Goal: Task Accomplishment & Management: Manage account settings

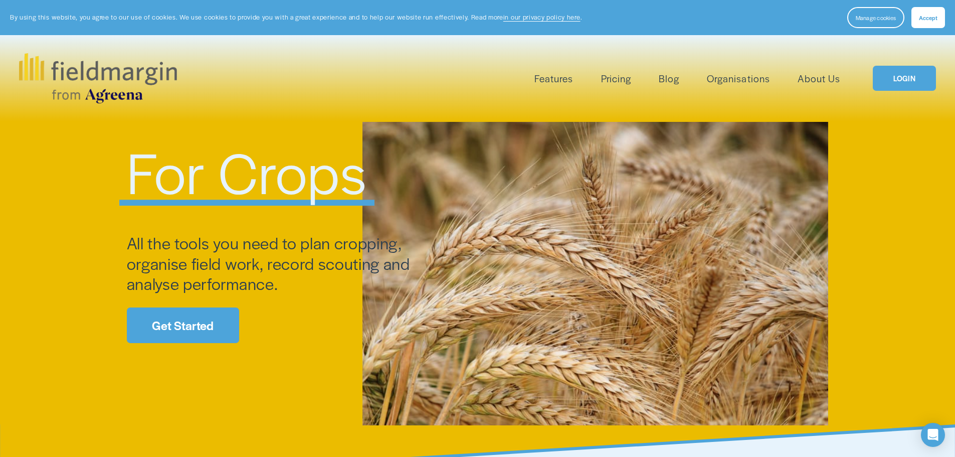
click at [621, 77] on link "Pricing" at bounding box center [616, 78] width 30 height 17
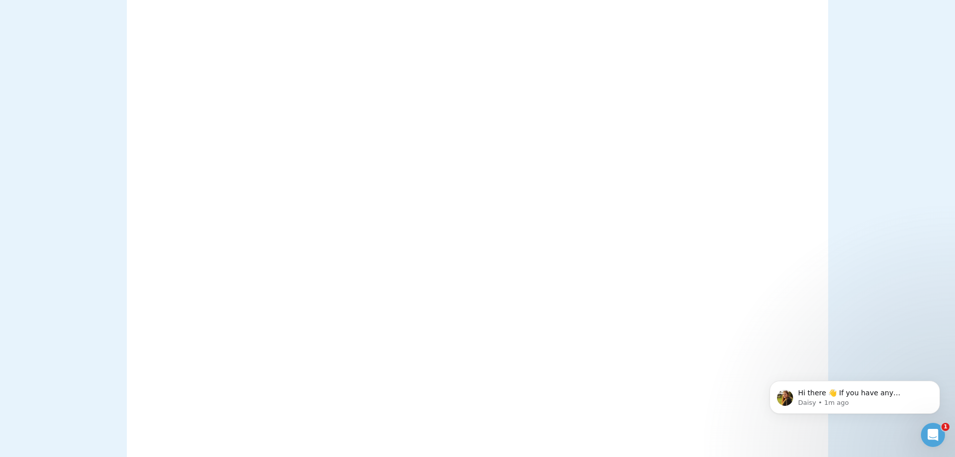
scroll to position [150, 0]
click at [934, 434] on icon "Open Intercom Messenger" at bounding box center [931, 433] width 17 height 17
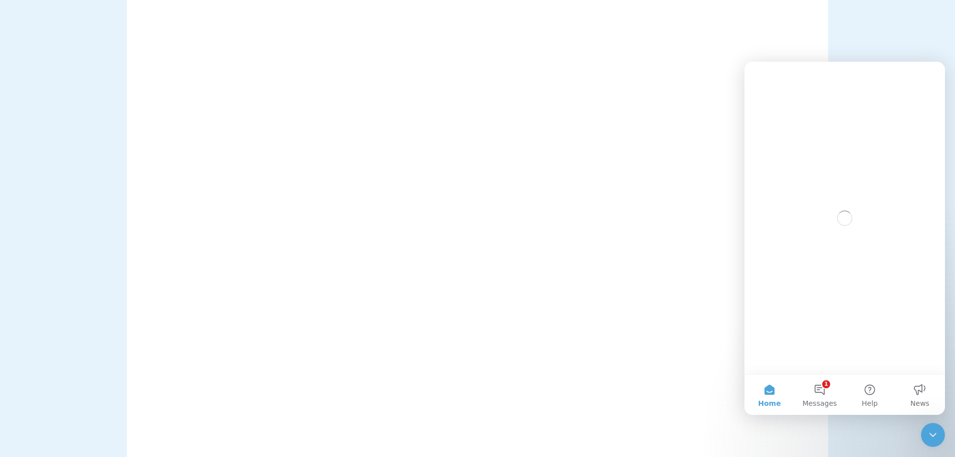
scroll to position [0, 0]
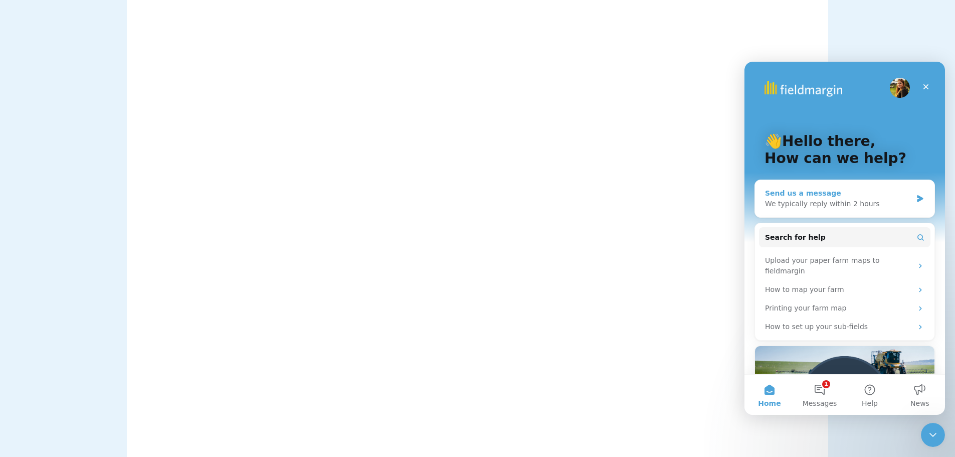
click at [867, 206] on div "We typically reply within 2 hours" at bounding box center [838, 203] width 147 height 11
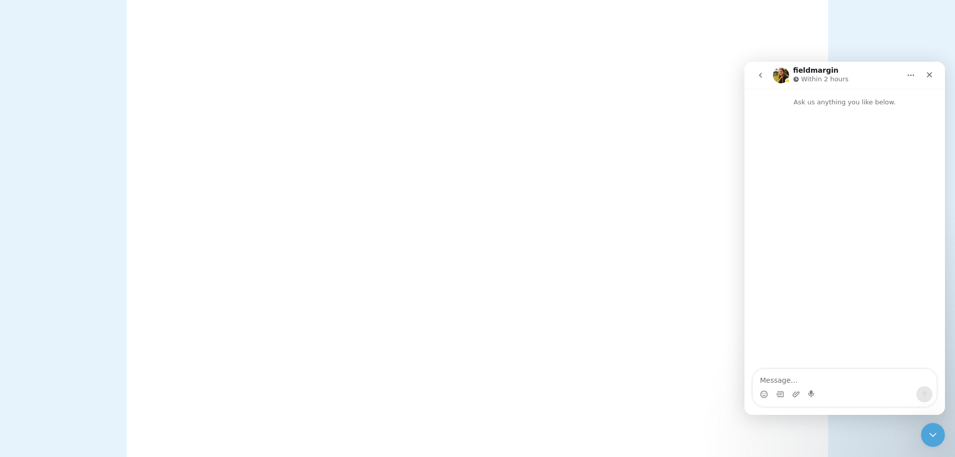
click at [801, 375] on textarea "Message…" at bounding box center [844, 377] width 183 height 17
type textarea "Hello Does your software have the ability to add equipment such as dams, boreho…"
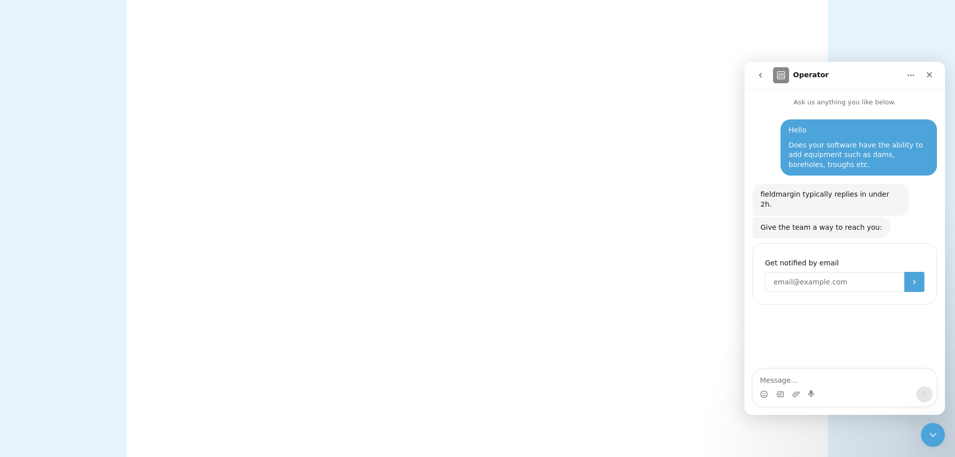
click at [822, 273] on input "Enter your email" at bounding box center [834, 282] width 139 height 20
type input "[EMAIL_ADDRESS][DOMAIN_NAME]"
click at [922, 273] on button "Submit" at bounding box center [914, 282] width 20 height 20
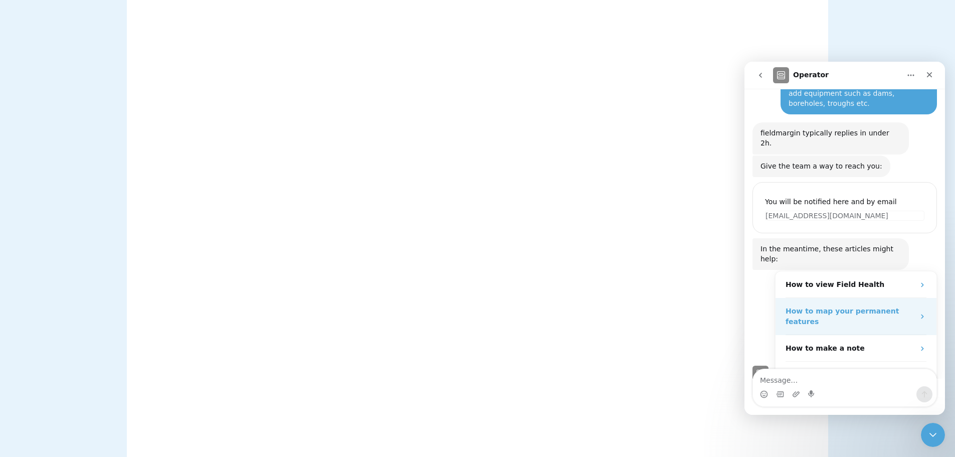
scroll to position [60, 0]
click at [824, 308] on strong "How to map your permanent features" at bounding box center [841, 317] width 113 height 19
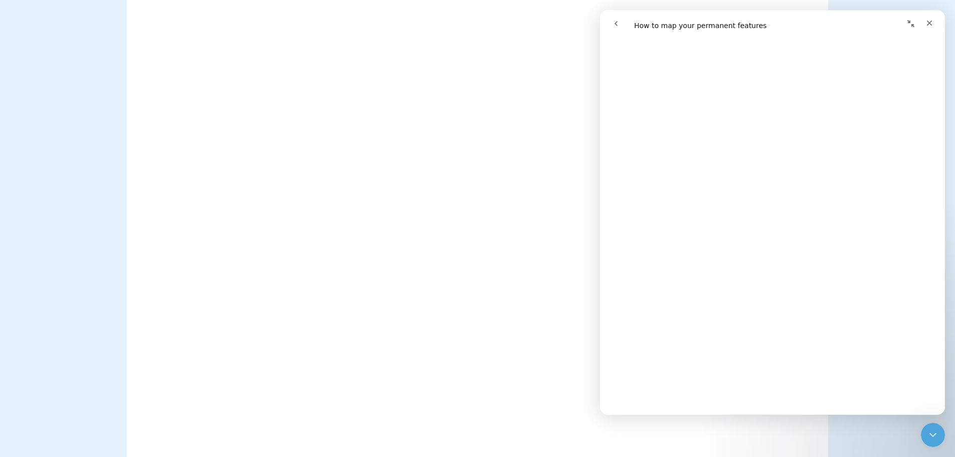
scroll to position [301, 0]
click at [927, 20] on icon "Close" at bounding box center [929, 23] width 8 height 8
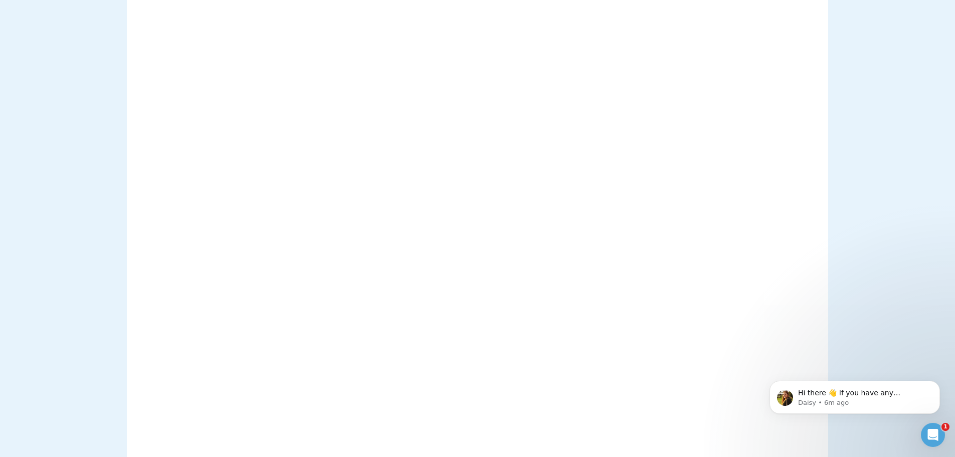
scroll to position [702, 0]
click at [934, 427] on icon "Open Intercom Messenger" at bounding box center [931, 433] width 17 height 17
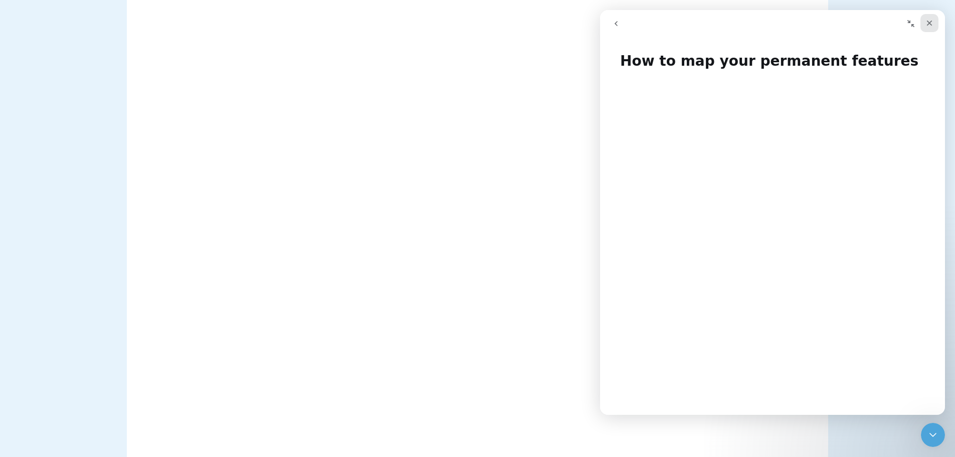
click at [929, 22] on icon "Close" at bounding box center [929, 23] width 8 height 8
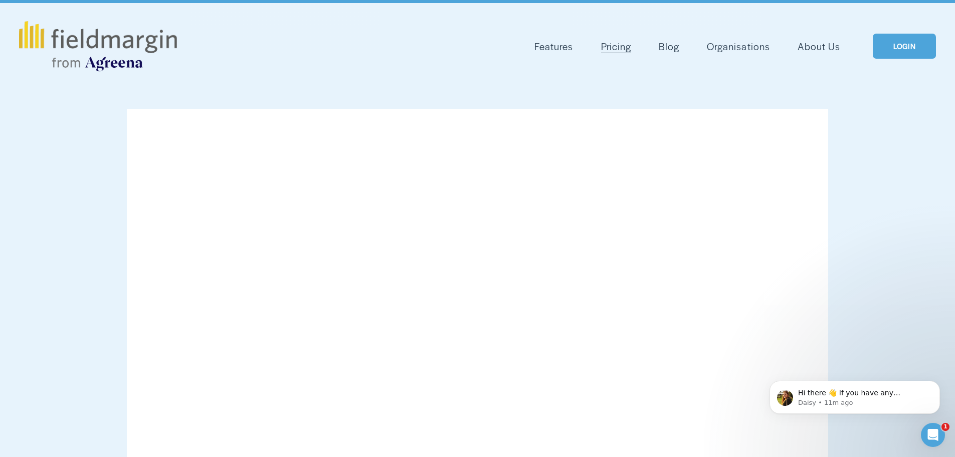
scroll to position [0, 0]
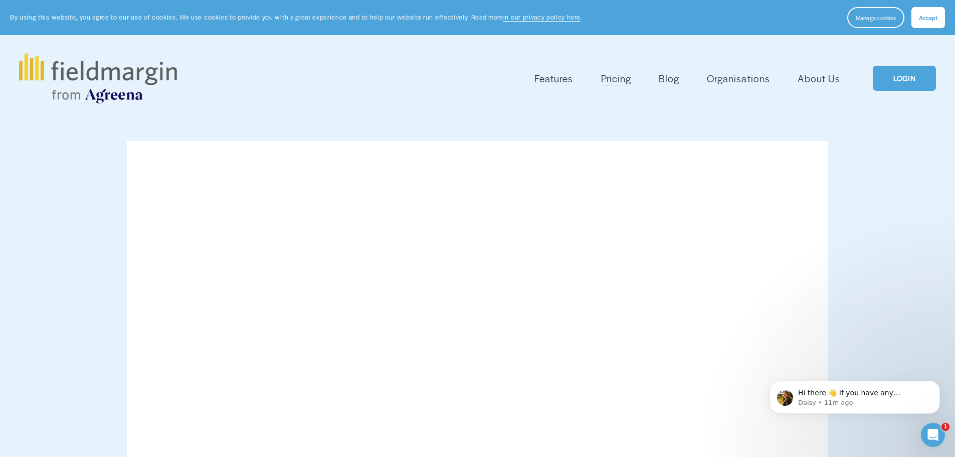
click at [930, 9] on button "Accept" at bounding box center [928, 17] width 34 height 21
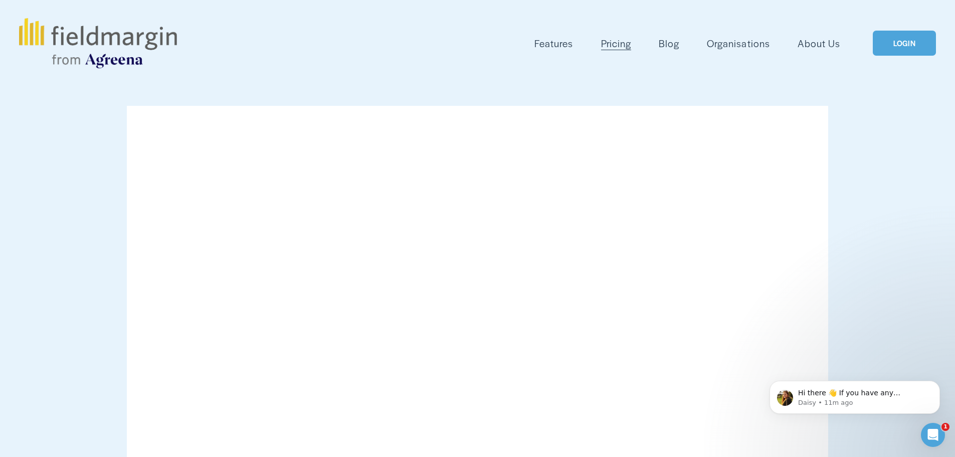
click at [556, 46] on span "Features" at bounding box center [553, 43] width 39 height 15
click at [0, 0] on span "Mapping" at bounding box center [0, 0] width 0 height 0
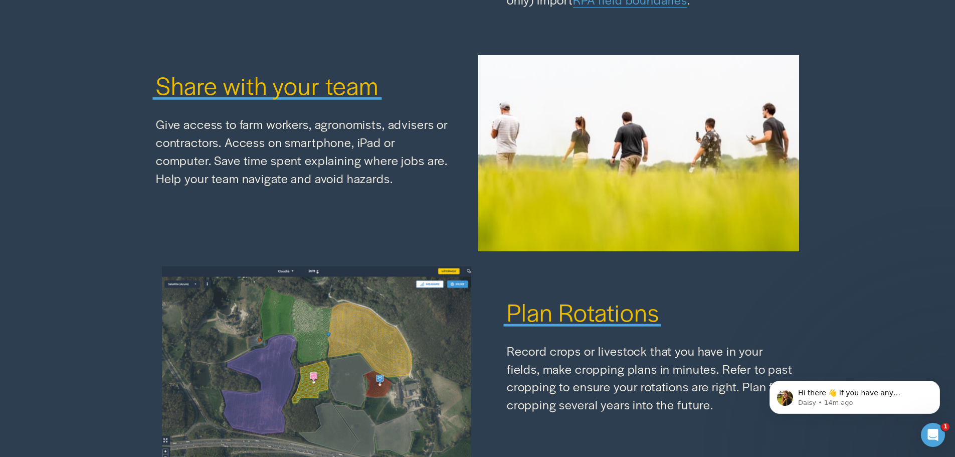
scroll to position [952, 0]
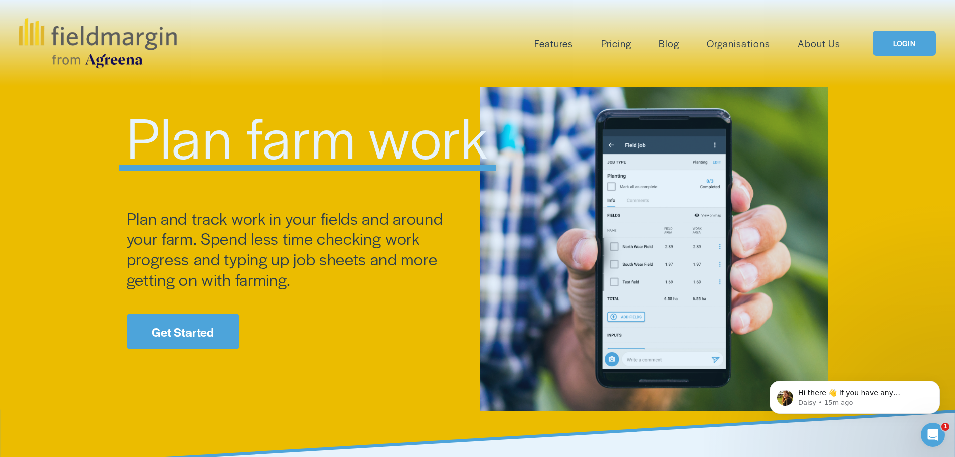
click at [191, 323] on link "Get Started" at bounding box center [183, 331] width 112 height 36
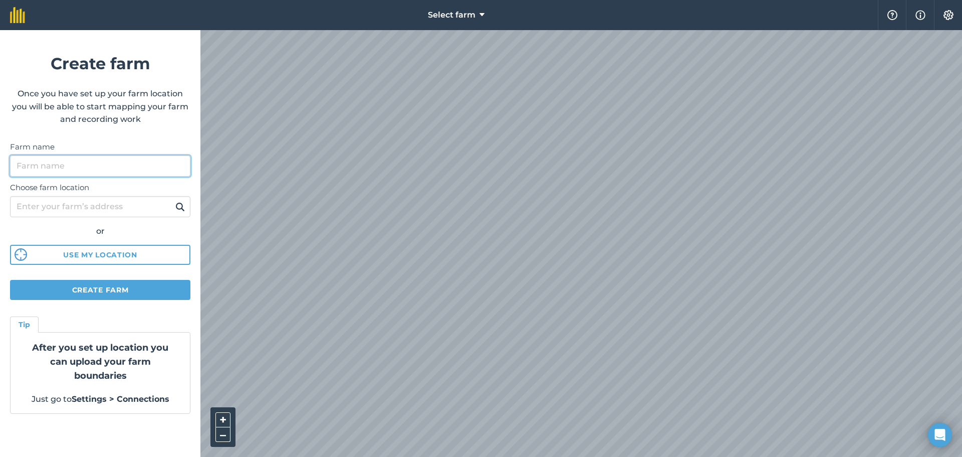
click at [117, 165] on input "Farm name" at bounding box center [100, 165] width 180 height 21
type input "[PERSON_NAME]"
click at [92, 203] on input "Choose farm location" at bounding box center [100, 206] width 180 height 21
click at [176, 203] on img at bounding box center [180, 206] width 10 height 12
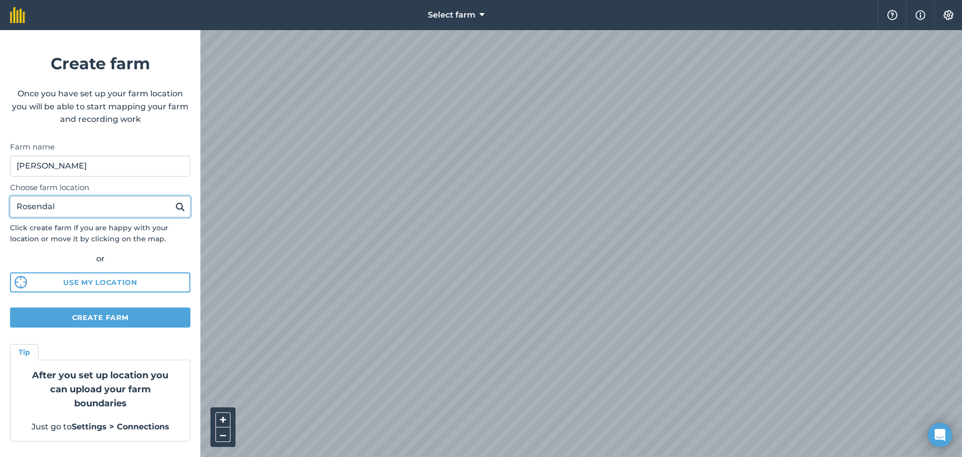
click at [97, 204] on input "Rosendal" at bounding box center [100, 206] width 180 height 21
type input "Rosendal, freestate"
click at [180, 205] on img at bounding box center [180, 206] width 10 height 12
click at [94, 320] on button "Create farm" at bounding box center [100, 317] width 180 height 20
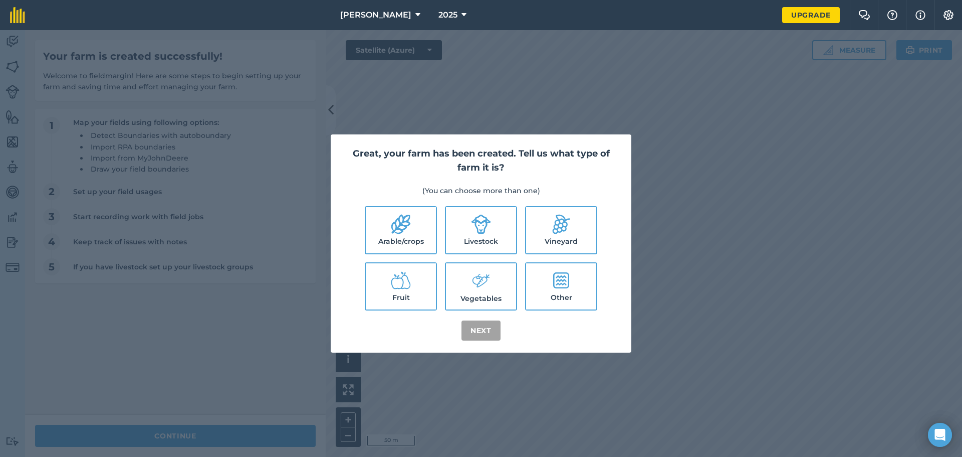
click at [399, 237] on label "Arable/crops" at bounding box center [401, 230] width 70 height 46
checkbox input "true"
click at [473, 234] on icon at bounding box center [481, 224] width 20 height 20
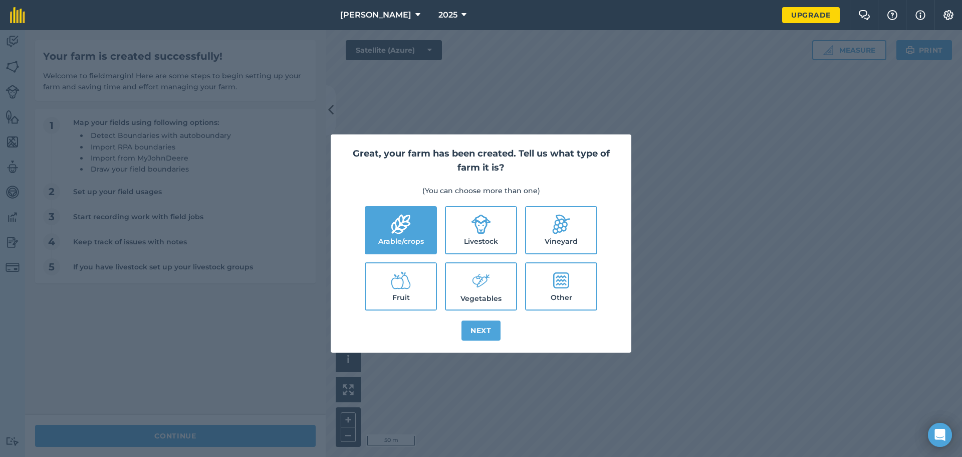
checkbox input "true"
click at [563, 288] on icon at bounding box center [561, 280] width 16 height 16
checkbox input "true"
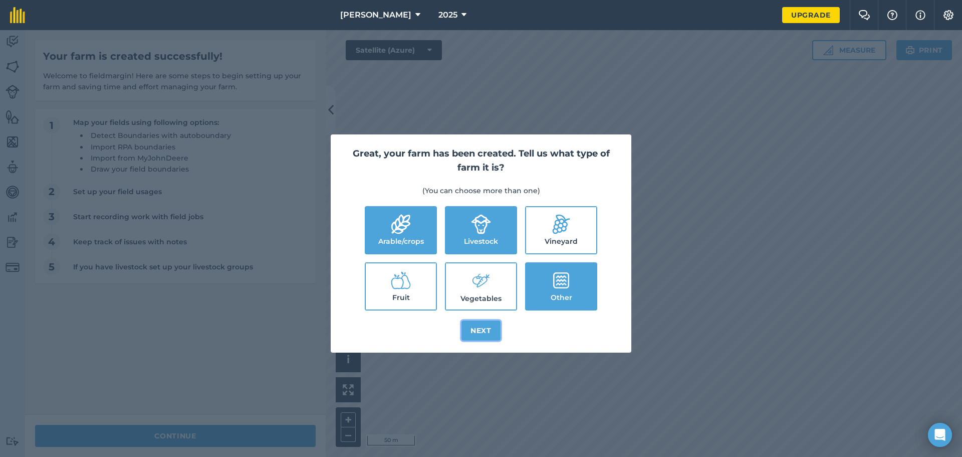
click at [483, 326] on button "Next" at bounding box center [481, 330] width 39 height 20
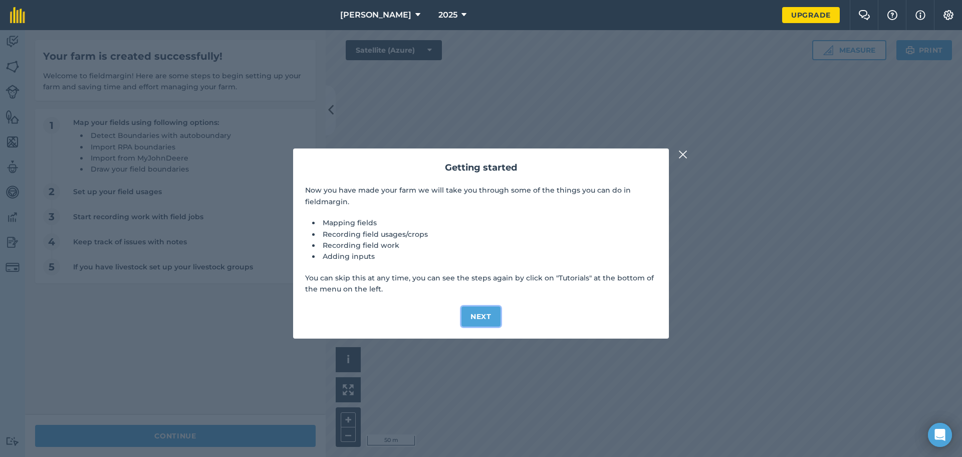
click at [477, 313] on button "Next" at bounding box center [481, 316] width 39 height 20
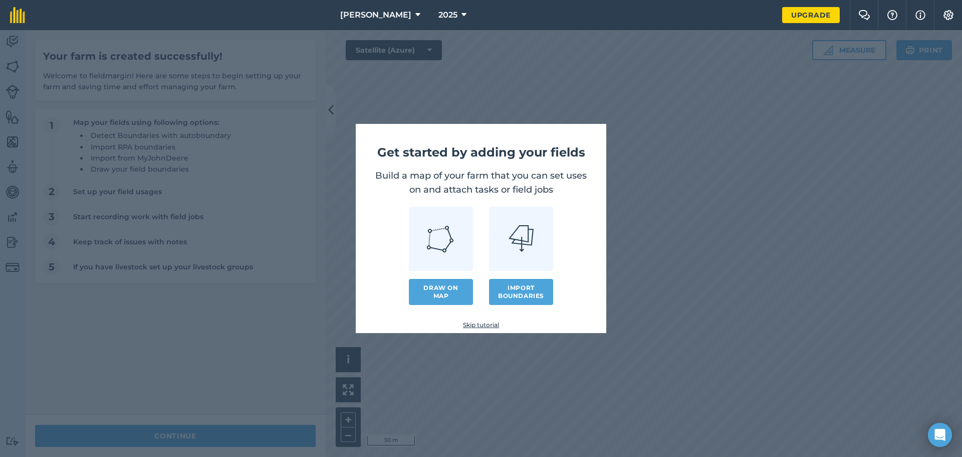
click at [436, 250] on img at bounding box center [440, 238] width 29 height 29
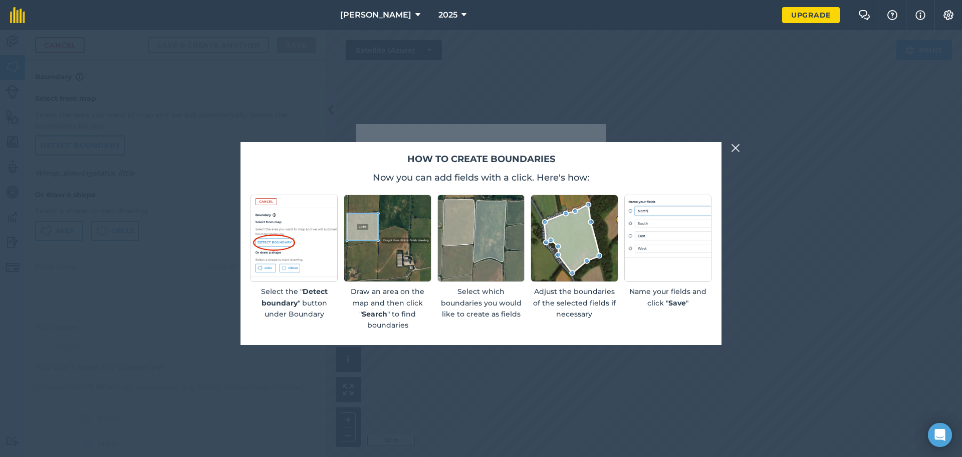
click at [612, 312] on p "Adjust the boundaries of the selected fields if necessary" at bounding box center [574, 303] width 87 height 34
click at [738, 146] on img at bounding box center [735, 148] width 9 height 12
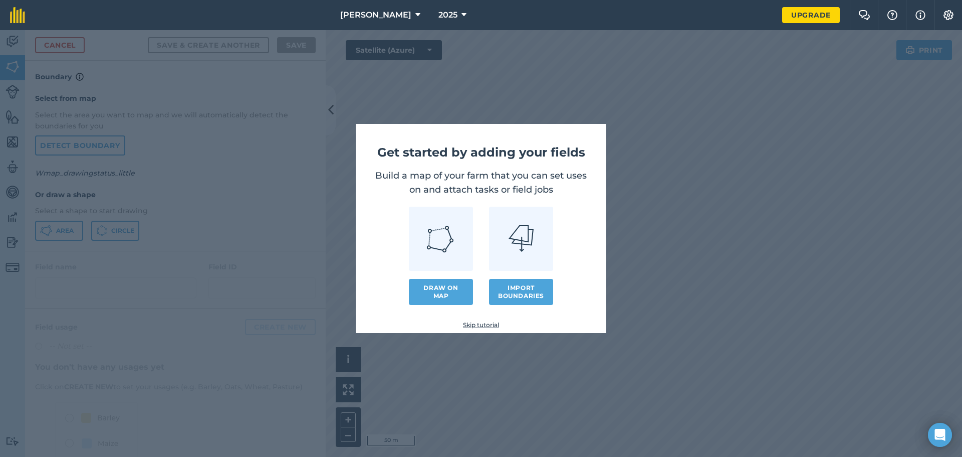
click at [439, 264] on link at bounding box center [441, 238] width 64 height 64
click at [436, 292] on link "Draw on map" at bounding box center [441, 292] width 64 height 26
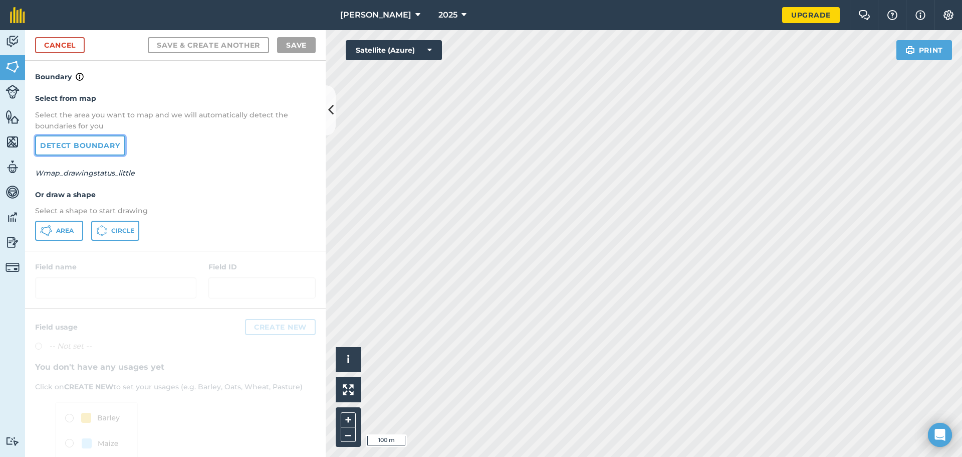
click at [97, 149] on link "Detect boundary" at bounding box center [80, 145] width 90 height 20
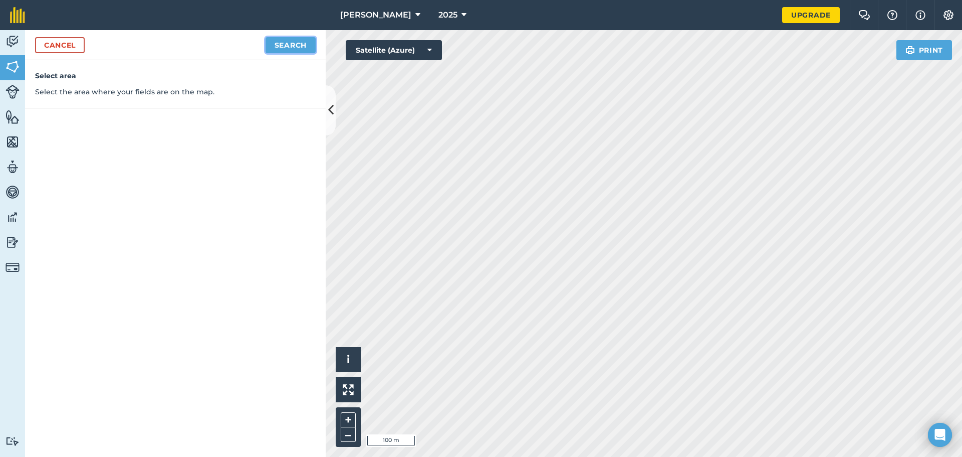
click at [288, 43] on button "Search" at bounding box center [291, 45] width 50 height 16
click at [253, 46] on button "Continue to edit boundaries" at bounding box center [239, 45] width 151 height 16
click at [232, 43] on button "Continue to name fields" at bounding box center [251, 45] width 130 height 16
click at [91, 93] on input "text" at bounding box center [131, 96] width 163 height 21
type input "Heelbo Huis 1"
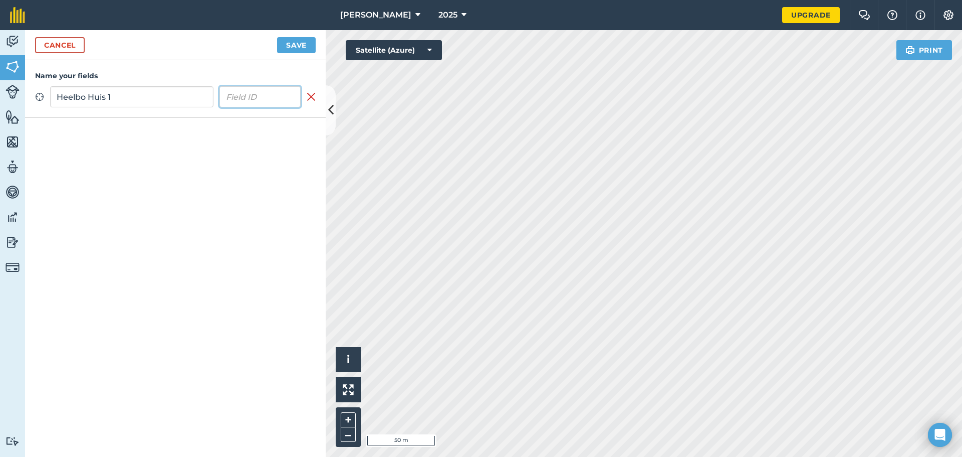
click at [240, 96] on input "text" at bounding box center [260, 96] width 82 height 21
type input "1"
click at [155, 217] on div "Name your fields Zoom to field [GEOGRAPHIC_DATA] 1 1 Remove field" at bounding box center [175, 258] width 301 height 396
click at [283, 45] on button "Save" at bounding box center [296, 45] width 39 height 16
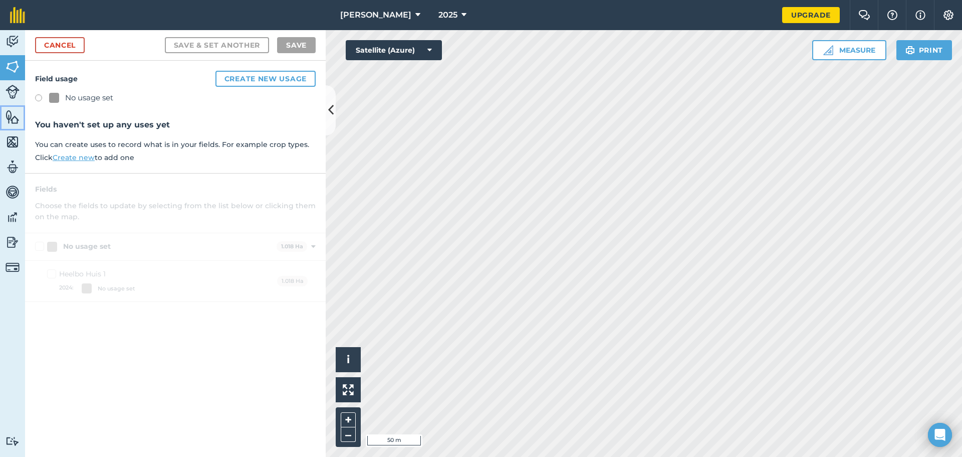
click at [15, 116] on img at bounding box center [13, 116] width 14 height 15
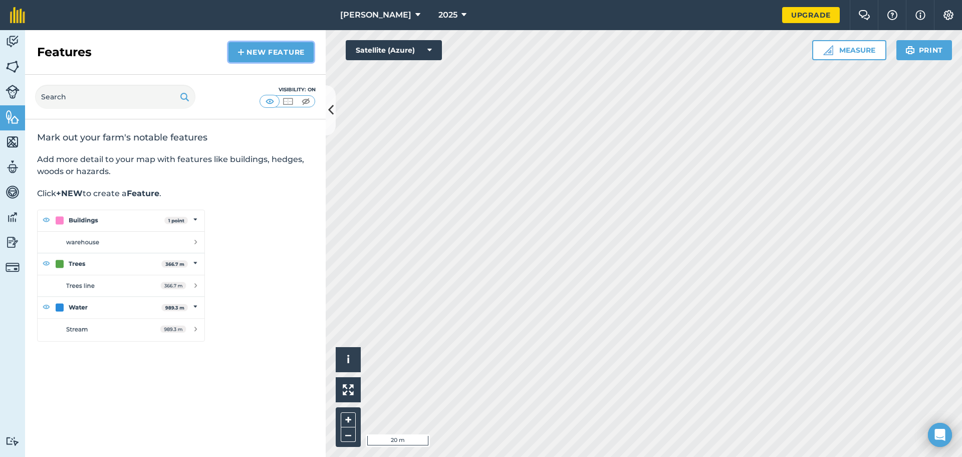
click at [275, 54] on link "New feature" at bounding box center [271, 52] width 85 height 20
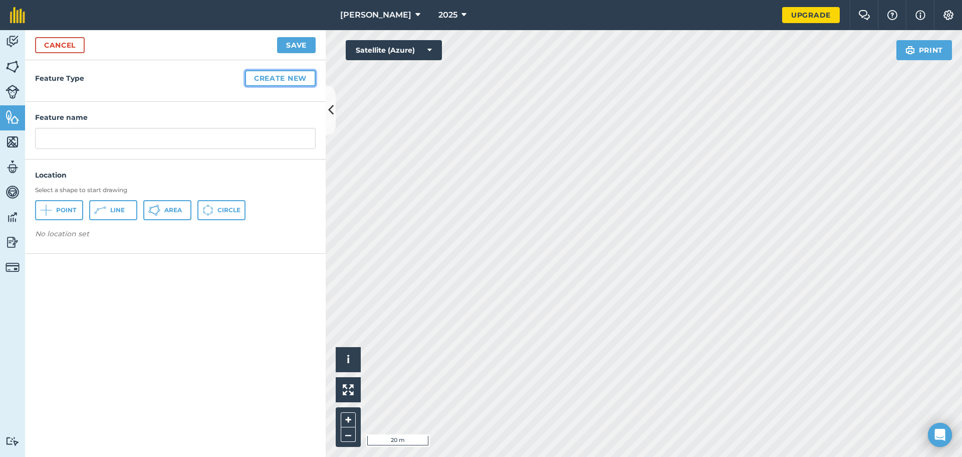
click at [263, 81] on button "Create new" at bounding box center [280, 78] width 71 height 16
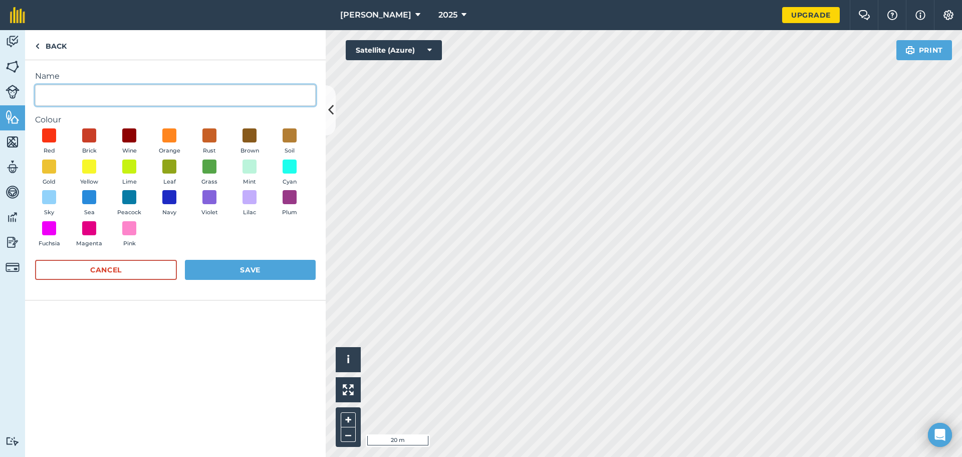
click at [66, 95] on input "Name" at bounding box center [175, 95] width 281 height 21
type input "Boregat"
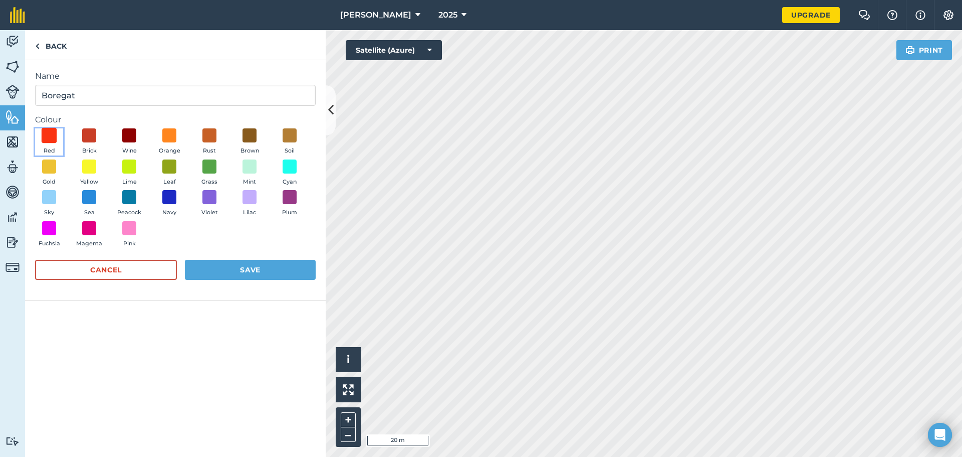
click at [52, 138] on span at bounding box center [50, 136] width 16 height 16
click at [226, 261] on button "Save" at bounding box center [250, 270] width 131 height 20
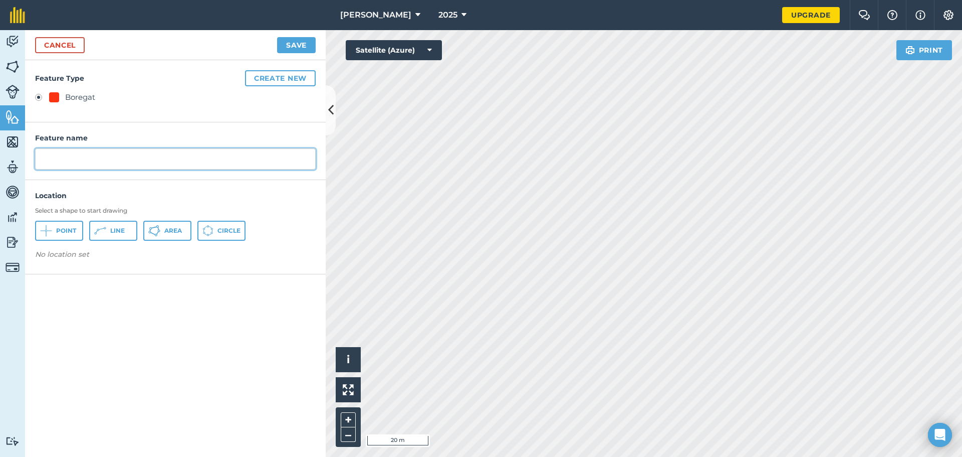
click at [69, 153] on input "text" at bounding box center [175, 158] width 281 height 21
click at [89, 107] on div "Feature Type Create new Boregat" at bounding box center [175, 91] width 301 height 62
click at [73, 162] on input "text" at bounding box center [175, 158] width 281 height 21
type input "Heelbo Boregat"
click at [59, 231] on span "Point" at bounding box center [66, 231] width 20 height 8
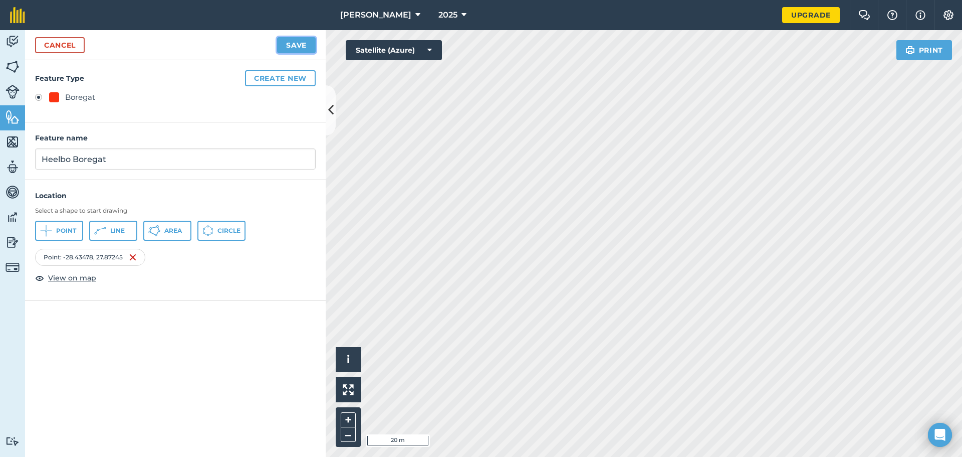
click at [294, 42] on button "Save" at bounding box center [296, 45] width 39 height 16
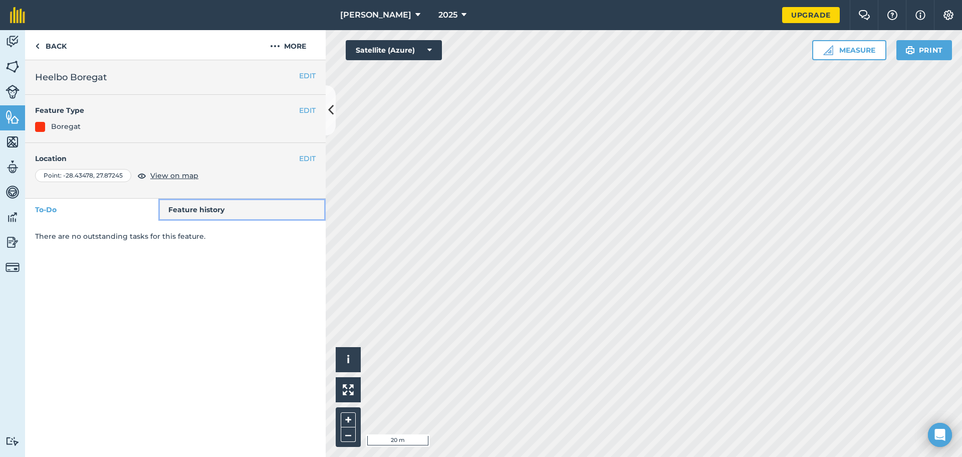
click at [214, 210] on link "Feature history" at bounding box center [242, 209] width 168 height 22
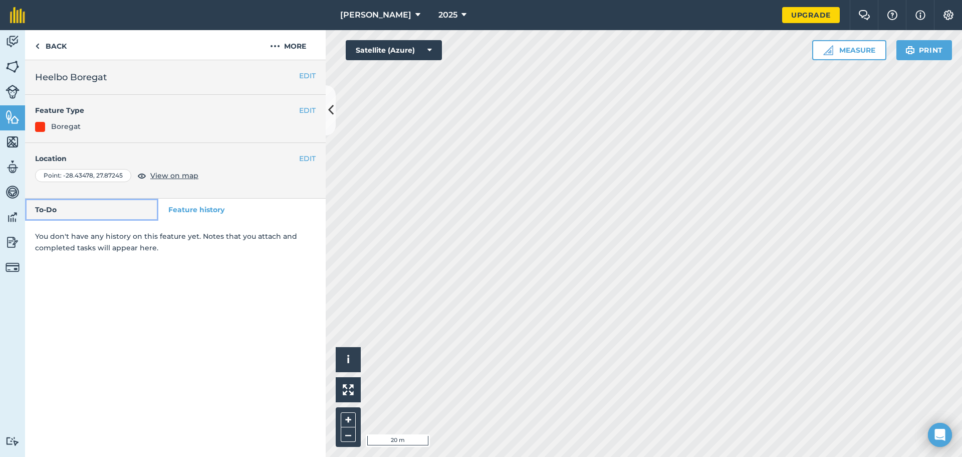
click at [82, 209] on link "To-Do" at bounding box center [91, 209] width 133 height 22
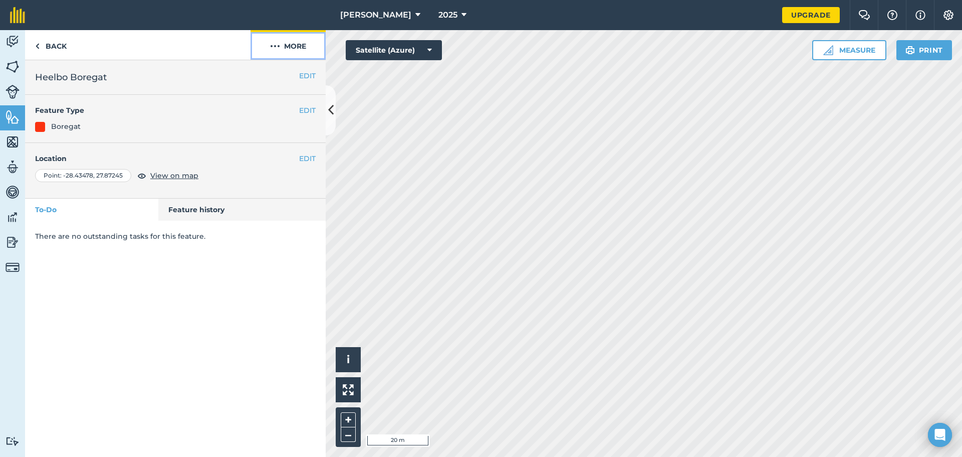
click at [282, 42] on button "More" at bounding box center [288, 45] width 75 height 30
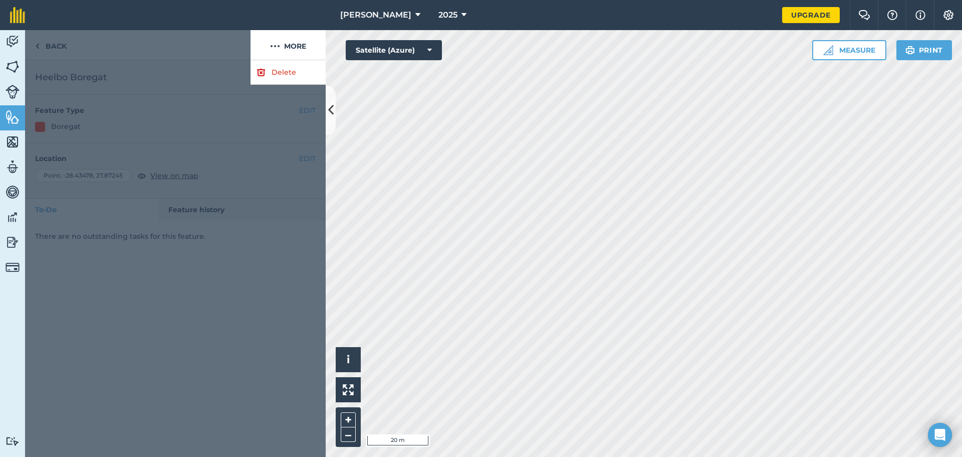
click at [166, 39] on div at bounding box center [138, 45] width 226 height 30
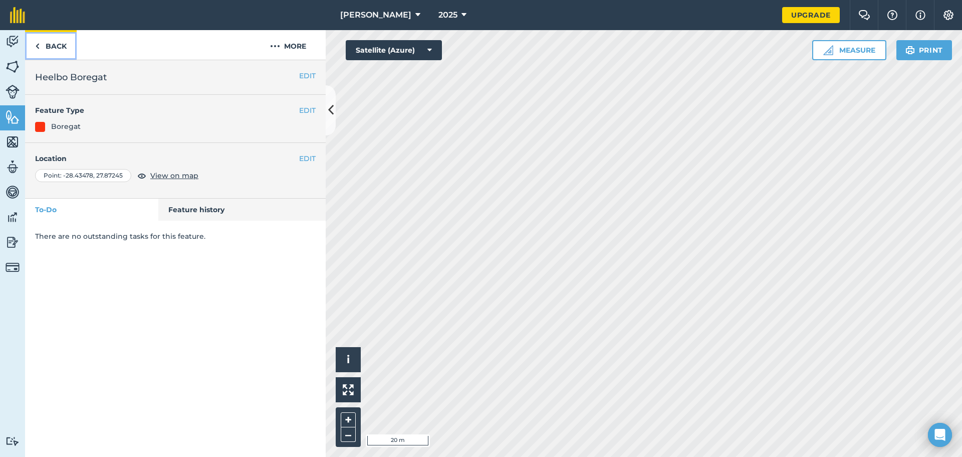
click at [46, 49] on link "Back" at bounding box center [51, 45] width 52 height 30
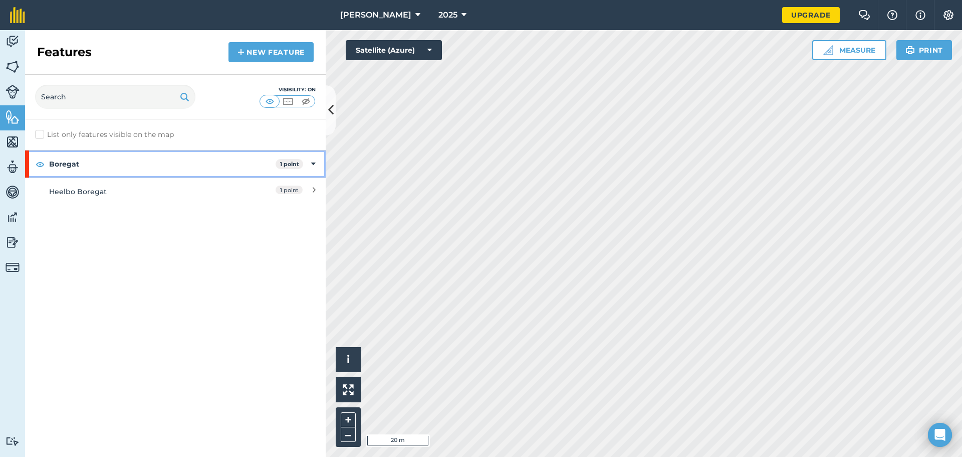
click at [314, 164] on icon at bounding box center [313, 163] width 5 height 11
click at [314, 163] on icon at bounding box center [314, 163] width 3 height 11
click at [313, 188] on icon at bounding box center [314, 191] width 3 height 11
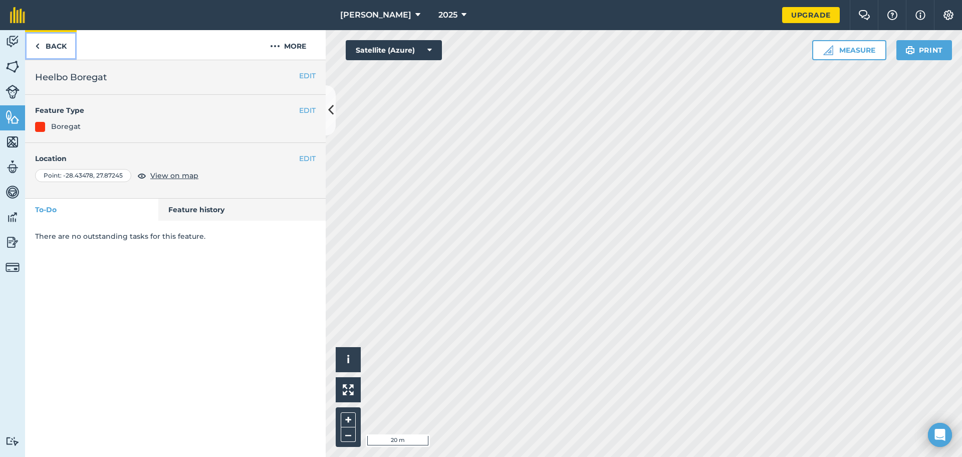
click at [42, 46] on link "Back" at bounding box center [51, 45] width 52 height 30
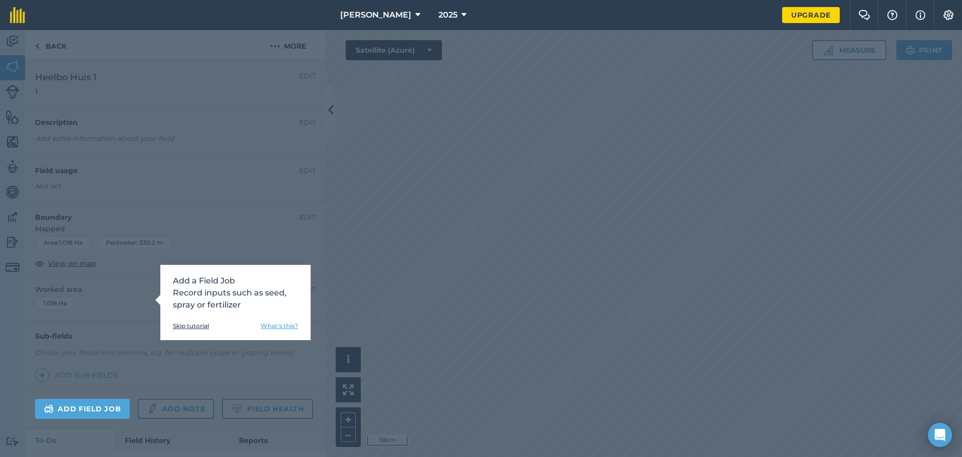
click at [207, 360] on div "Add a Field Job Record inputs such as seed, spray or fertilizer Skip tutorial W…" at bounding box center [481, 243] width 962 height 426
drag, startPoint x: 118, startPoint y: 377, endPoint x: 112, endPoint y: 379, distance: 6.1
click at [117, 377] on div "Add a Field Job Record inputs such as seed, spray or fertilizer Skip tutorial W…" at bounding box center [481, 243] width 962 height 426
click at [86, 402] on link "Add field job" at bounding box center [82, 408] width 95 height 20
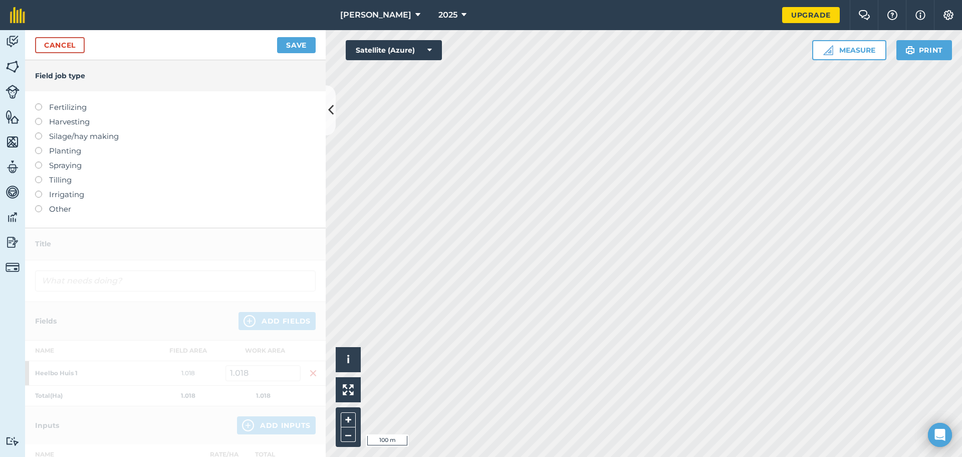
click at [38, 147] on label at bounding box center [42, 147] width 14 height 0
type input "Planting"
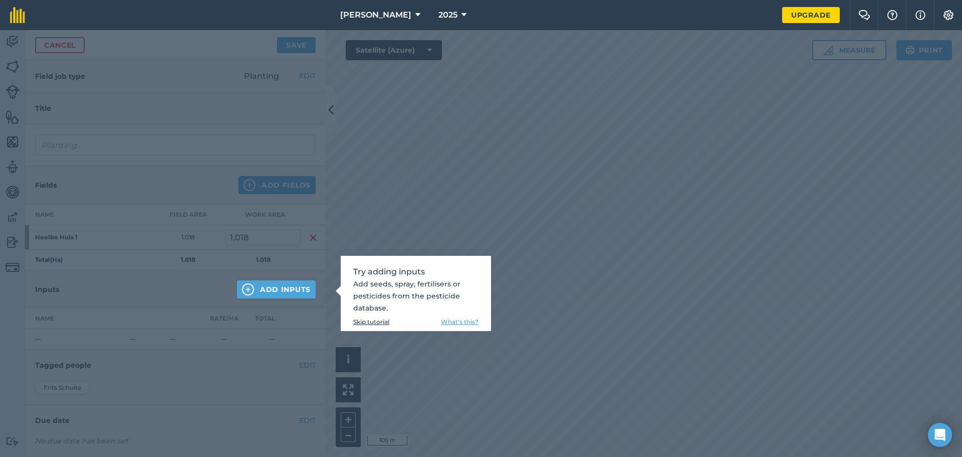
click at [264, 321] on div "Try adding inputs Add seeds, spray, fertilisers or pesticides from the pesticid…" at bounding box center [481, 243] width 962 height 426
click at [262, 290] on button "Add Inputs" at bounding box center [276, 289] width 79 height 18
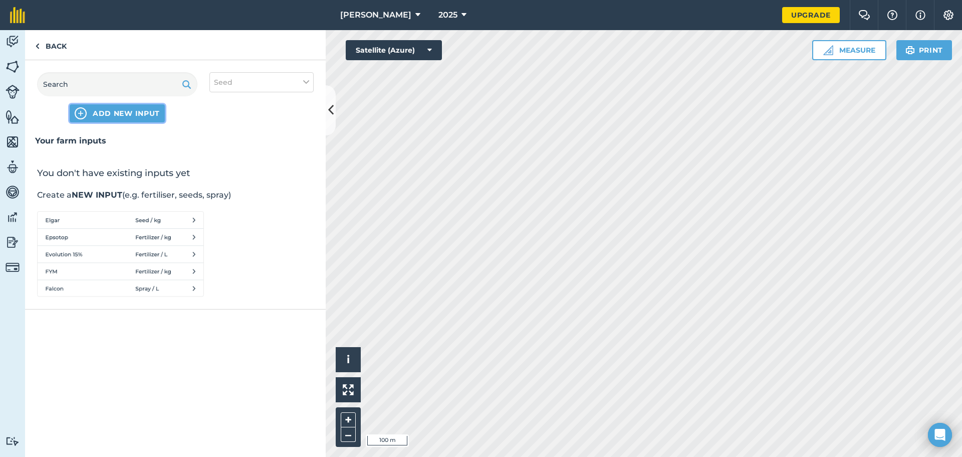
click at [112, 119] on button "ADD NEW INPUT" at bounding box center [117, 113] width 95 height 18
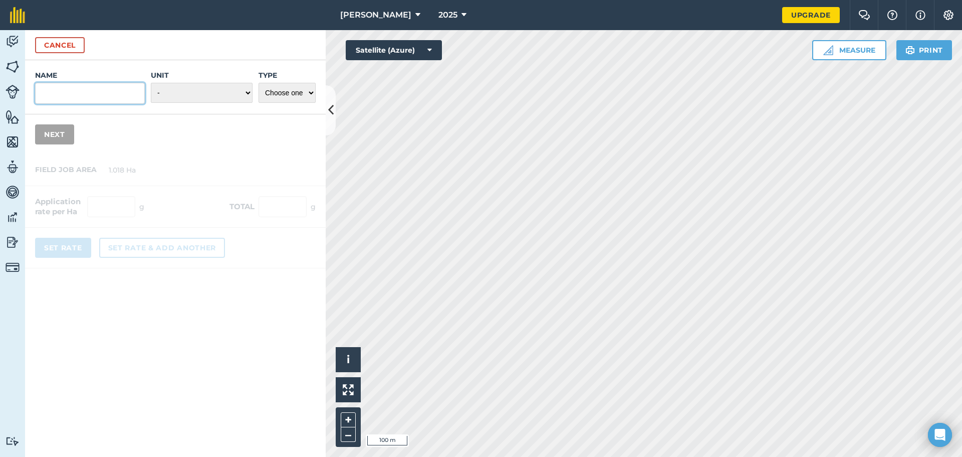
click at [121, 94] on input "Name" at bounding box center [90, 93] width 110 height 21
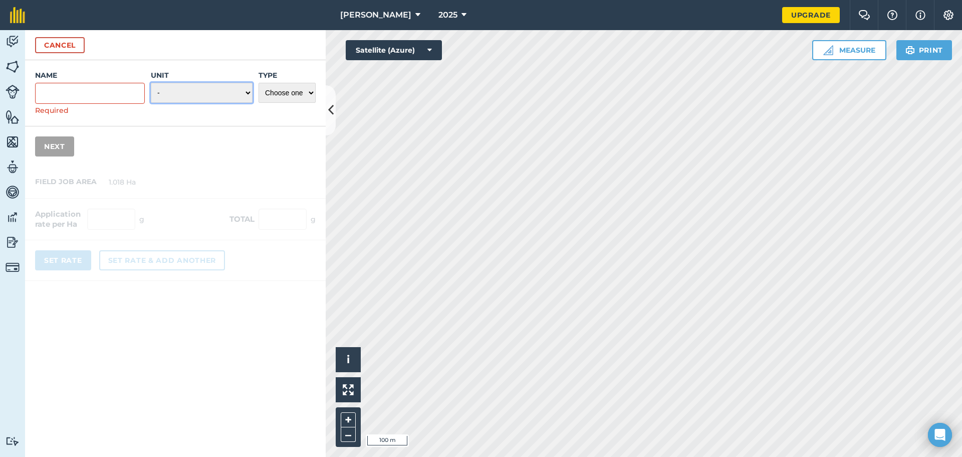
click at [203, 90] on select "- Grams/g Kilograms/kg Metric tonnes/t Millilitres/ml Litres/L Ounces/oz Pounds…" at bounding box center [202, 93] width 102 height 20
click at [217, 57] on div "Cancel" at bounding box center [175, 45] width 301 height 30
click at [287, 95] on select "Choose one Fertilizer Seed Spray Fuel Other" at bounding box center [287, 93] width 57 height 20
click at [189, 151] on div "Name Required Unit - Grams/g Kilograms/kg Metric tonnes/t Millilitres/ml Litres…" at bounding box center [175, 113] width 301 height 106
click at [71, 46] on button "Cancel" at bounding box center [60, 45] width 50 height 16
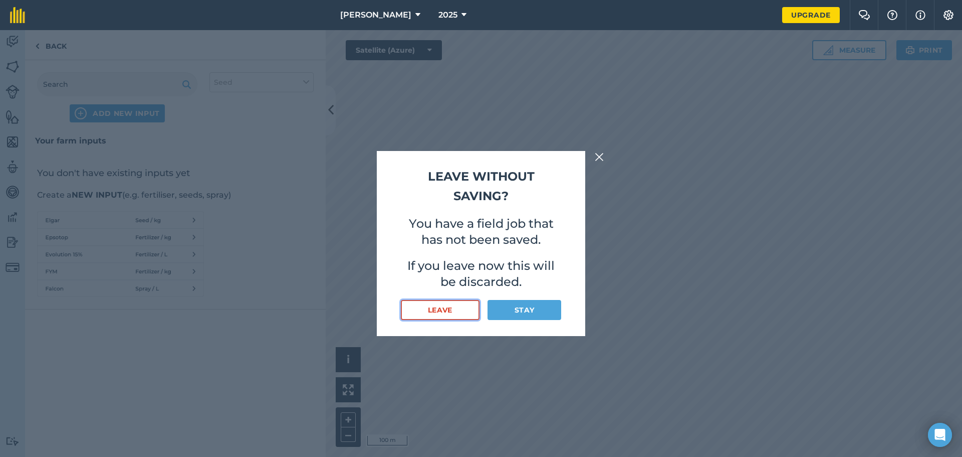
click at [445, 308] on button "Leave" at bounding box center [440, 310] width 79 height 20
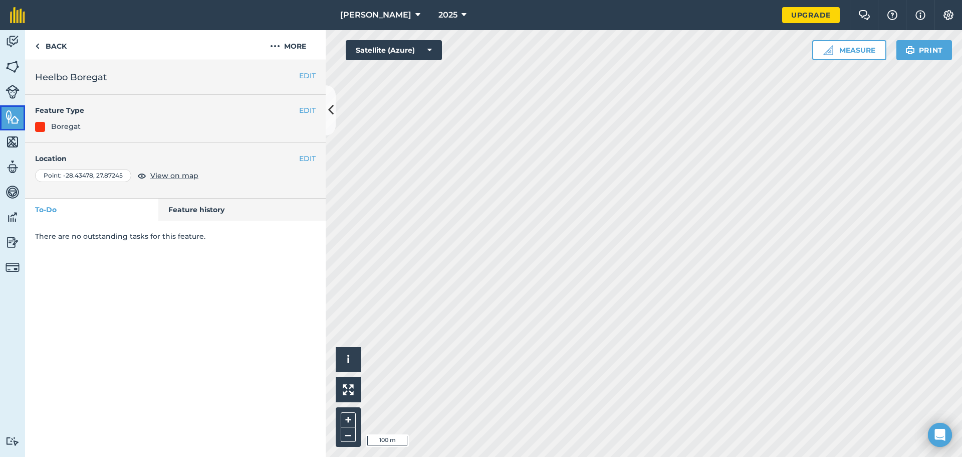
click at [9, 117] on img at bounding box center [13, 116] width 14 height 15
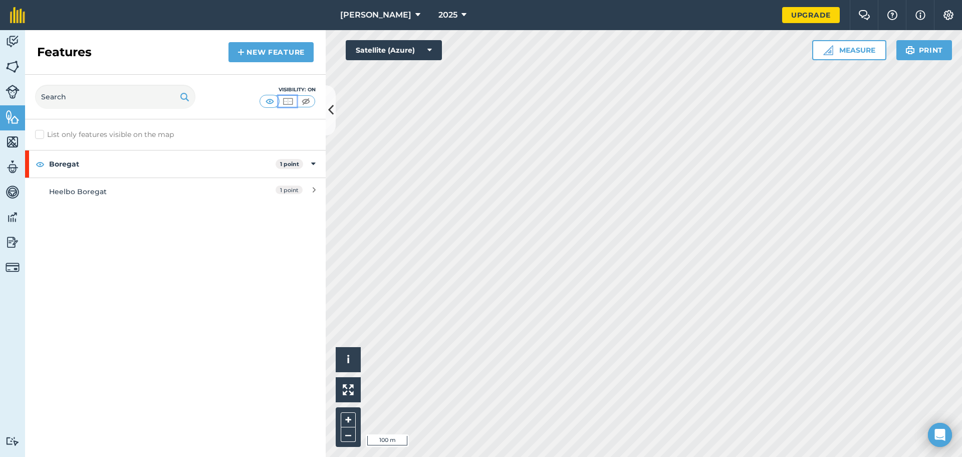
click at [285, 101] on img at bounding box center [288, 101] width 13 height 10
click at [275, 101] on img at bounding box center [270, 101] width 13 height 10
click at [303, 100] on img at bounding box center [306, 101] width 13 height 10
click at [274, 101] on img at bounding box center [270, 101] width 13 height 10
click at [41, 165] on img at bounding box center [40, 164] width 9 height 12
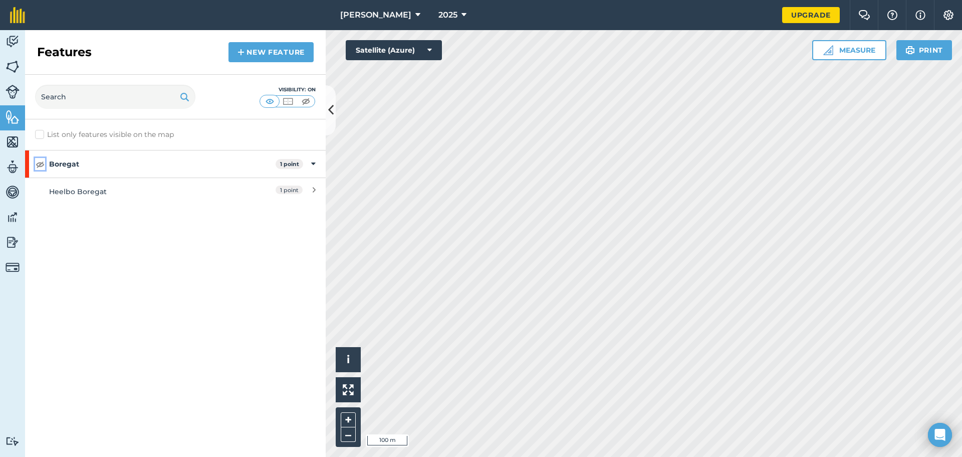
click at [41, 165] on img at bounding box center [40, 164] width 9 height 12
click at [311, 164] on div "Boregat 1 point" at bounding box center [175, 163] width 301 height 27
click at [14, 142] on img at bounding box center [13, 141] width 14 height 15
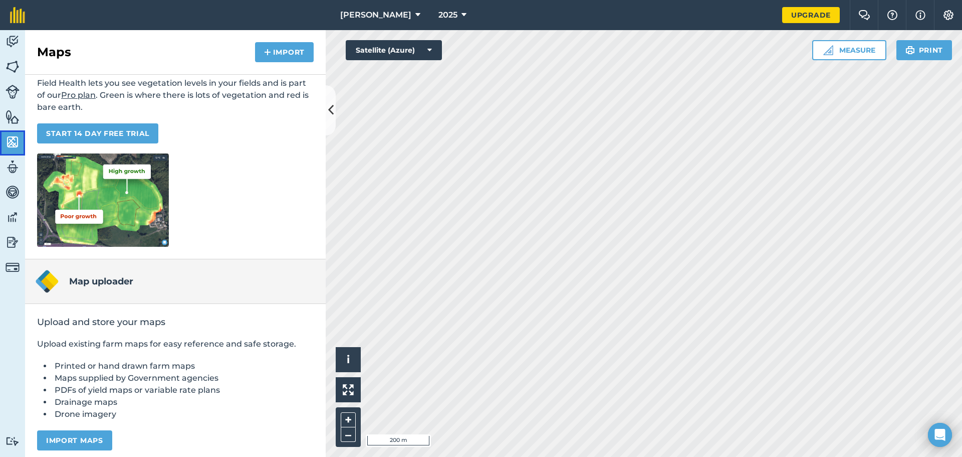
scroll to position [82, 0]
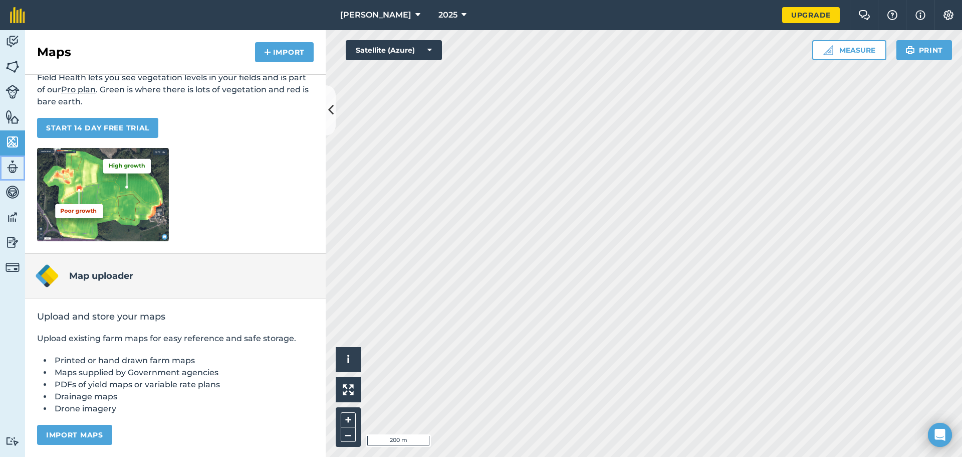
click at [13, 165] on img at bounding box center [13, 166] width 14 height 15
select select "MEMBER"
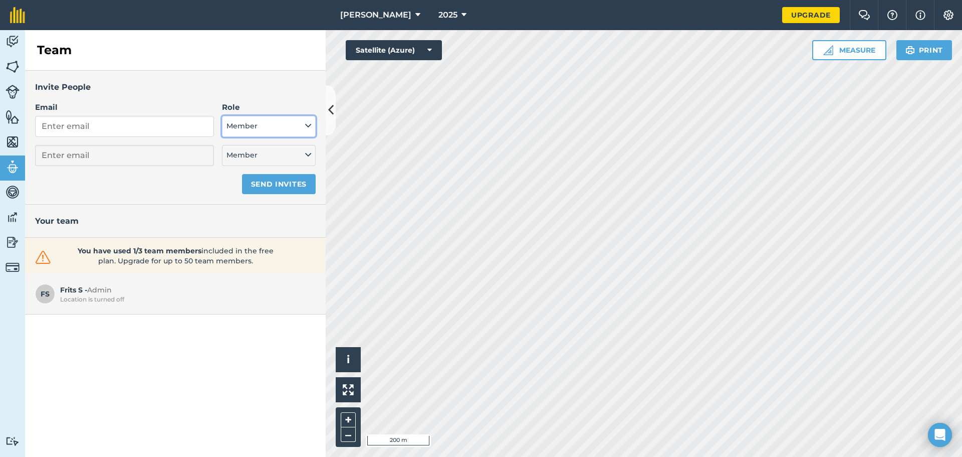
click at [254, 131] on button "Member" at bounding box center [269, 126] width 94 height 21
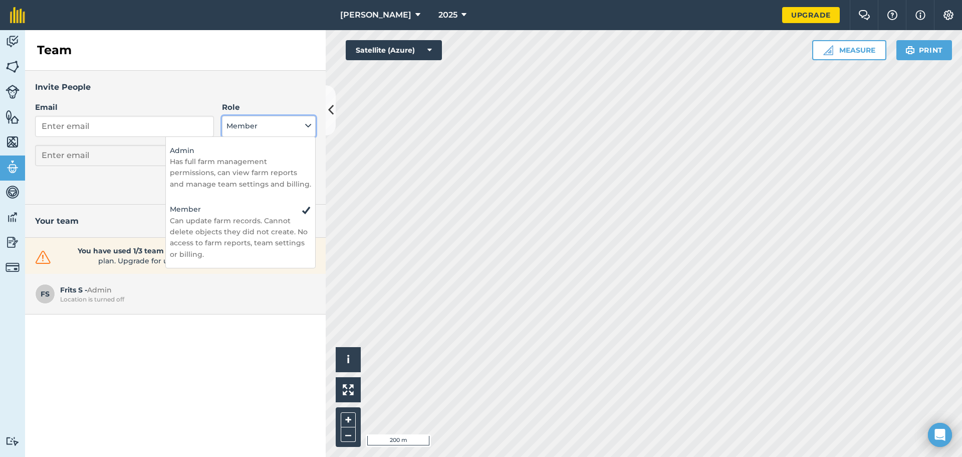
click at [259, 132] on button "Member" at bounding box center [269, 126] width 94 height 21
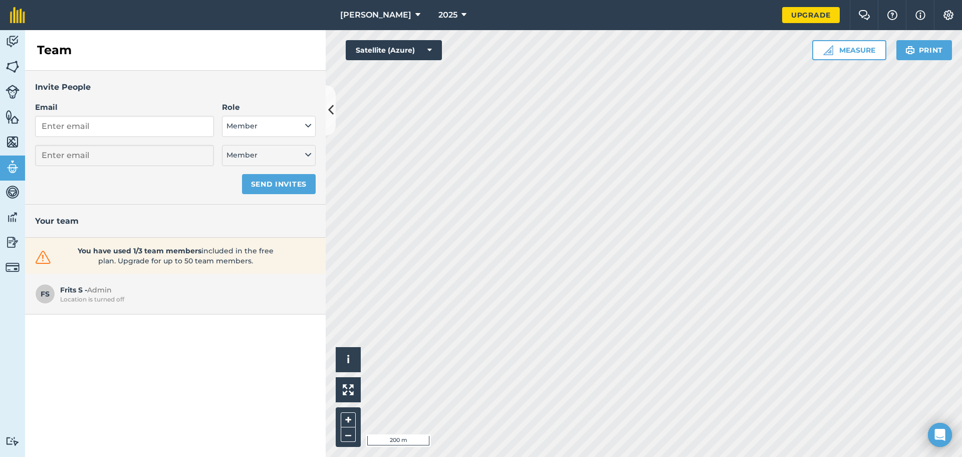
click at [112, 300] on div "Location is turned off" at bounding box center [185, 299] width 251 height 8
click at [14, 194] on img at bounding box center [13, 191] width 14 height 15
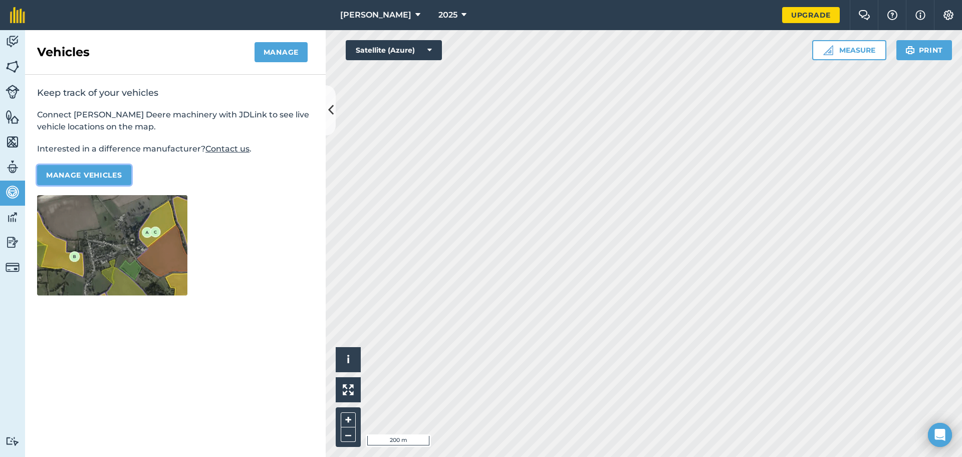
click at [79, 175] on button "Manage vehicles" at bounding box center [84, 175] width 94 height 20
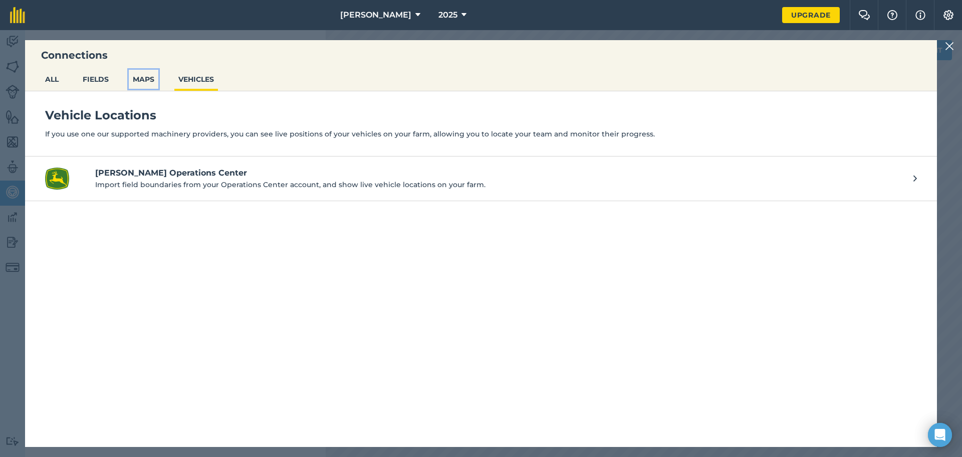
click at [140, 85] on button "MAPS" at bounding box center [144, 79] width 30 height 19
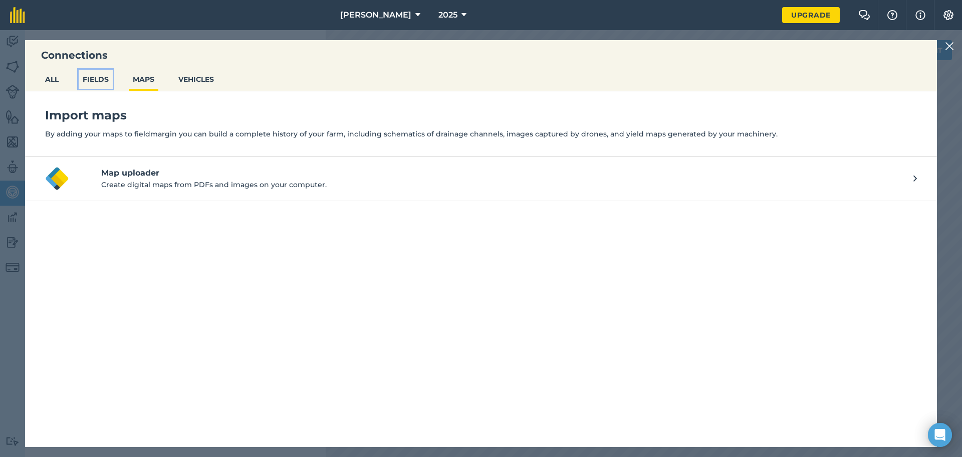
click at [102, 81] on button "FIELDS" at bounding box center [96, 79] width 34 height 19
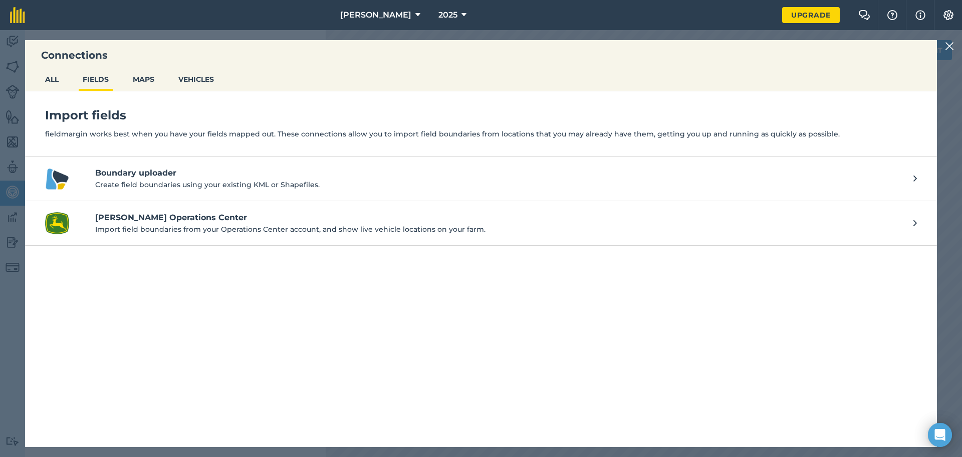
click at [166, 77] on ul "ALL FIELDS MAPS VEHICLES" at bounding box center [481, 81] width 912 height 22
click at [179, 77] on button "VEHICLES" at bounding box center [196, 79] width 44 height 19
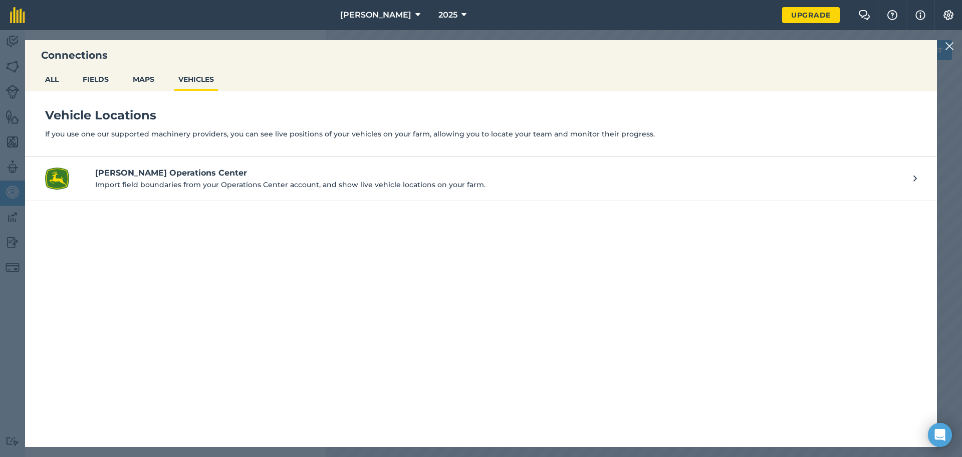
click at [952, 43] on img at bounding box center [949, 46] width 9 height 12
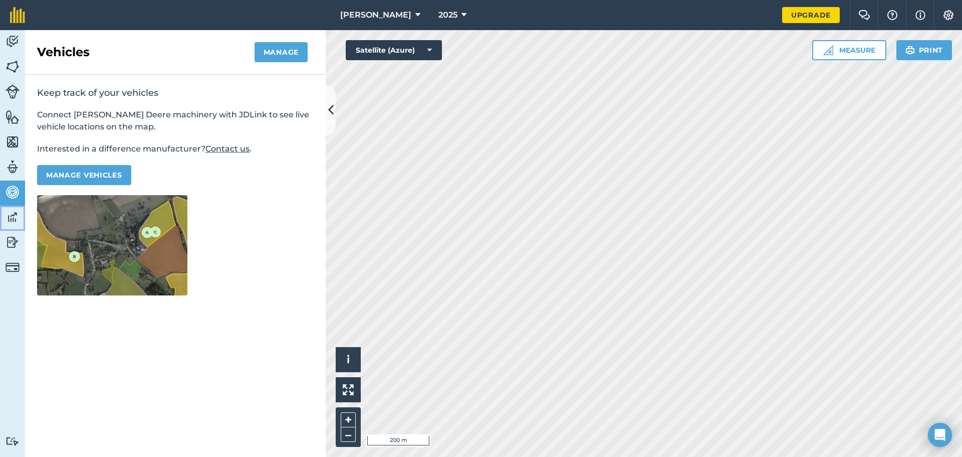
click at [10, 220] on img at bounding box center [13, 216] width 14 height 15
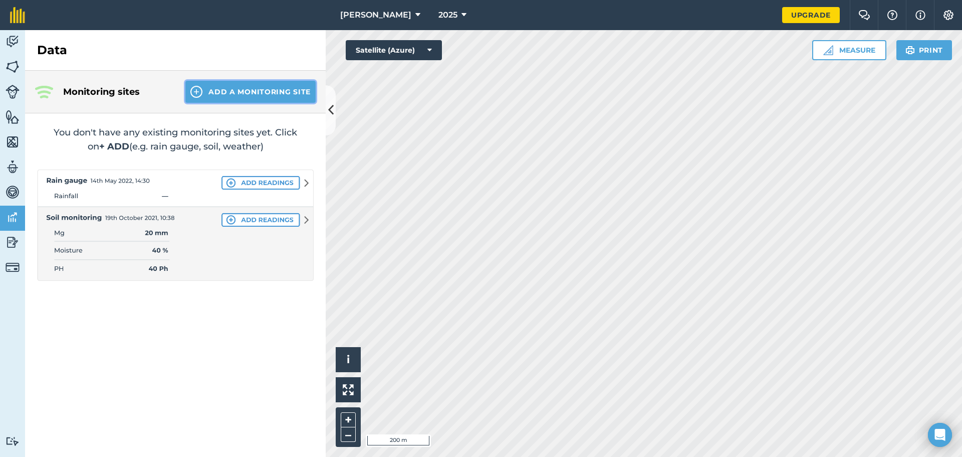
click at [220, 97] on button "Add a Monitoring Site" at bounding box center [250, 92] width 130 height 22
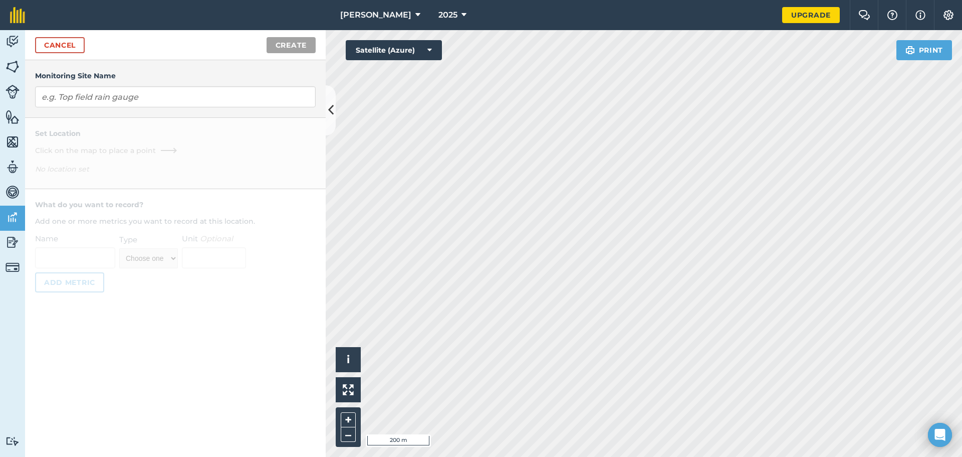
click at [61, 55] on div "Cancel Create" at bounding box center [175, 45] width 301 height 30
click at [65, 47] on link "Cancel" at bounding box center [60, 45] width 50 height 16
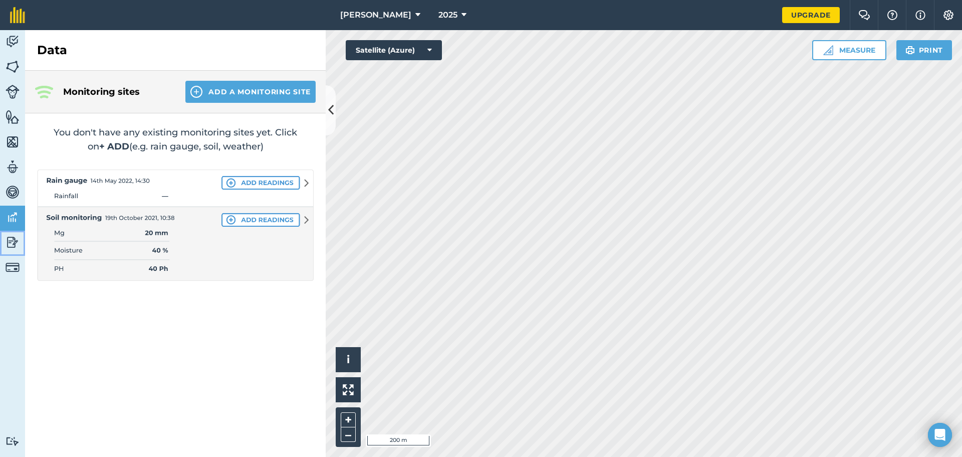
click at [11, 242] on img at bounding box center [13, 242] width 14 height 15
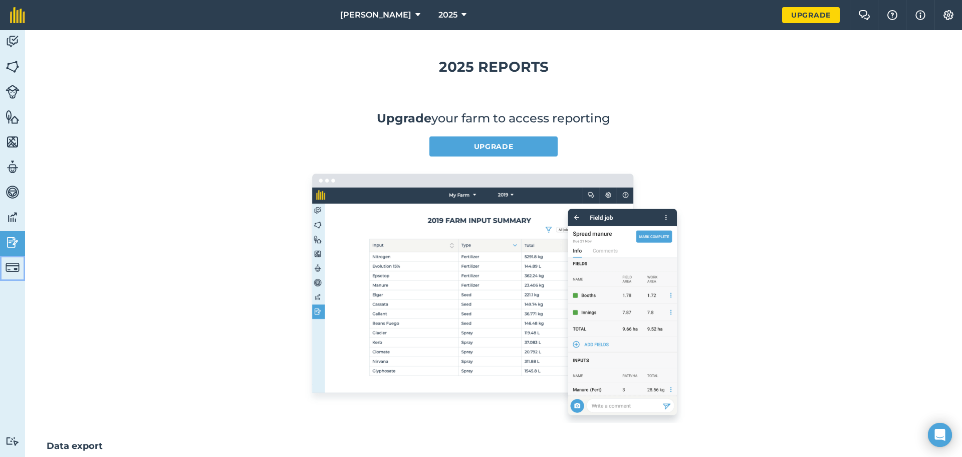
click at [11, 264] on img at bounding box center [13, 267] width 14 height 14
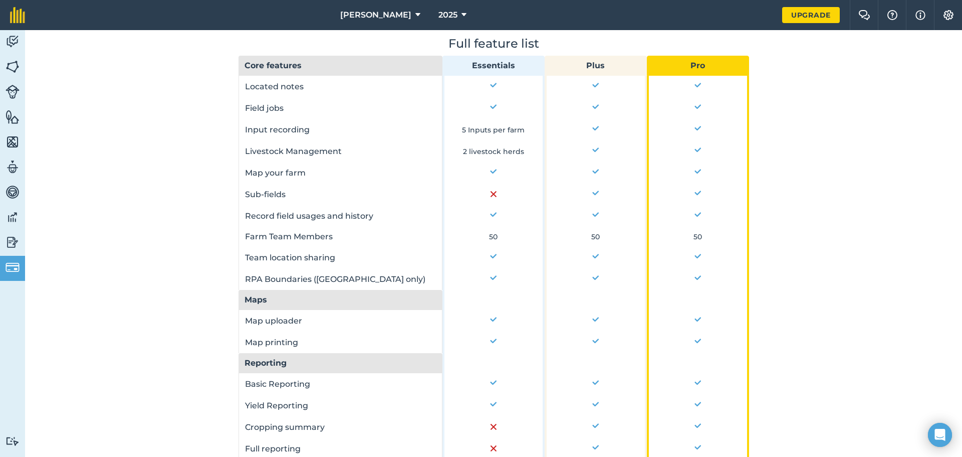
scroll to position [451, 0]
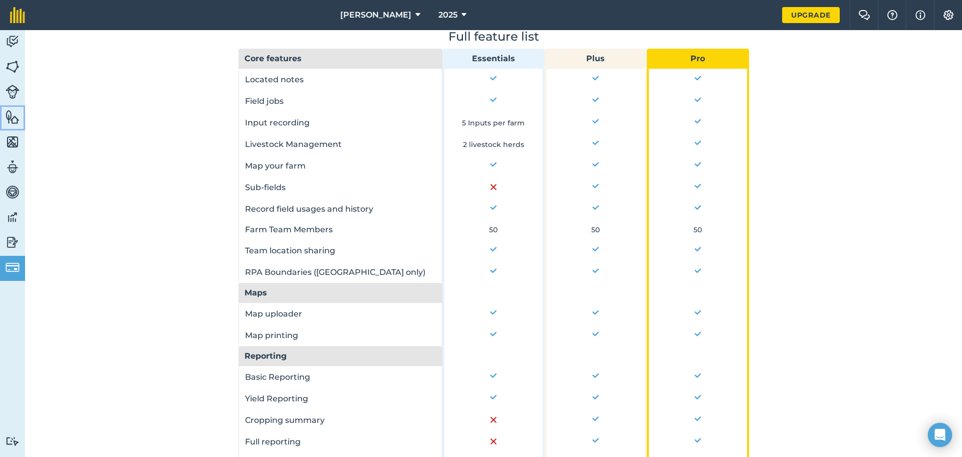
click at [15, 125] on link "Features" at bounding box center [12, 117] width 25 height 25
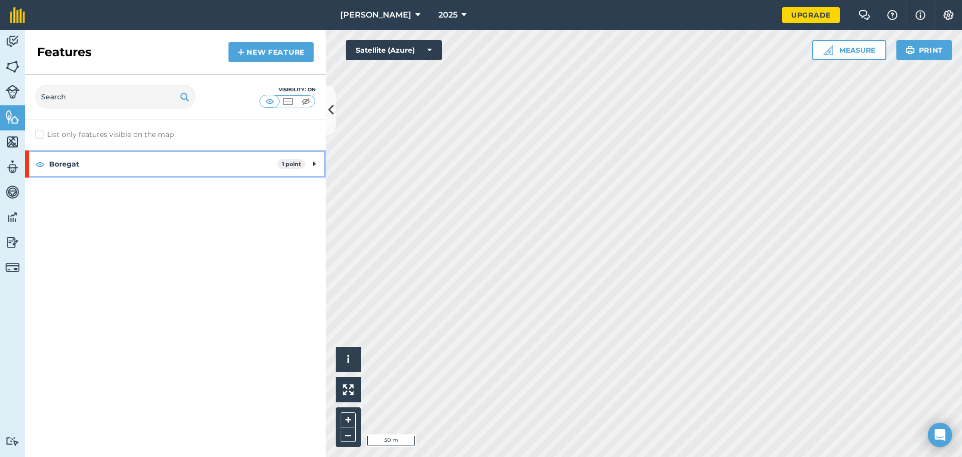
click at [312, 160] on div "Boregat 1 point" at bounding box center [175, 163] width 301 height 27
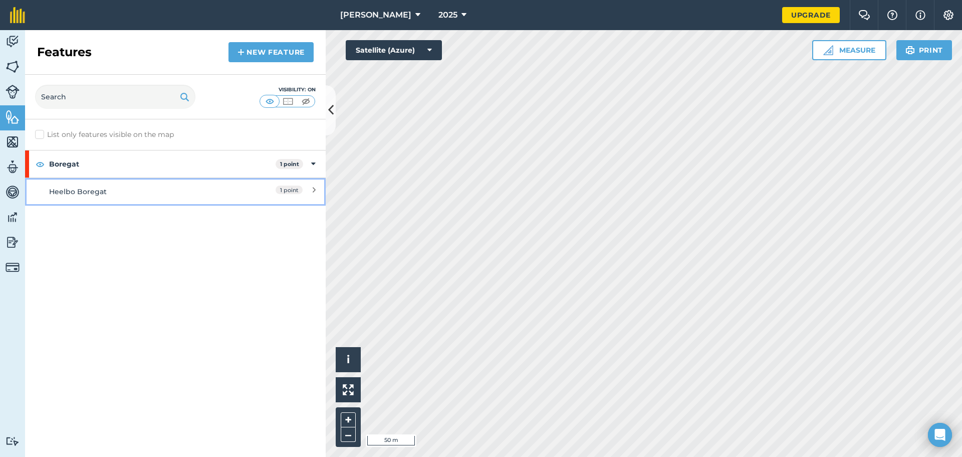
click at [315, 191] on icon at bounding box center [314, 191] width 3 height 11
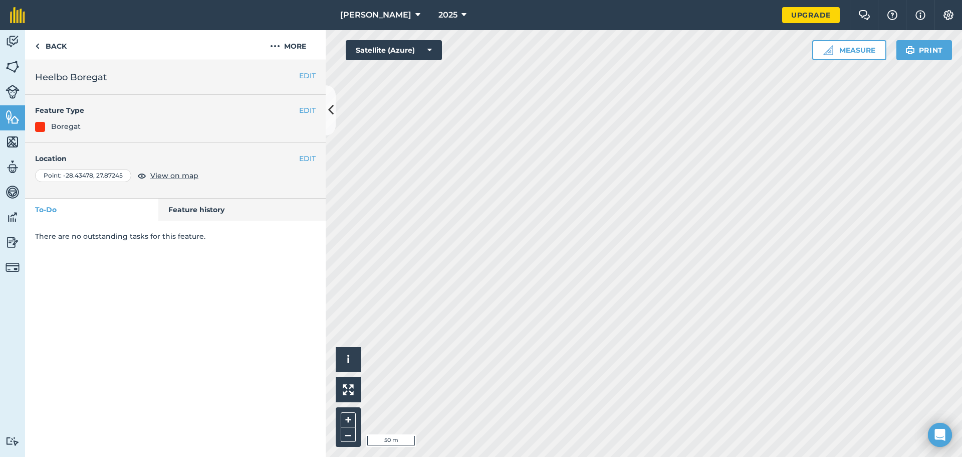
click at [97, 227] on div "There are no outstanding tasks for this feature." at bounding box center [175, 235] width 301 height 31
click at [288, 46] on button "More" at bounding box center [288, 45] width 75 height 30
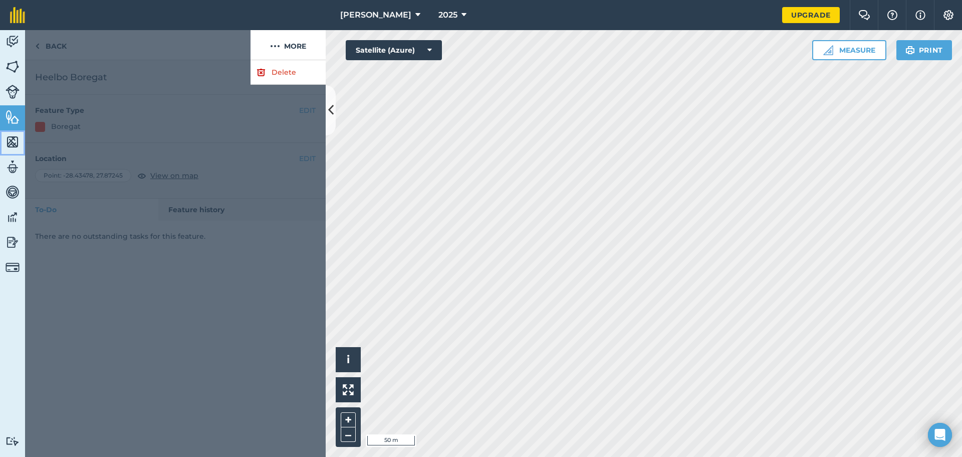
click at [14, 140] on img at bounding box center [13, 141] width 14 height 15
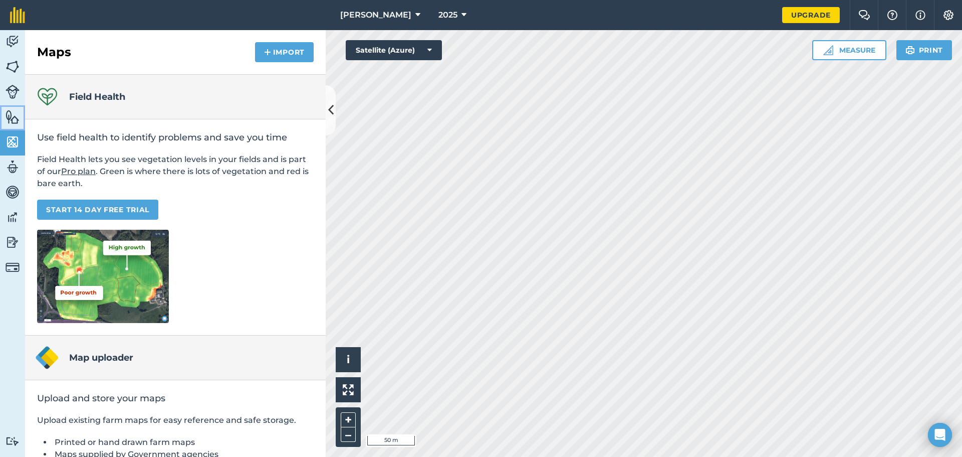
click at [12, 113] on img at bounding box center [13, 116] width 14 height 15
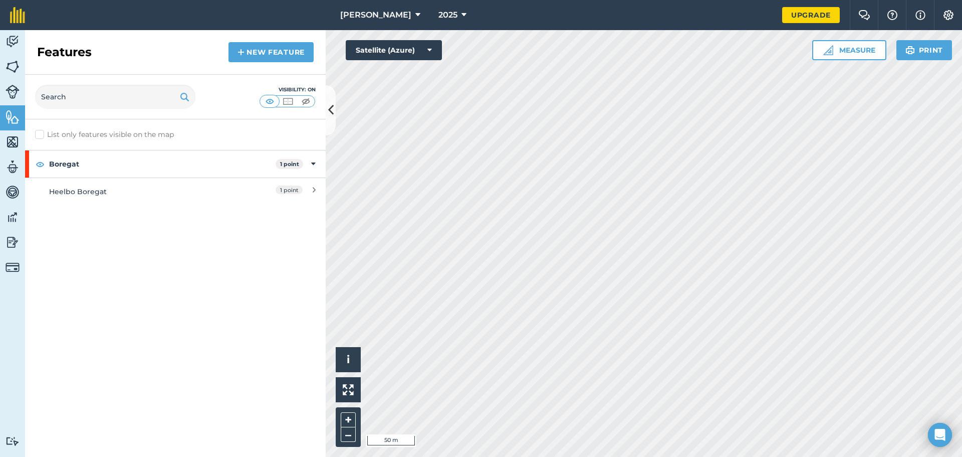
drag, startPoint x: 187, startPoint y: 161, endPoint x: 116, endPoint y: 258, distance: 120.1
click at [116, 258] on div "List only features visible on the map Boregat 1 point Heelbo Boregat 1 point" at bounding box center [175, 287] width 301 height 337
click at [113, 194] on div "Heelbo Boregat" at bounding box center [138, 191] width 178 height 11
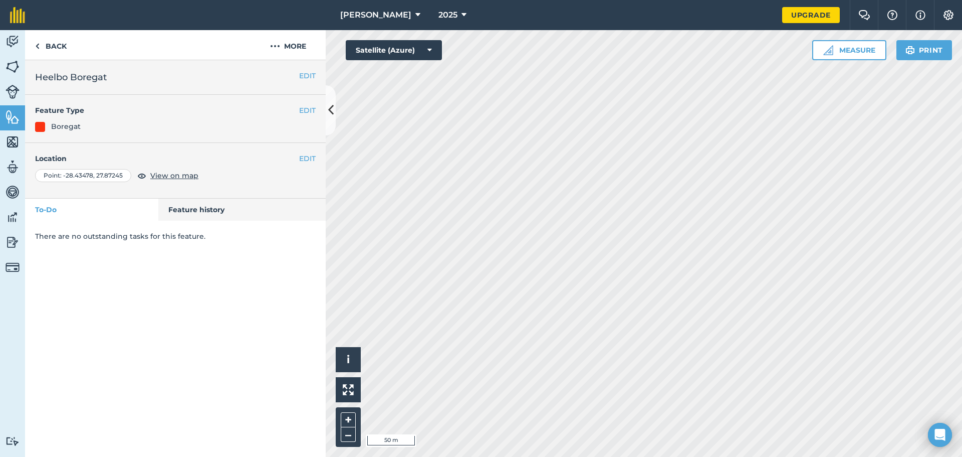
click at [82, 240] on p "There are no outstanding tasks for this feature." at bounding box center [175, 236] width 281 height 11
click at [87, 252] on div "There are no outstanding tasks for this feature." at bounding box center [175, 235] width 301 height 31
click at [169, 175] on span "View on map" at bounding box center [174, 175] width 48 height 11
click at [416, 51] on button "Satellite (Azure)" at bounding box center [394, 50] width 96 height 20
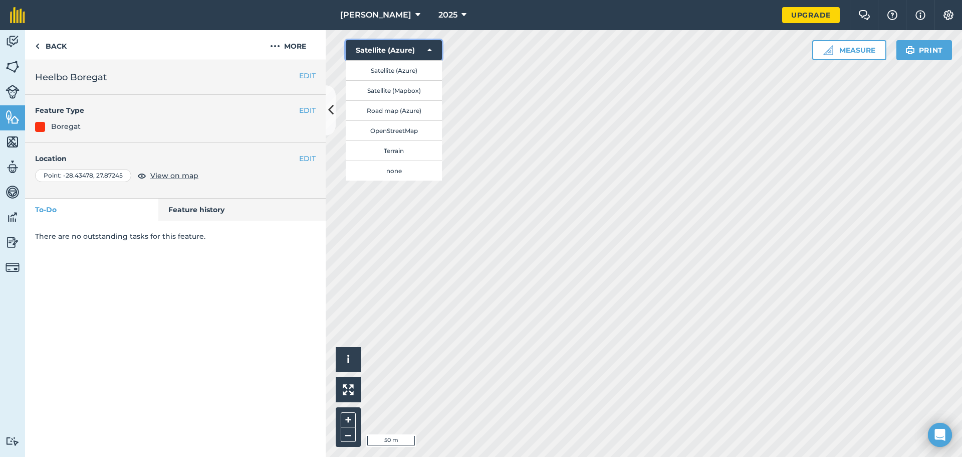
click at [422, 50] on button "Satellite (Azure)" at bounding box center [394, 50] width 96 height 20
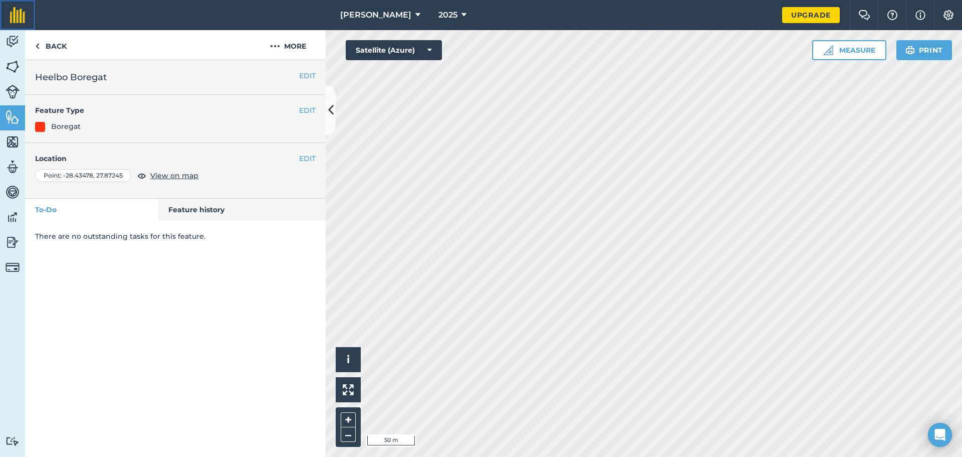
click at [16, 14] on img at bounding box center [17, 15] width 15 height 16
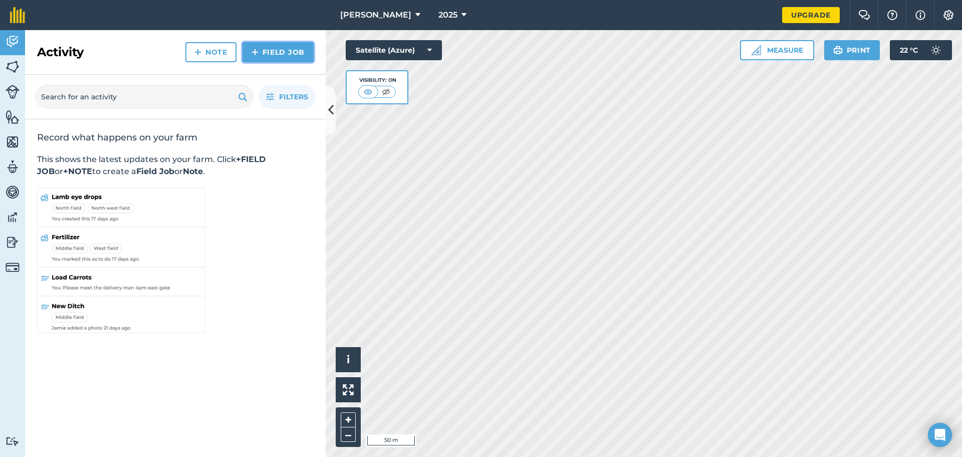
click at [274, 58] on link "Field Job" at bounding box center [278, 52] width 71 height 20
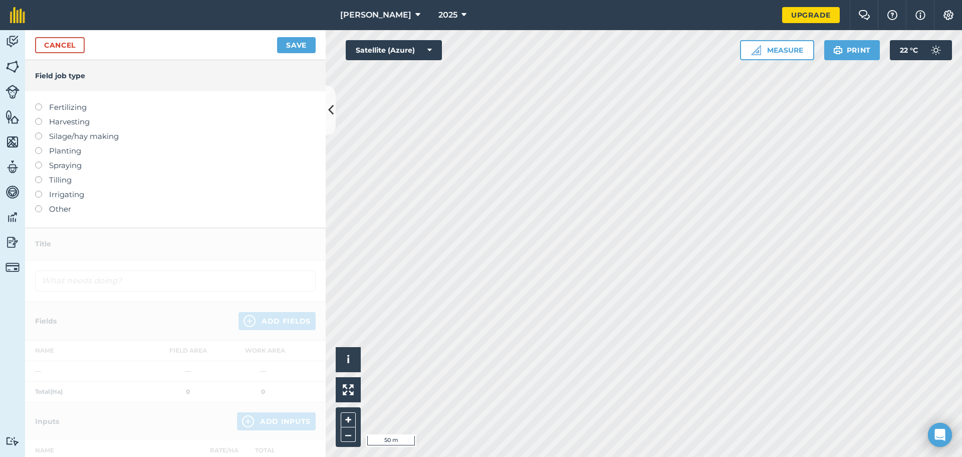
click at [41, 205] on label at bounding box center [42, 205] width 14 height 0
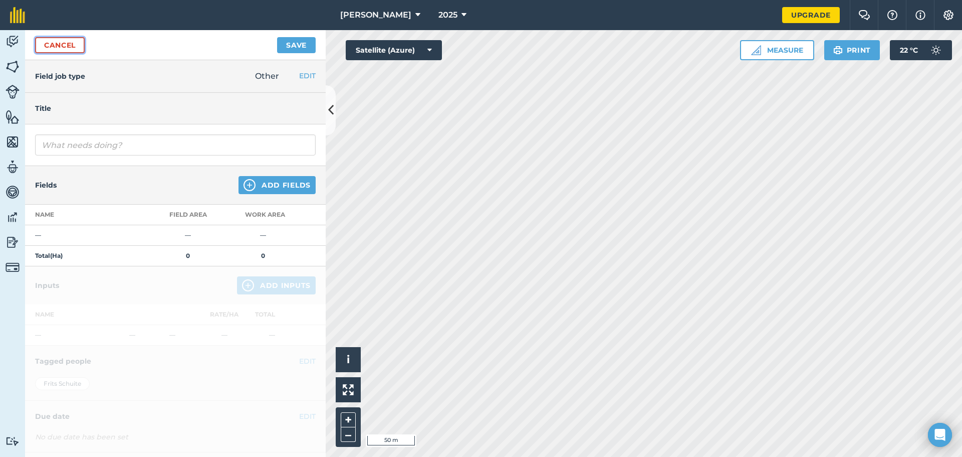
click at [70, 39] on link "Cancel" at bounding box center [60, 45] width 50 height 16
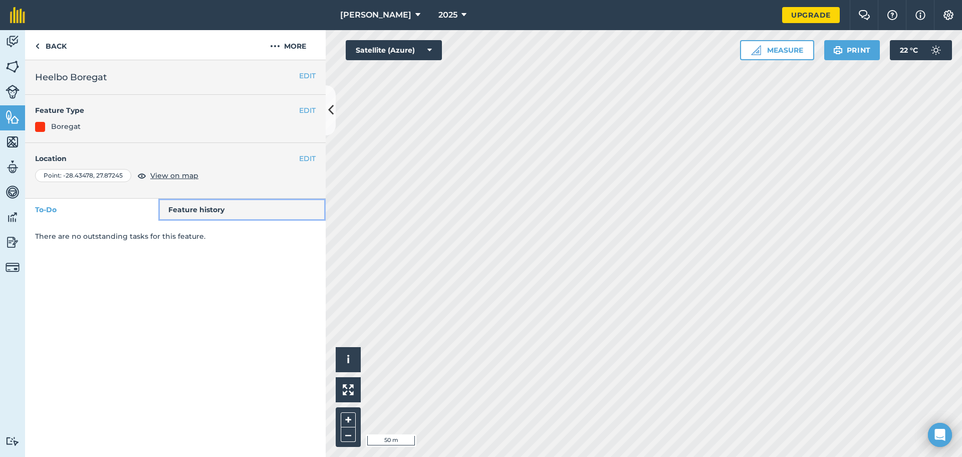
click at [190, 207] on link "Feature history" at bounding box center [242, 209] width 168 height 22
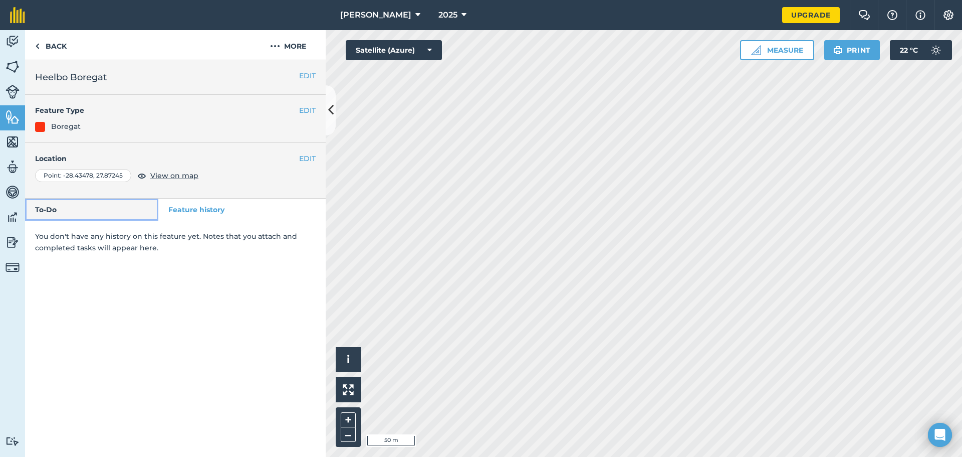
click at [139, 210] on link "To-Do" at bounding box center [91, 209] width 133 height 22
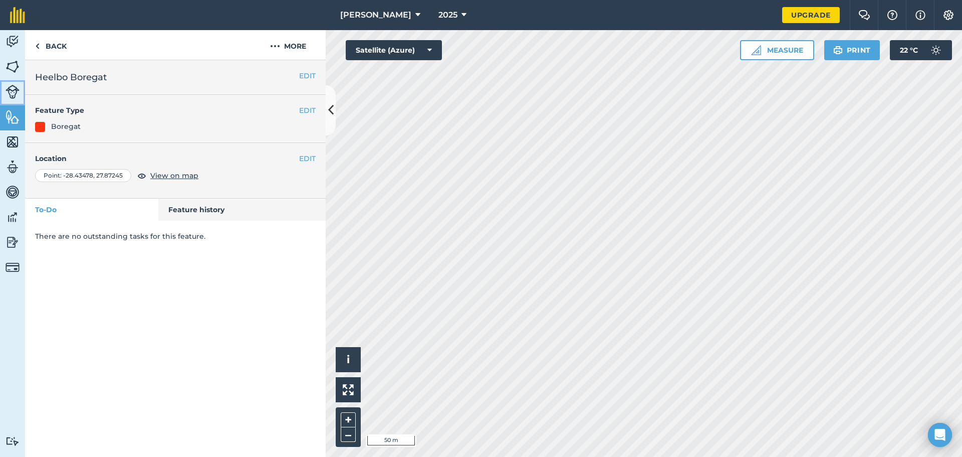
click at [13, 86] on img at bounding box center [13, 92] width 14 height 14
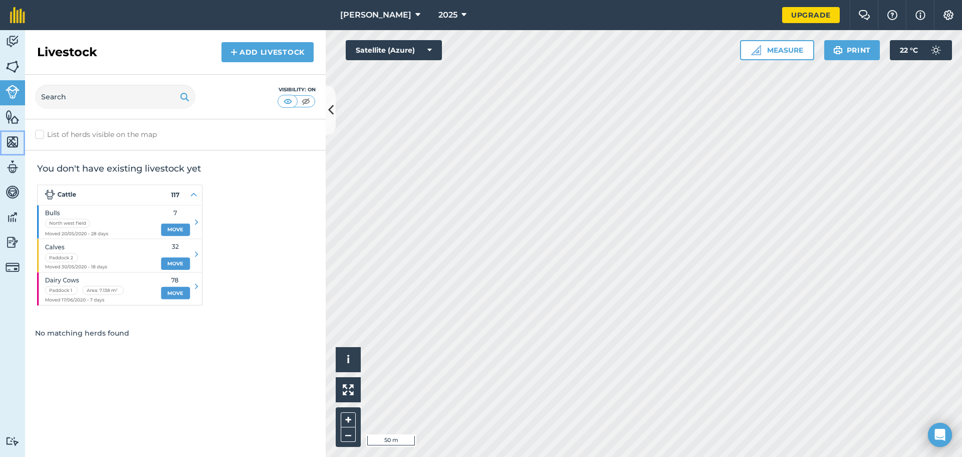
click at [11, 146] on img at bounding box center [13, 141] width 14 height 15
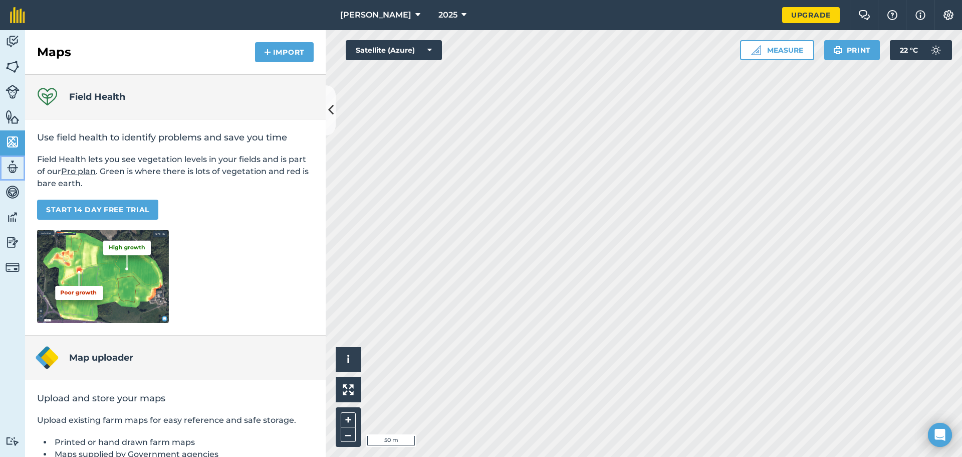
click at [17, 165] on img at bounding box center [13, 166] width 14 height 15
select select "MEMBER"
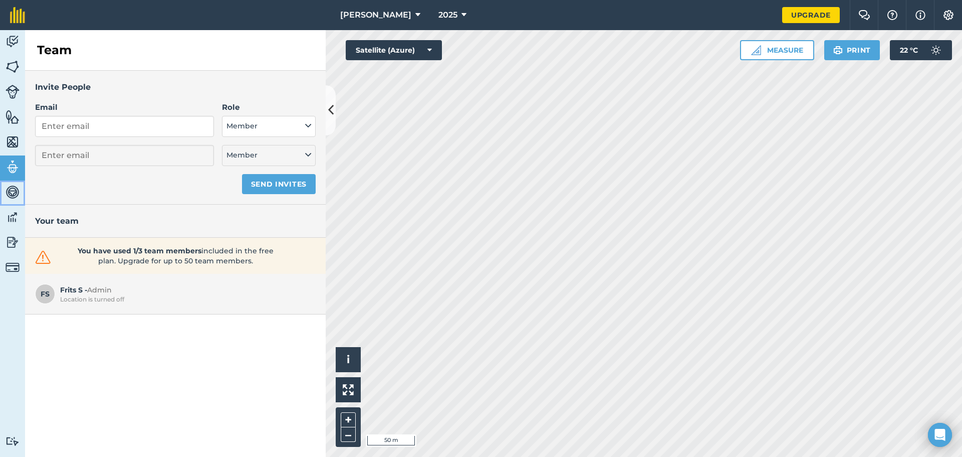
click at [15, 192] on img at bounding box center [13, 191] width 14 height 15
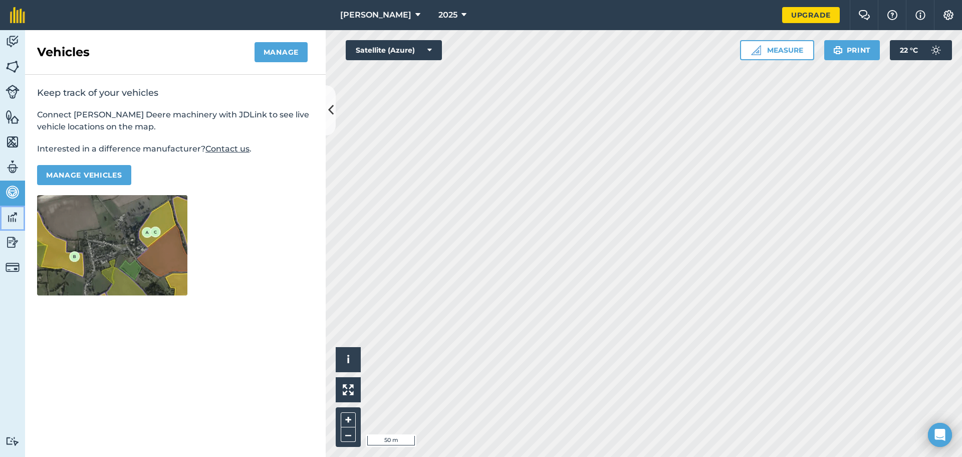
click at [10, 213] on img at bounding box center [13, 216] width 14 height 15
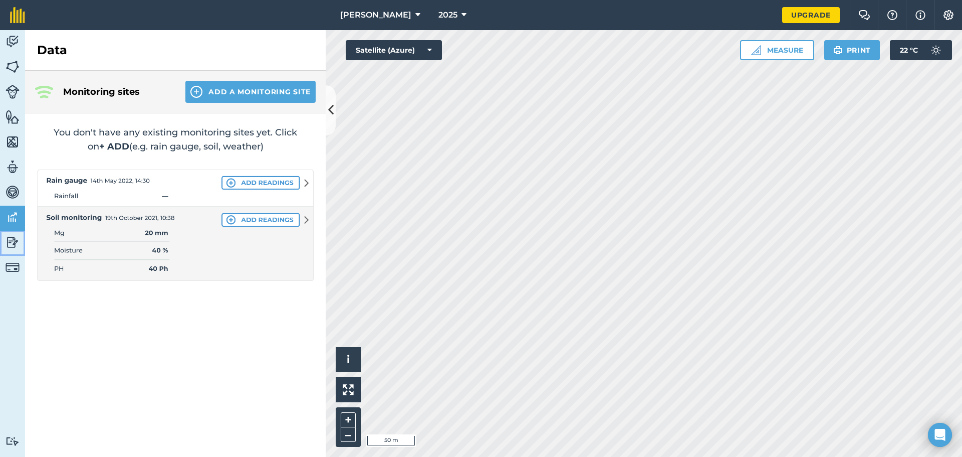
click at [14, 238] on img at bounding box center [13, 242] width 14 height 15
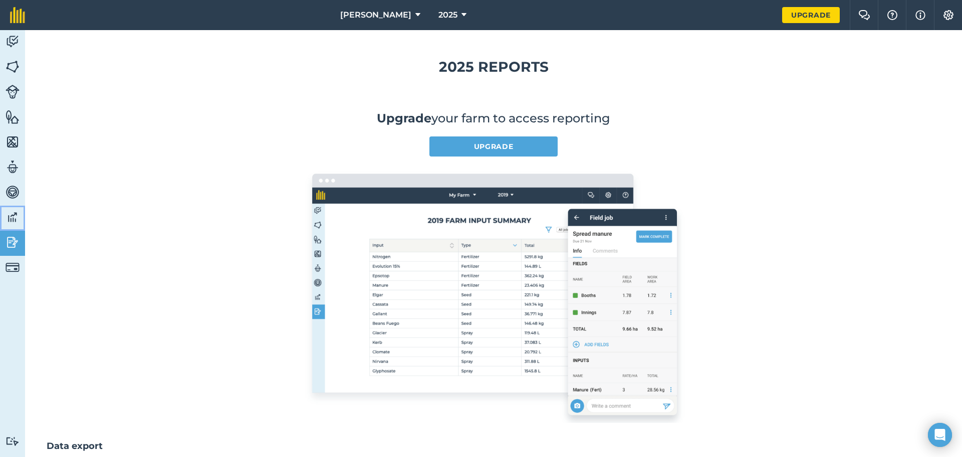
click at [12, 217] on img at bounding box center [13, 216] width 14 height 15
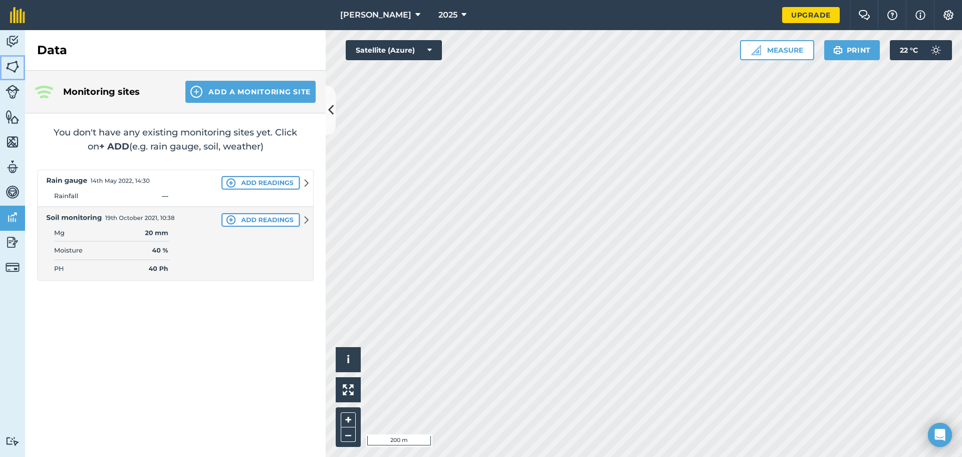
click at [12, 65] on img at bounding box center [13, 66] width 14 height 15
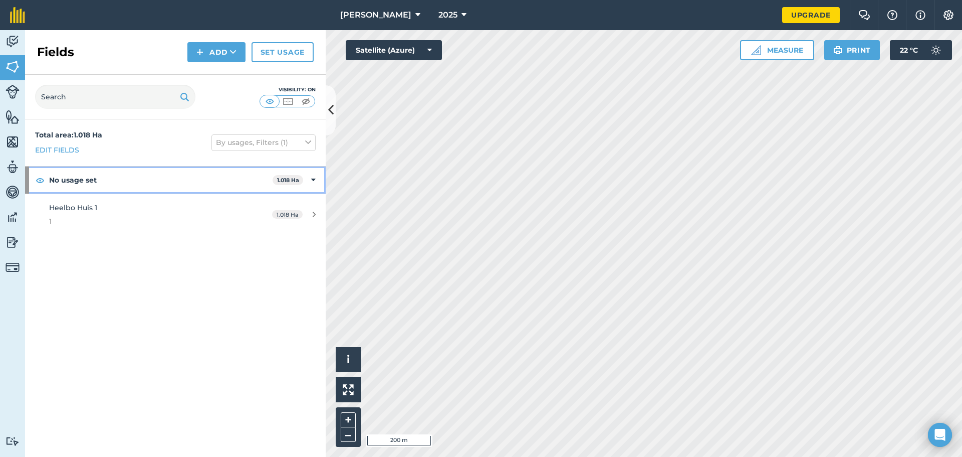
click at [316, 184] on div "No usage set 1.018 Ha" at bounding box center [175, 179] width 301 height 27
click at [315, 184] on icon at bounding box center [314, 179] width 3 height 11
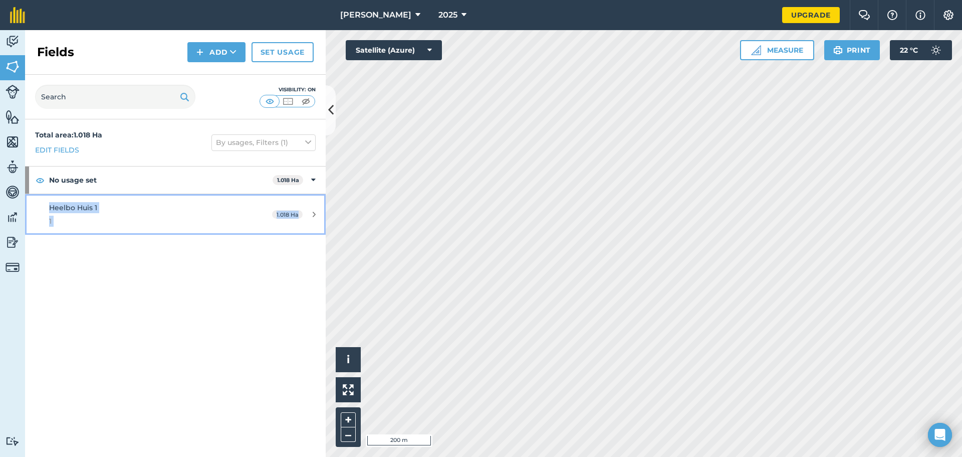
click at [294, 214] on span "1.018 Ha" at bounding box center [287, 214] width 31 height 9
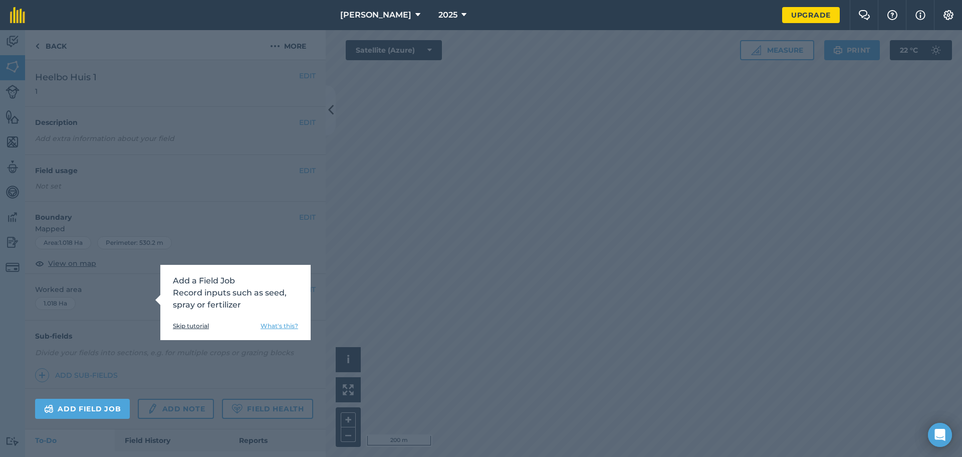
click at [131, 335] on div "Add a Field Job Record inputs such as seed, spray or fertilizer Skip tutorial W…" at bounding box center [481, 243] width 962 height 426
click at [136, 331] on div "Add a Field Job Record inputs such as seed, spray or fertilizer Skip tutorial W…" at bounding box center [481, 243] width 962 height 426
click at [193, 323] on link "Skip tutorial" at bounding box center [191, 326] width 36 height 8
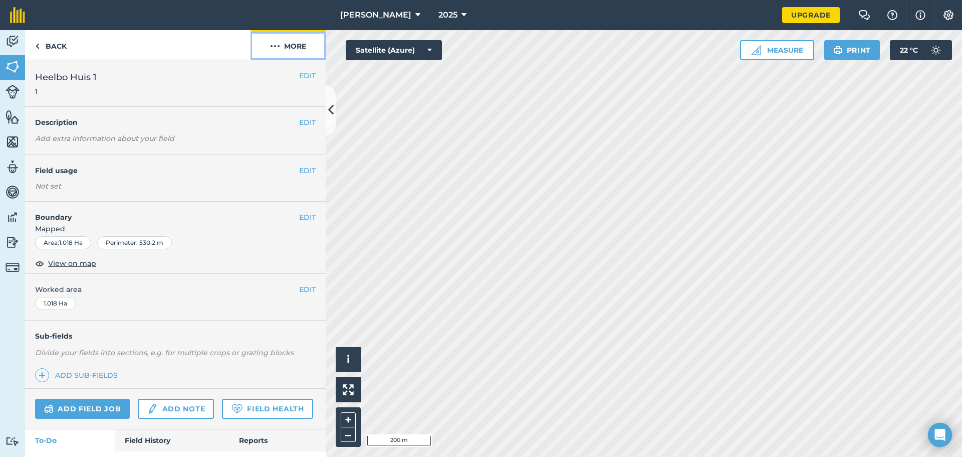
click at [287, 43] on button "More" at bounding box center [288, 45] width 75 height 30
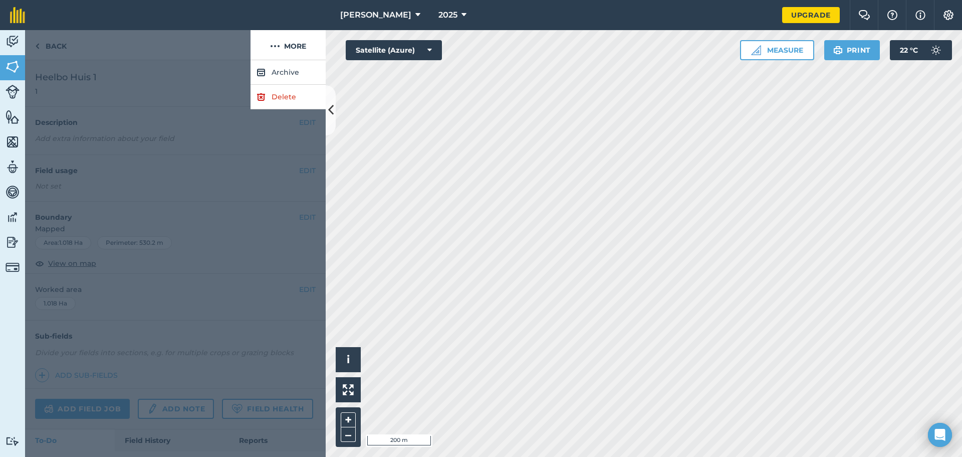
click at [220, 78] on div at bounding box center [175, 258] width 301 height 396
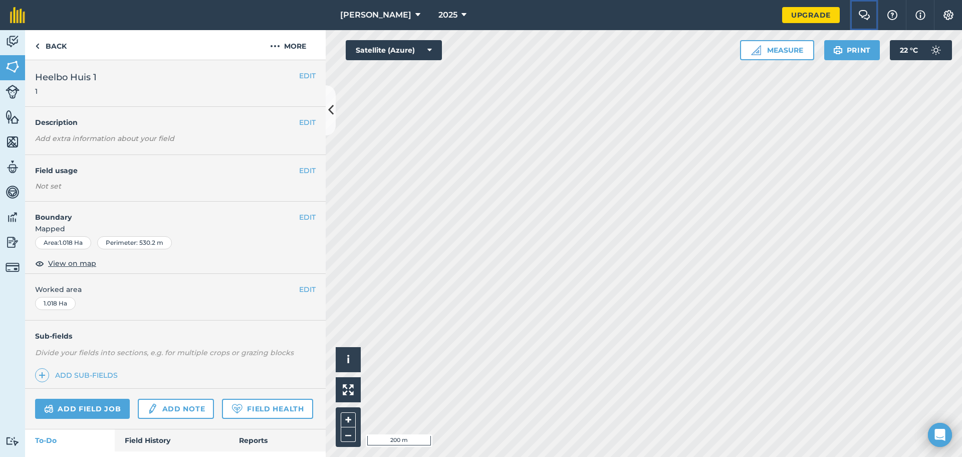
click at [864, 16] on img at bounding box center [864, 15] width 12 height 10
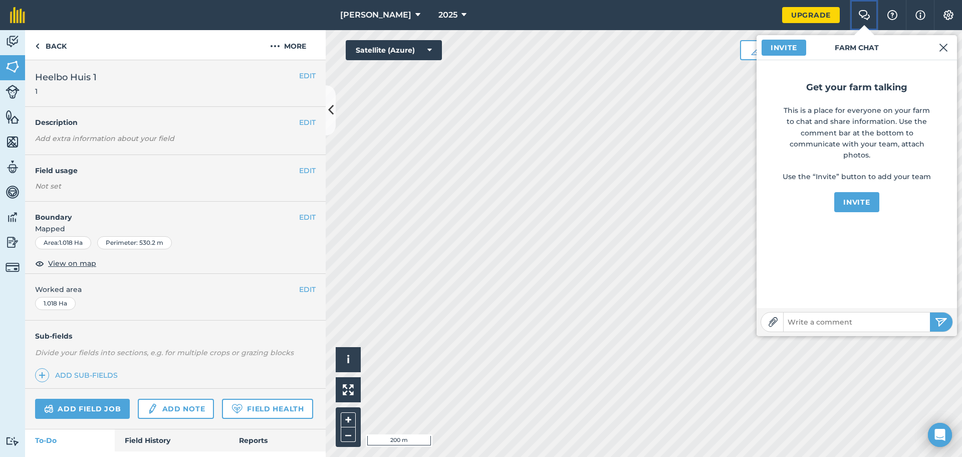
click at [864, 16] on img at bounding box center [864, 15] width 12 height 10
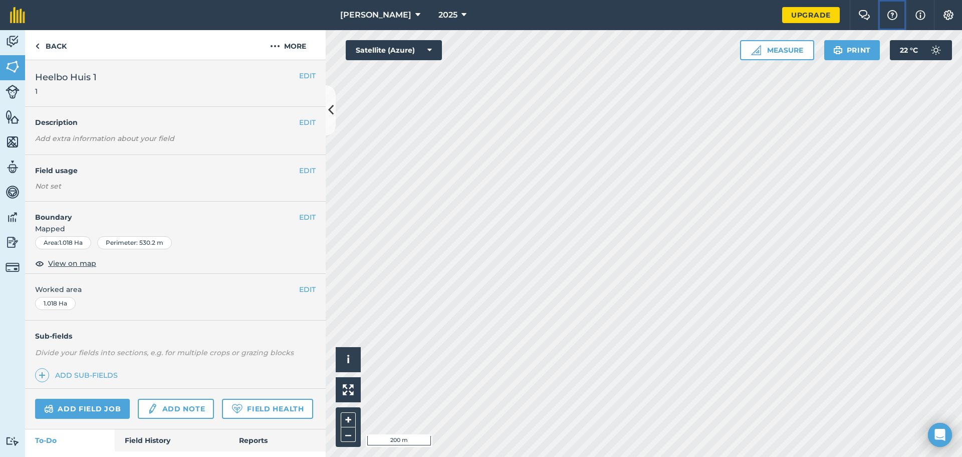
click at [892, 12] on img at bounding box center [892, 15] width 12 height 10
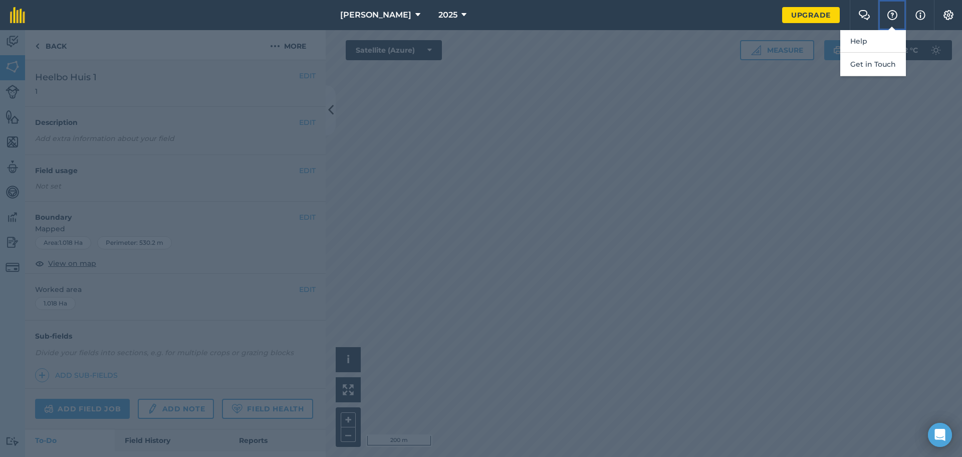
click at [892, 12] on img at bounding box center [892, 15] width 12 height 10
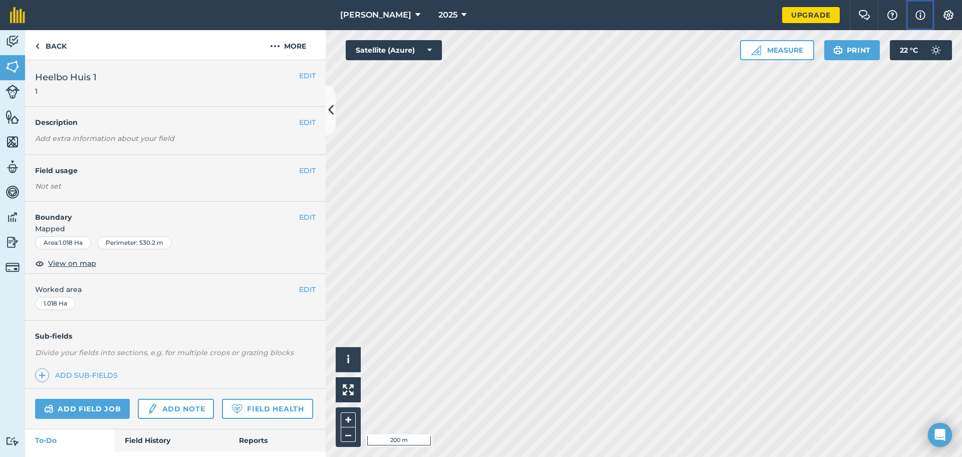
click at [918, 14] on img at bounding box center [921, 15] width 10 height 12
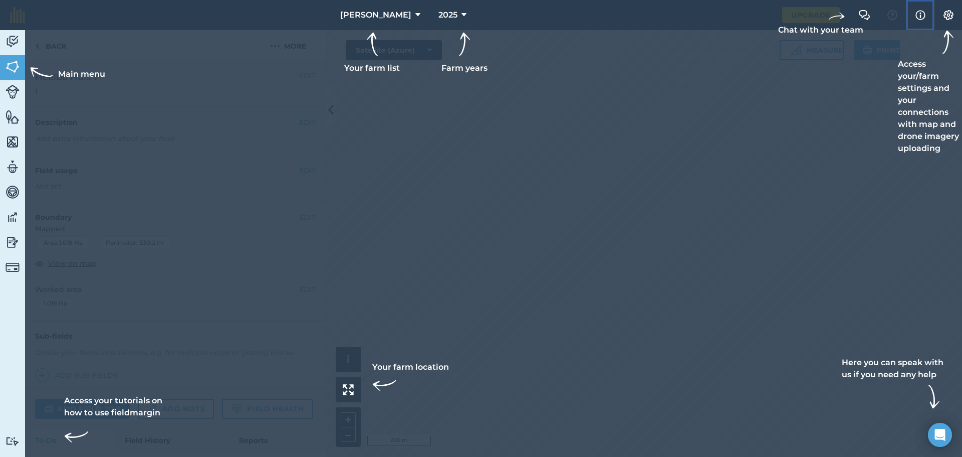
click at [918, 15] on img at bounding box center [921, 15] width 10 height 12
click at [615, 215] on div at bounding box center [481, 228] width 962 height 457
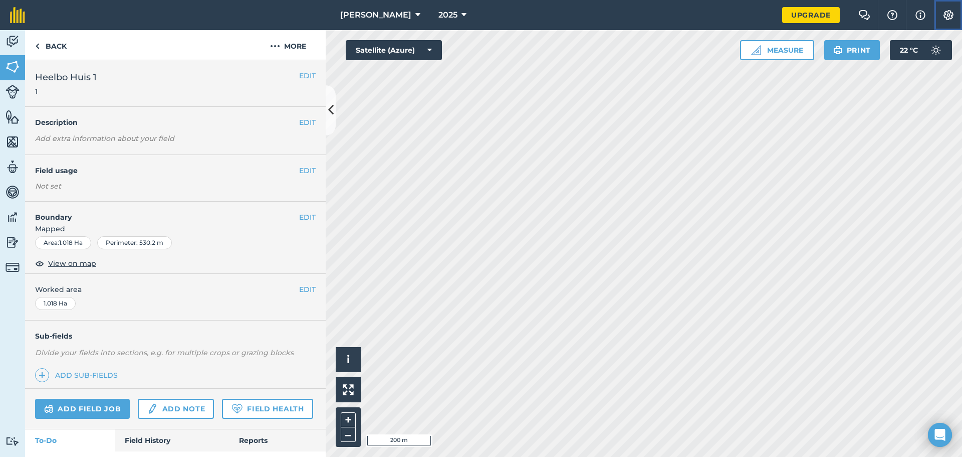
click at [955, 12] on button "Settings" at bounding box center [948, 15] width 28 height 30
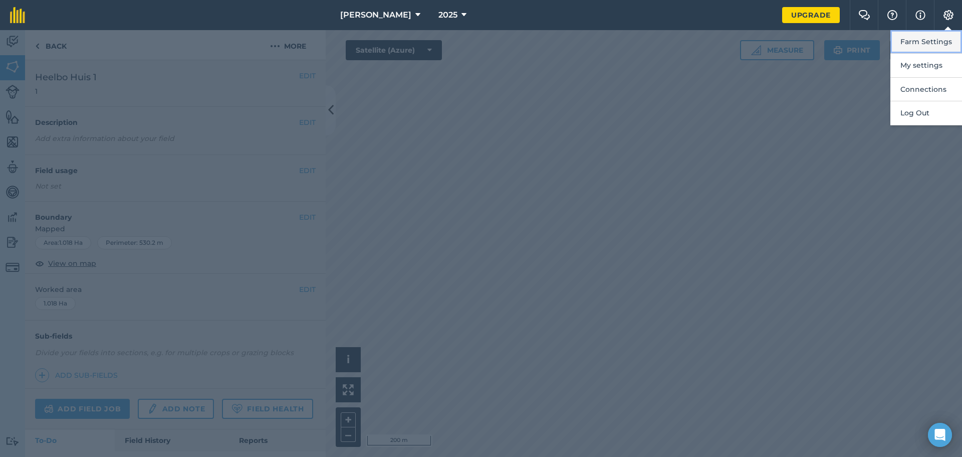
click at [925, 46] on button "Farm Settings" at bounding box center [926, 42] width 72 height 24
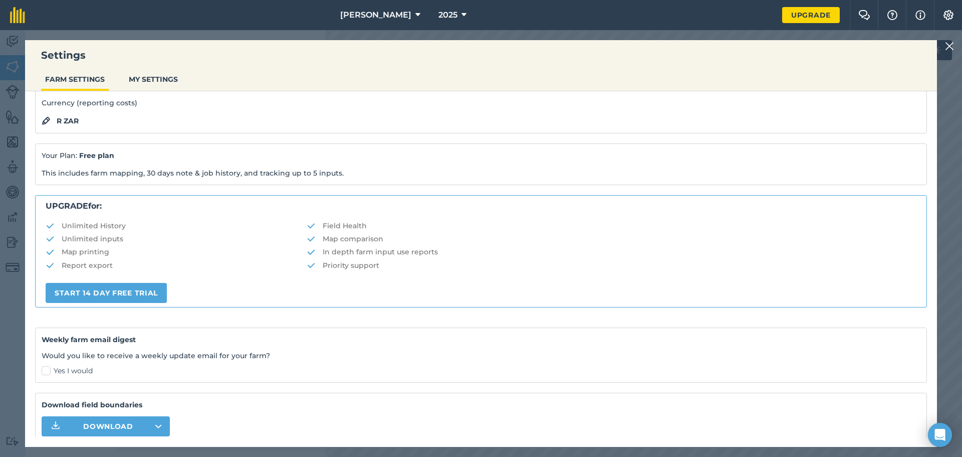
scroll to position [100, 0]
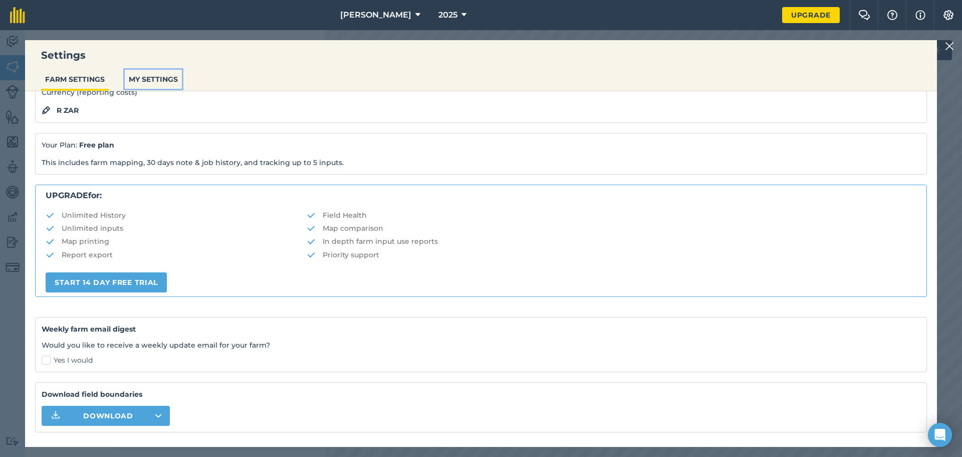
click at [166, 80] on button "MY SETTINGS" at bounding box center [153, 79] width 57 height 19
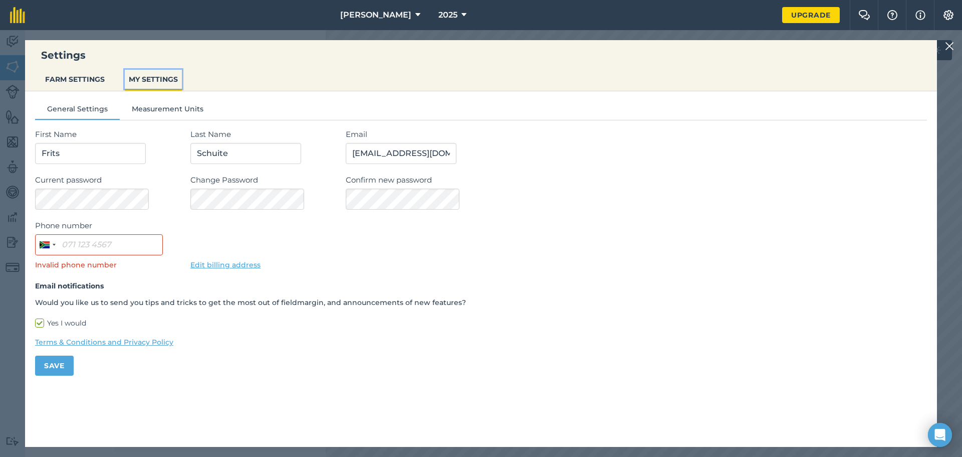
scroll to position [0, 0]
click at [953, 50] on img at bounding box center [949, 46] width 9 height 12
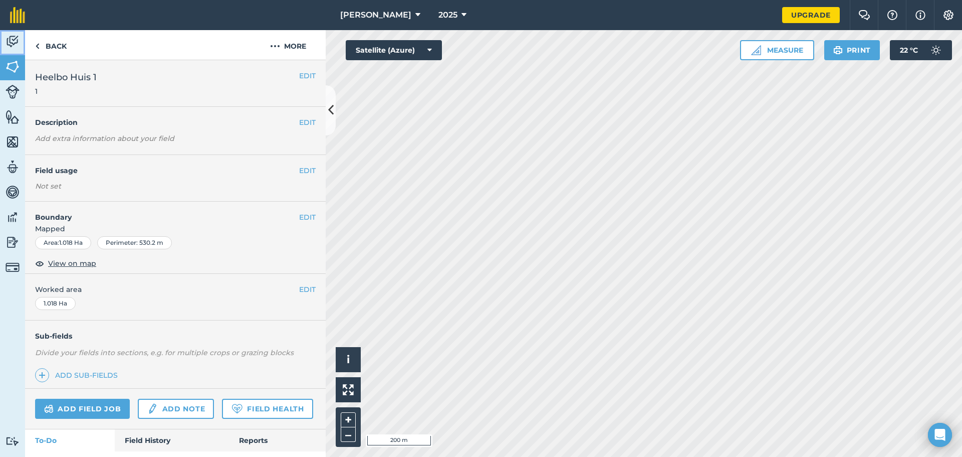
click at [12, 42] on img at bounding box center [13, 41] width 14 height 15
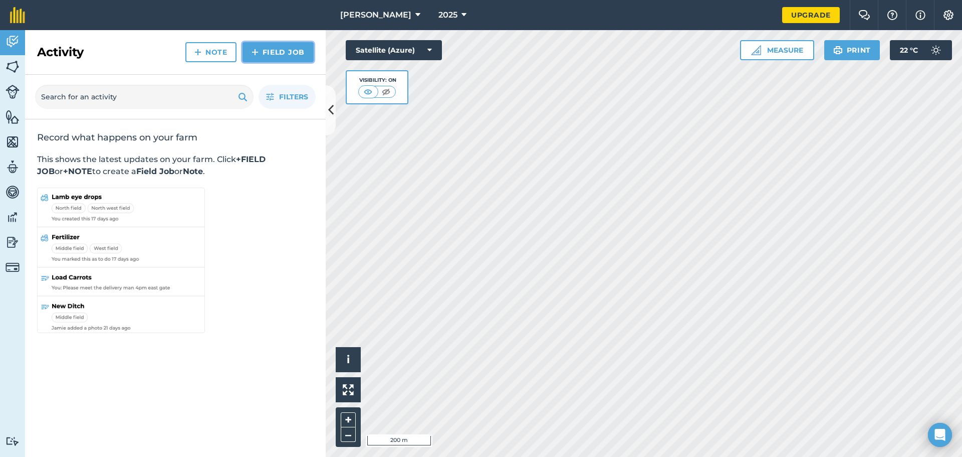
click at [267, 54] on link "Field Job" at bounding box center [278, 52] width 71 height 20
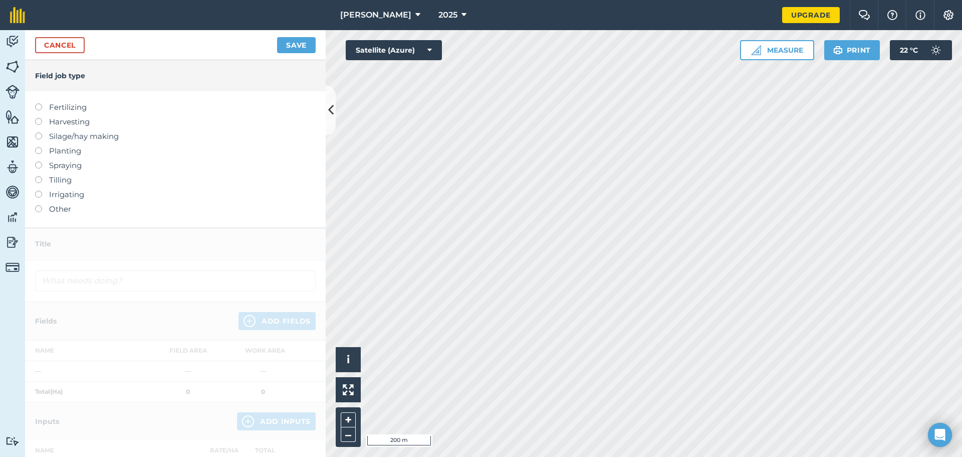
click at [37, 205] on label at bounding box center [42, 205] width 14 height 0
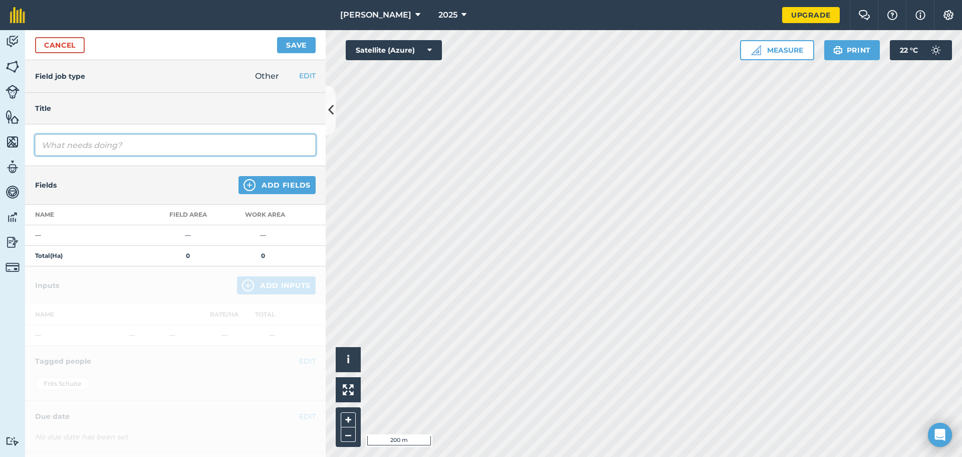
click at [146, 143] on input "text" at bounding box center [175, 144] width 281 height 21
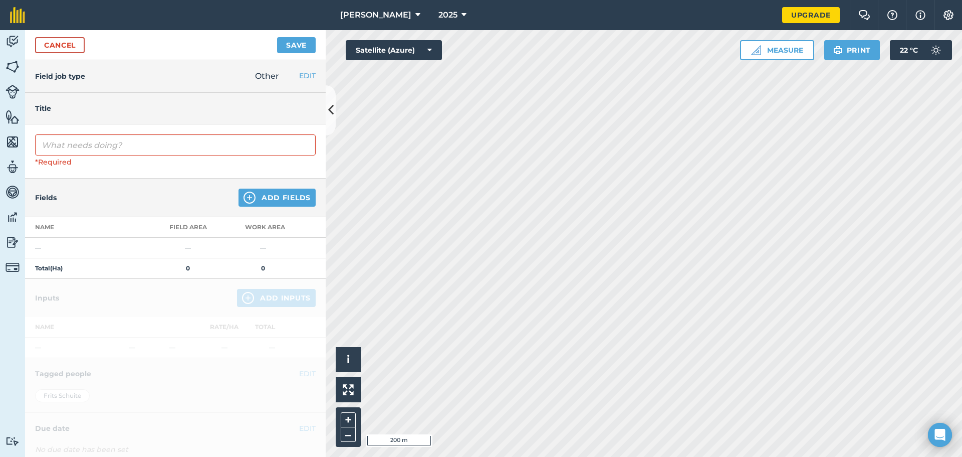
click at [186, 189] on div "Fields Add Fields" at bounding box center [175, 197] width 301 height 39
click at [76, 43] on link "Cancel" at bounding box center [60, 45] width 50 height 16
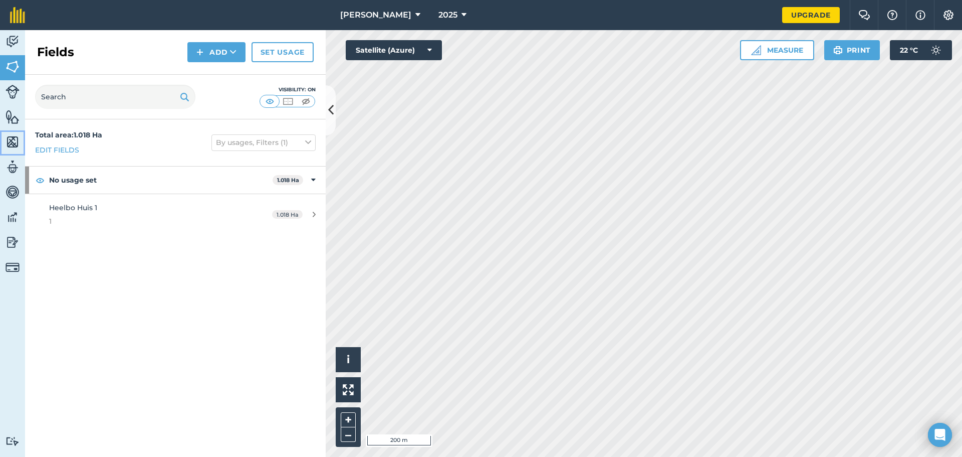
click at [11, 141] on img at bounding box center [13, 141] width 14 height 15
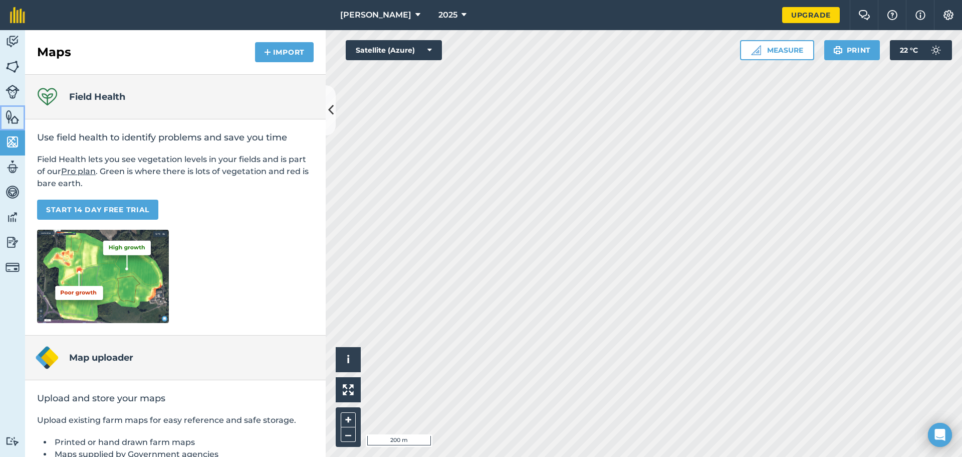
click at [12, 114] on img at bounding box center [13, 116] width 14 height 15
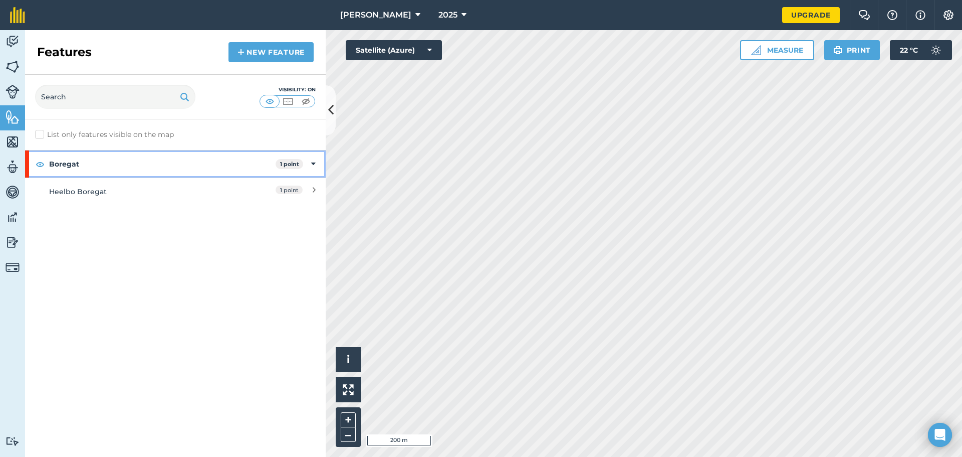
click at [314, 163] on icon at bounding box center [313, 163] width 5 height 11
click at [314, 163] on icon at bounding box center [314, 163] width 3 height 11
drag, startPoint x: 226, startPoint y: 169, endPoint x: 182, endPoint y: 234, distance: 78.0
click at [156, 266] on div "List only features visible on the map Boregat 1 point Heelbo Boregat 1 point" at bounding box center [175, 287] width 301 height 337
click at [286, 164] on strong "1 point" at bounding box center [289, 163] width 19 height 7
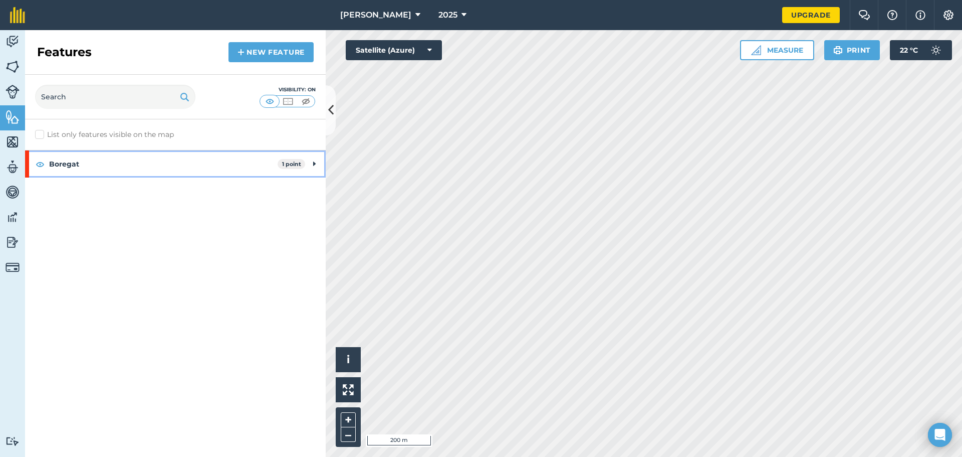
click at [286, 164] on strong "1 point" at bounding box center [291, 163] width 19 height 7
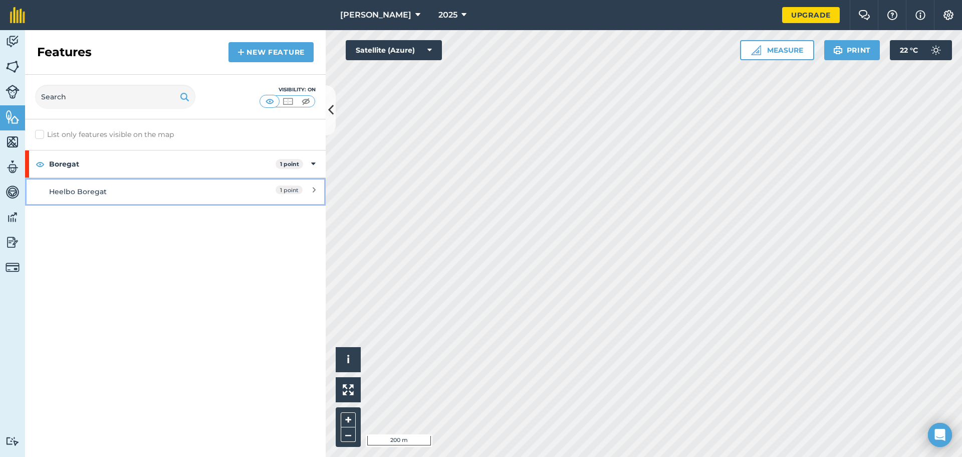
click at [313, 192] on icon at bounding box center [314, 191] width 3 height 11
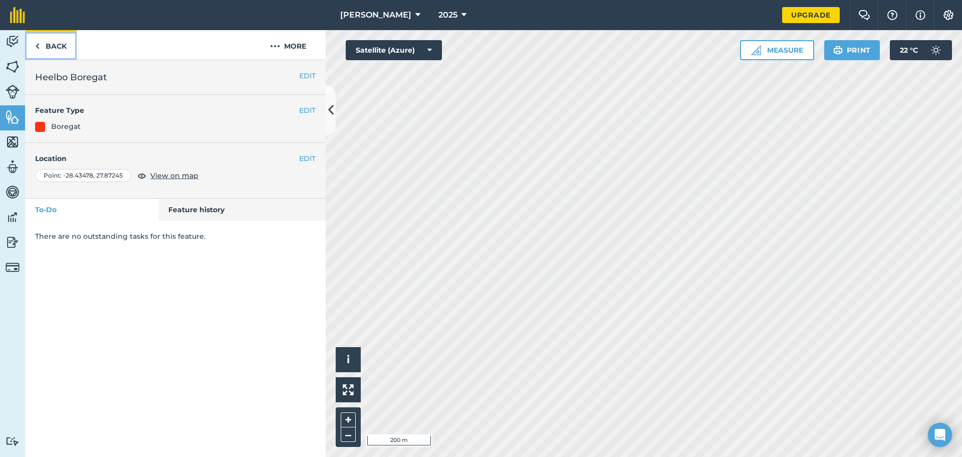
click at [51, 46] on link "Back" at bounding box center [51, 45] width 52 height 30
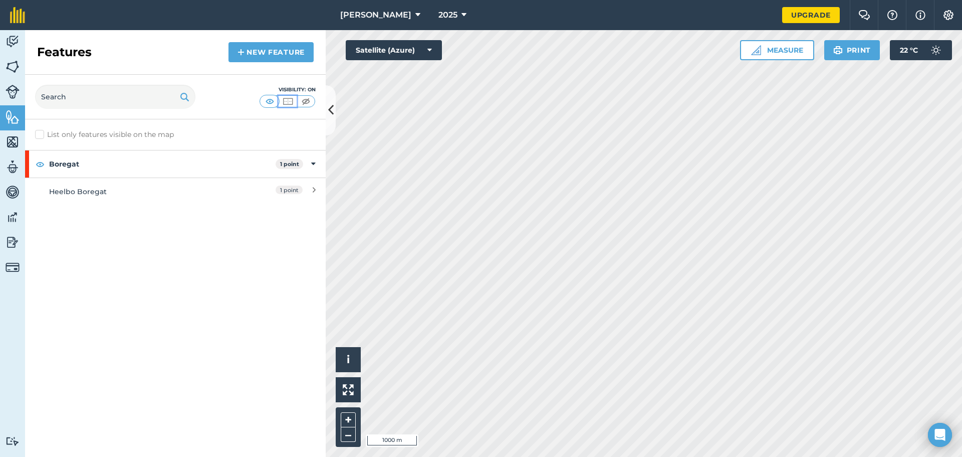
click at [287, 101] on img at bounding box center [288, 101] width 13 height 10
click at [962, 210] on html "Heelbo Boerdery 2025 Upgrade Farm Chat Help Info Settings Map printing is not a…" at bounding box center [481, 228] width 962 height 457
click at [264, 102] on img at bounding box center [270, 101] width 13 height 10
click at [284, 103] on img at bounding box center [288, 101] width 13 height 10
click at [273, 102] on img at bounding box center [270, 101] width 13 height 10
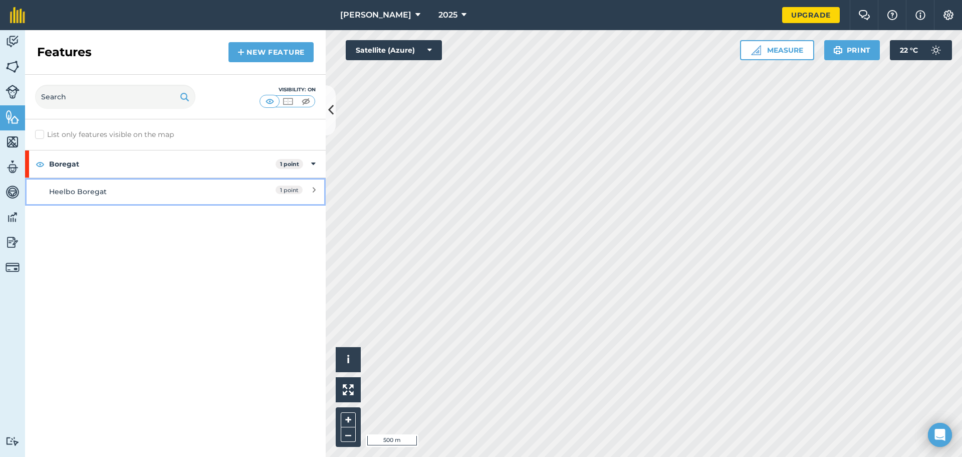
click at [55, 190] on div "Heelbo Boregat" at bounding box center [138, 191] width 178 height 11
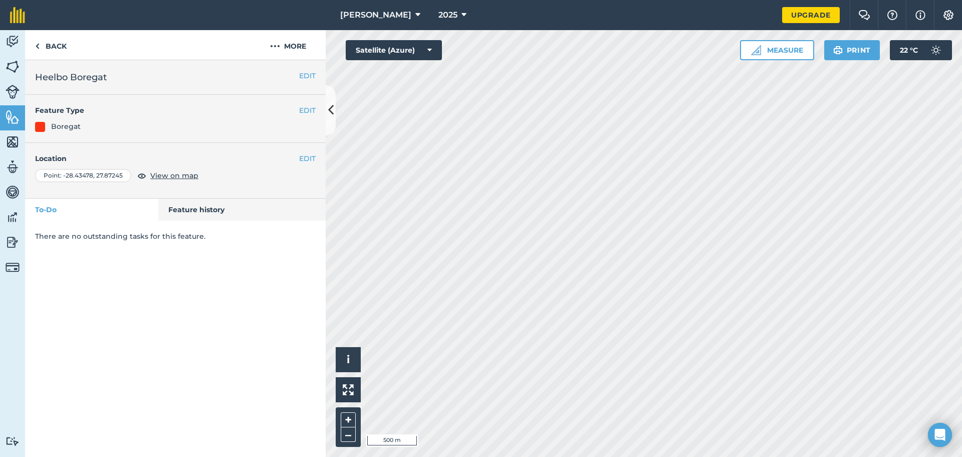
click at [66, 228] on div "There are no outstanding tasks for this feature." at bounding box center [175, 235] width 301 height 31
click at [76, 245] on div "There are no outstanding tasks for this feature." at bounding box center [175, 235] width 301 height 31
click at [222, 411] on div "EDIT Heelbo Boregat EDIT Feature Type Boregat EDIT Location Point : [GEOGRAPHIC…" at bounding box center [175, 258] width 301 height 396
click at [306, 159] on button "EDIT" at bounding box center [307, 158] width 17 height 11
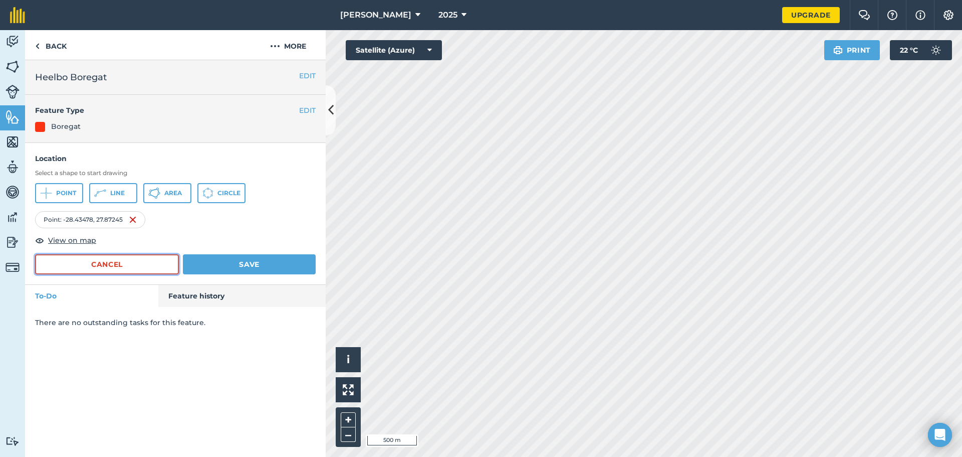
click at [112, 267] on button "Cancel" at bounding box center [107, 264] width 144 height 20
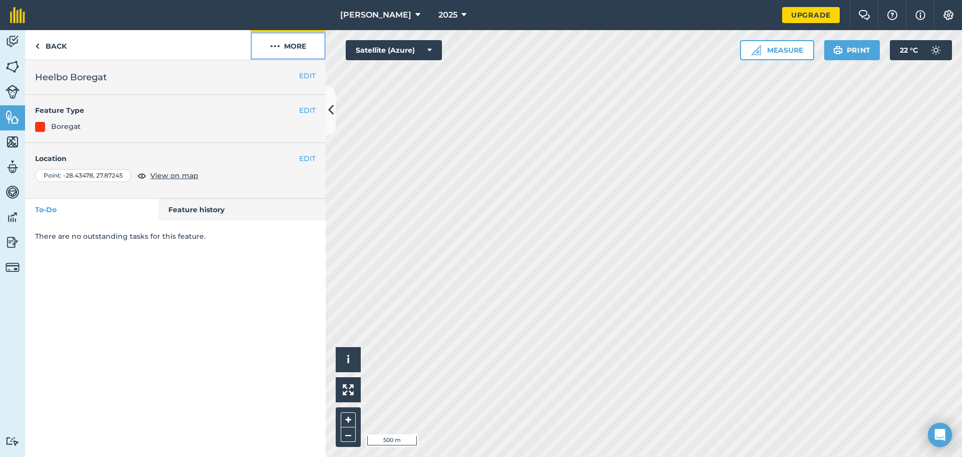
click at [284, 45] on button "More" at bounding box center [288, 45] width 75 height 30
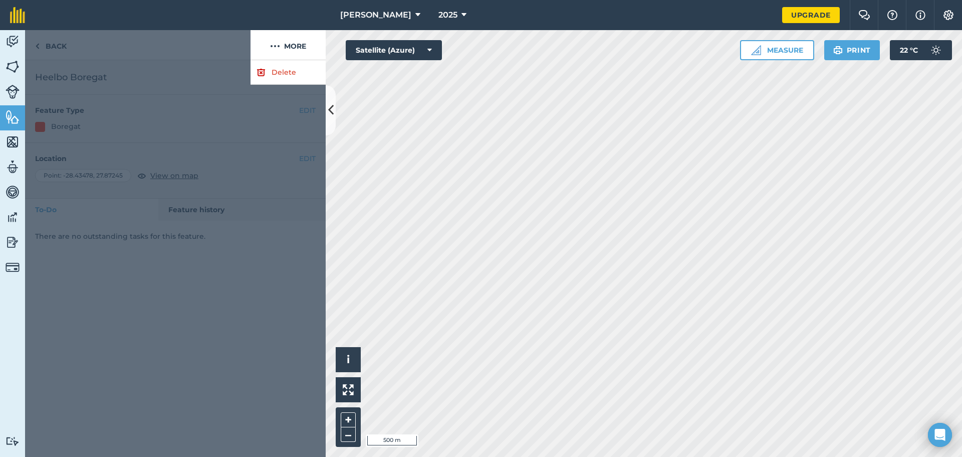
click at [181, 310] on div at bounding box center [175, 258] width 301 height 396
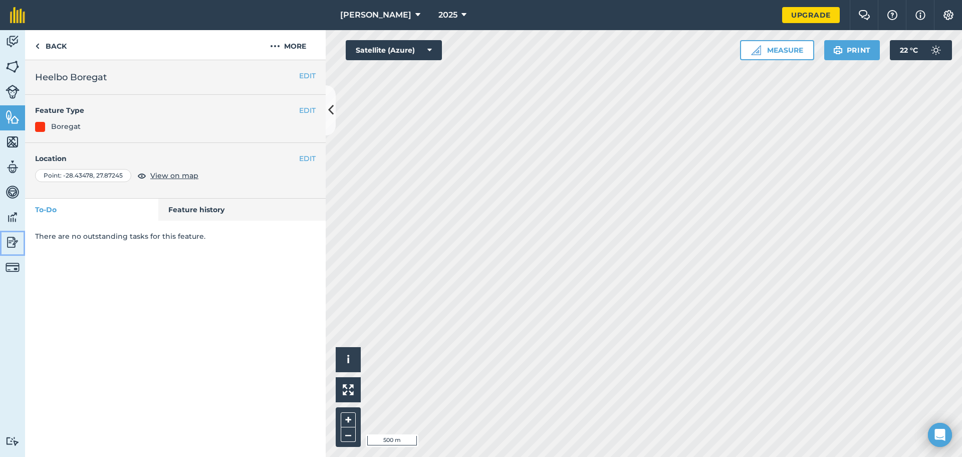
click at [10, 243] on img at bounding box center [13, 242] width 14 height 15
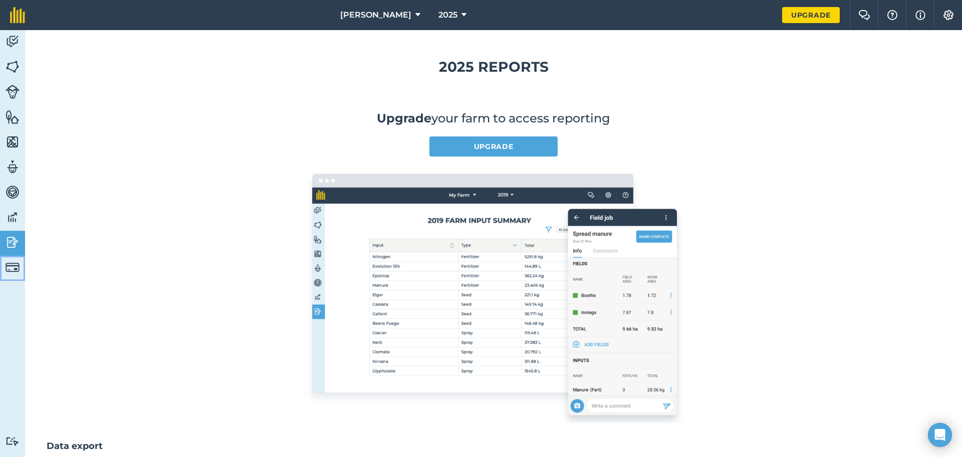
click at [17, 270] on img at bounding box center [13, 267] width 14 height 14
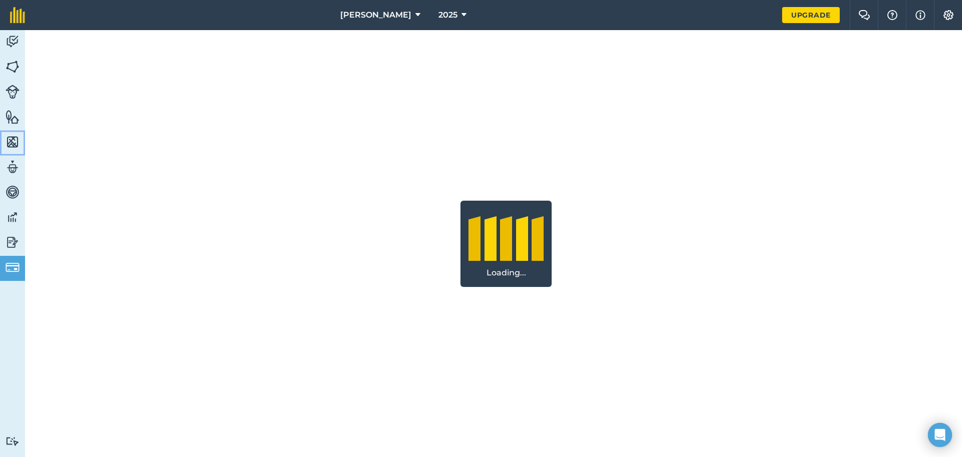
click at [10, 141] on img at bounding box center [13, 141] width 14 height 15
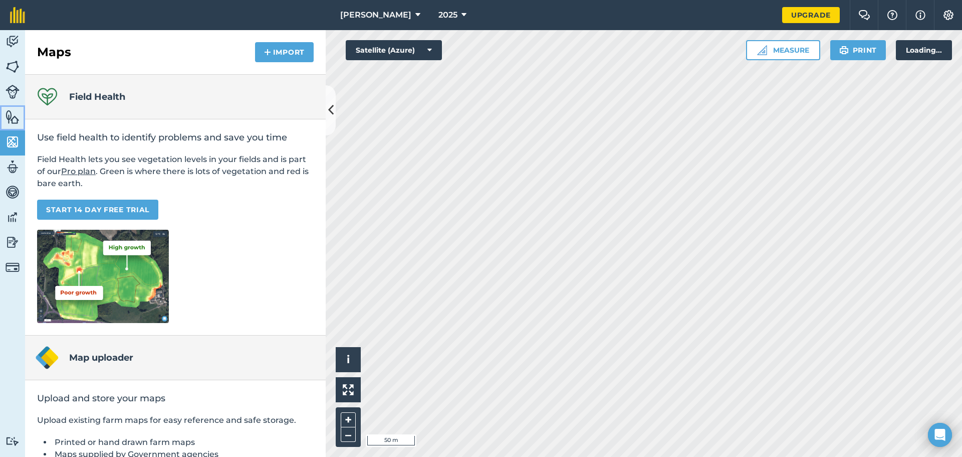
click at [11, 120] on img at bounding box center [13, 116] width 14 height 15
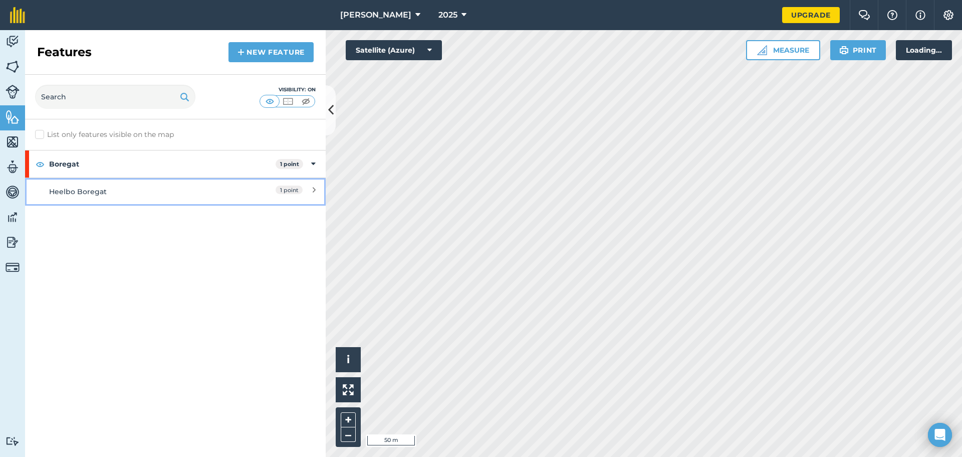
click at [83, 191] on div "Heelbo Boregat" at bounding box center [138, 191] width 178 height 11
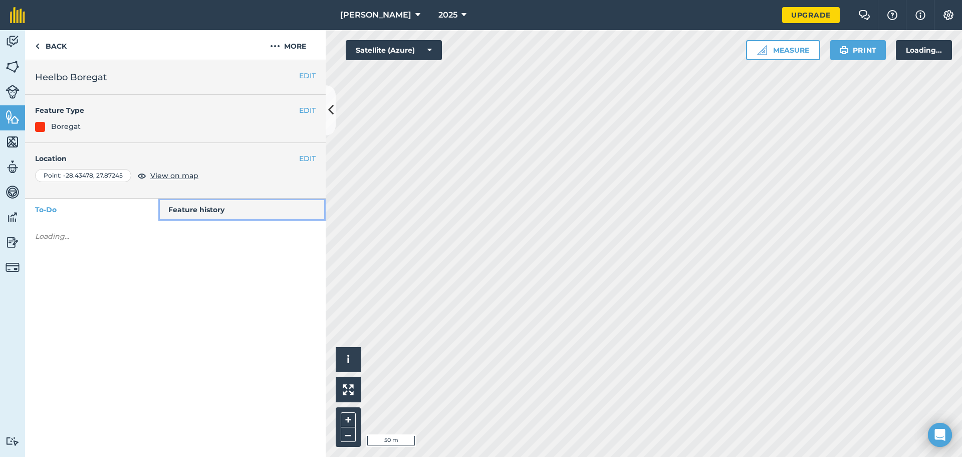
click at [188, 212] on link "Feature history" at bounding box center [242, 209] width 168 height 22
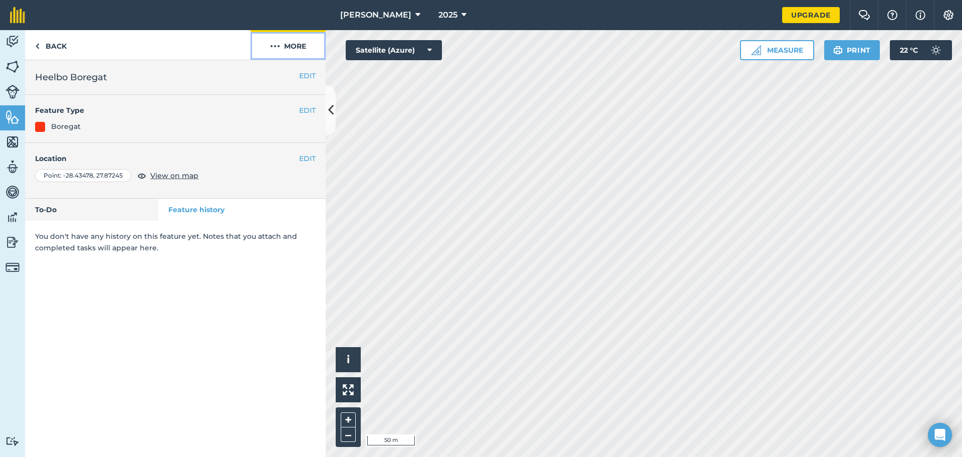
click at [276, 54] on button "More" at bounding box center [288, 45] width 75 height 30
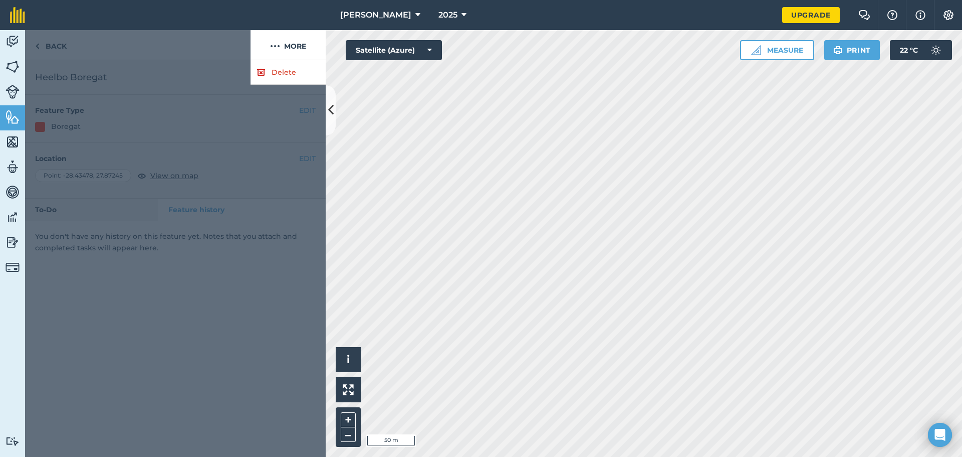
click at [207, 278] on div at bounding box center [175, 258] width 301 height 396
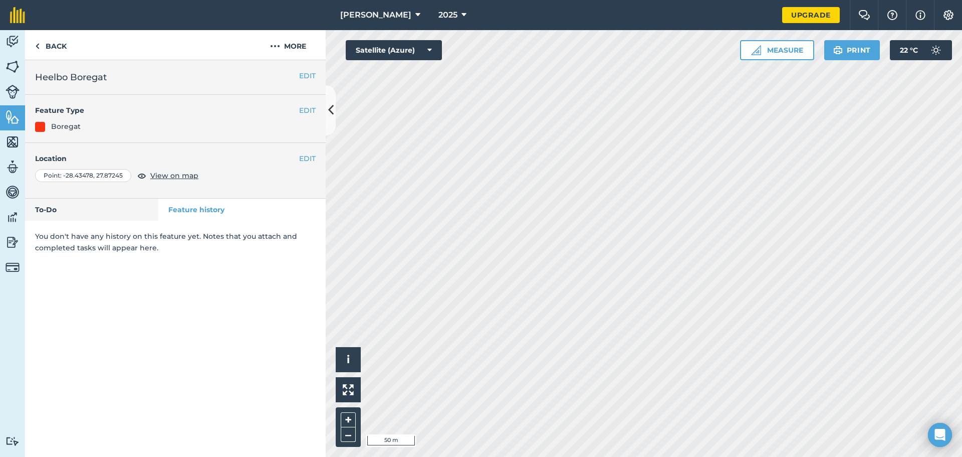
click at [133, 330] on div "EDIT Heelbo Boregat EDIT Feature Type Boregat EDIT Location Point : [GEOGRAPHIC…" at bounding box center [175, 258] width 301 height 396
click at [298, 51] on button "More" at bounding box center [288, 45] width 75 height 30
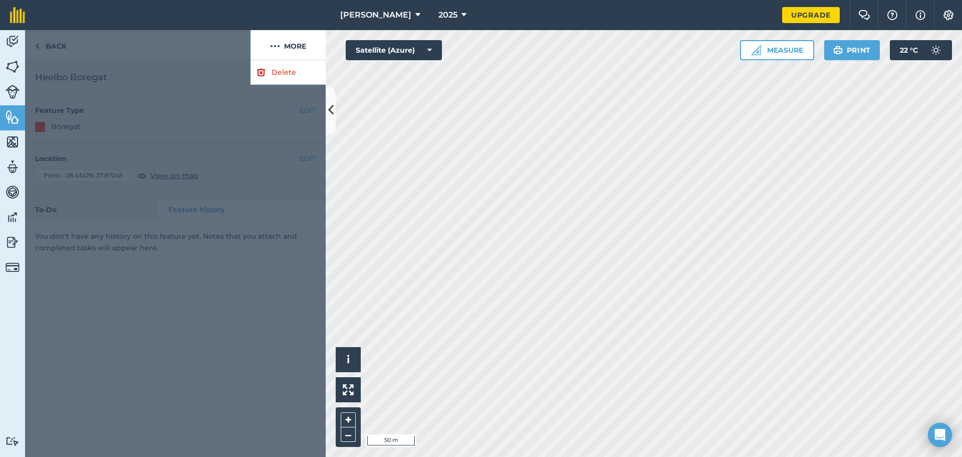
click at [147, 383] on div at bounding box center [175, 258] width 301 height 396
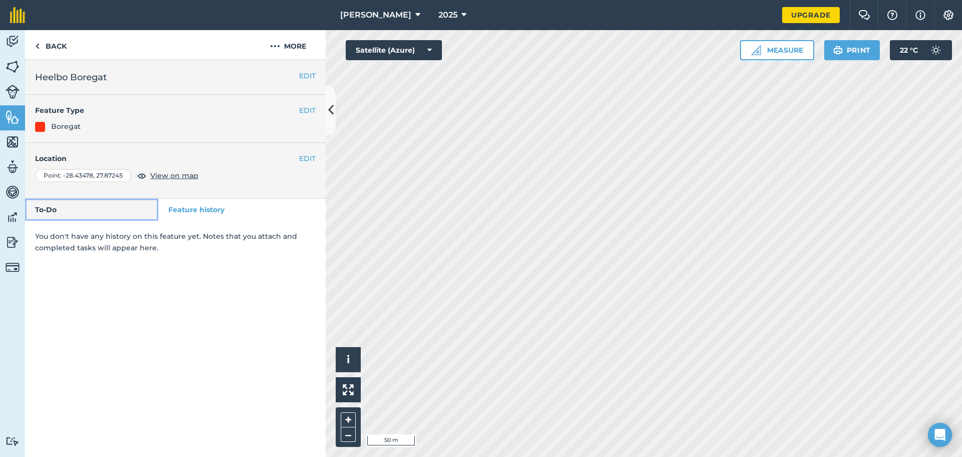
click at [79, 209] on link "To-Do" at bounding box center [91, 209] width 133 height 22
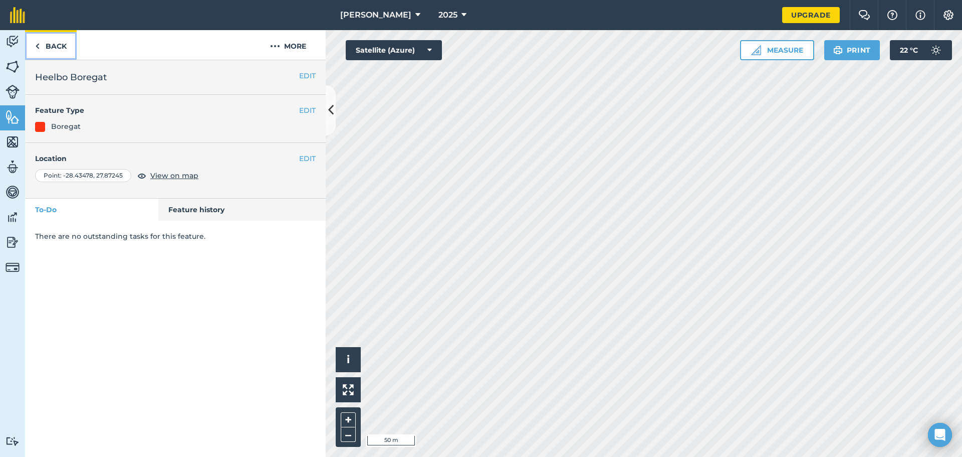
click at [44, 49] on link "Back" at bounding box center [51, 45] width 52 height 30
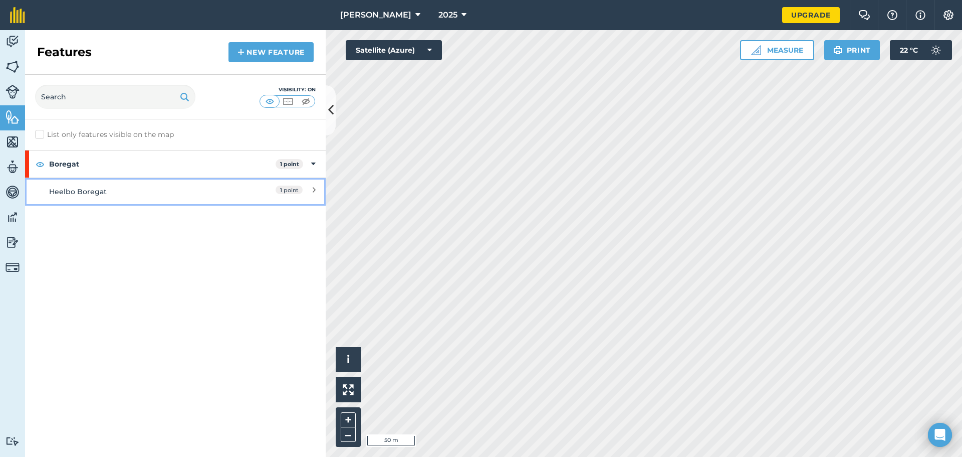
click at [178, 191] on div "Heelbo Boregat" at bounding box center [138, 191] width 178 height 11
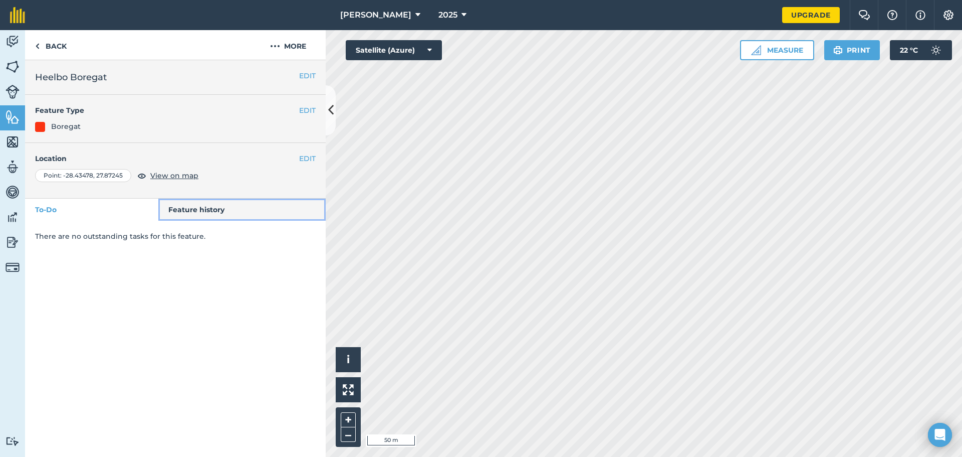
click at [235, 212] on link "Feature history" at bounding box center [242, 209] width 168 height 22
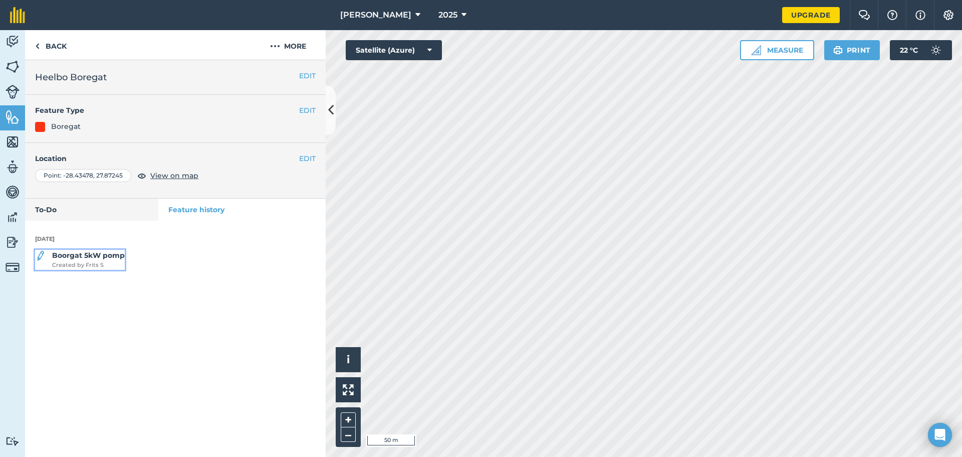
click at [108, 259] on strong "Boorgat 5kW pomp" at bounding box center [88, 255] width 73 height 9
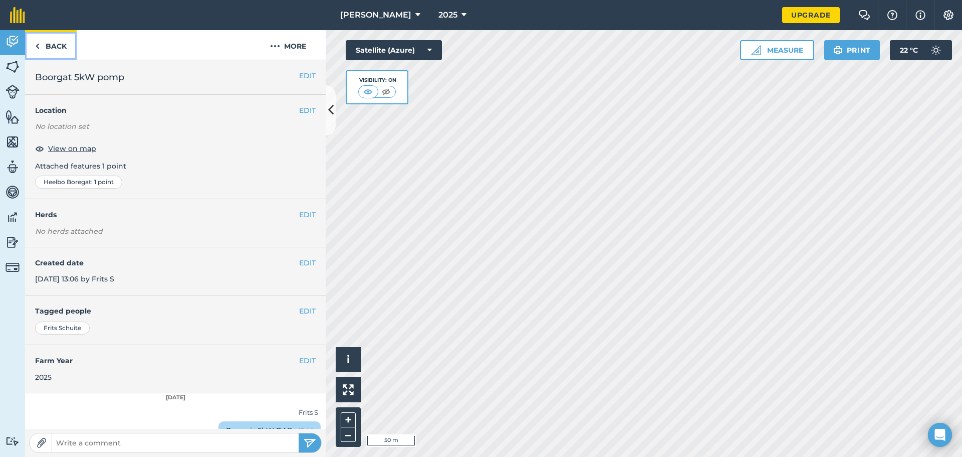
click at [60, 42] on link "Back" at bounding box center [51, 45] width 52 height 30
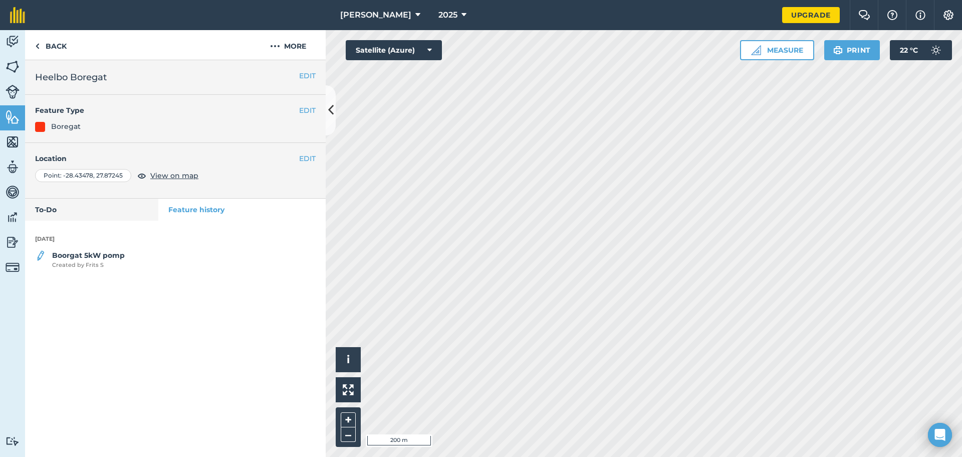
click at [109, 317] on div "EDIT Heelbo Boregat EDIT Feature Type Boregat EDIT Location Point : [GEOGRAPHIC…" at bounding box center [175, 258] width 301 height 396
click at [9, 77] on link "Fields" at bounding box center [12, 67] width 25 height 25
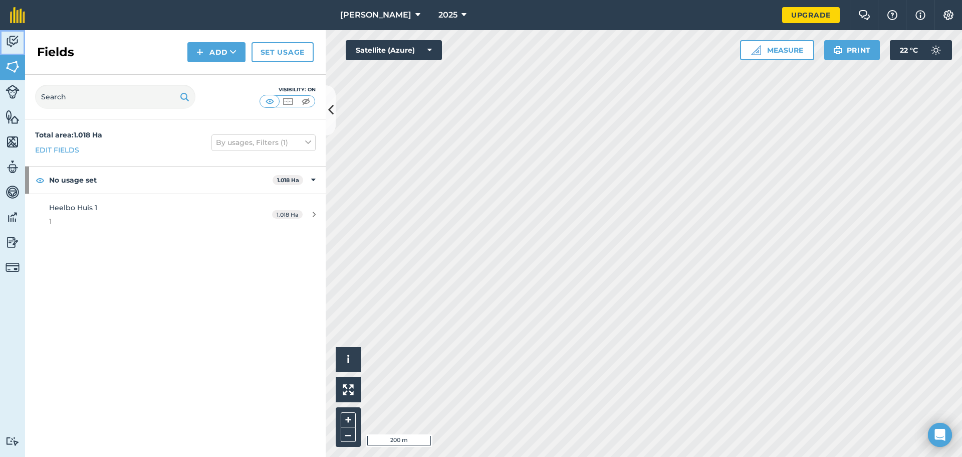
click at [10, 50] on link "Activity" at bounding box center [12, 42] width 25 height 25
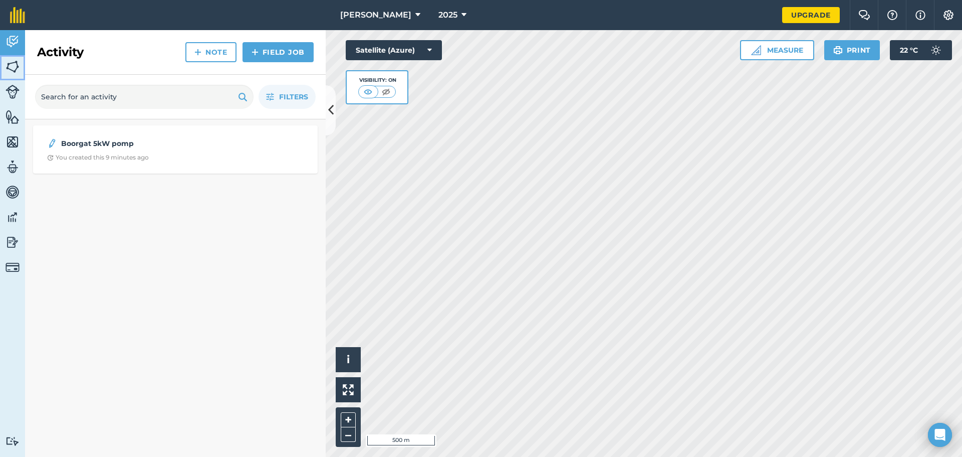
click at [19, 64] on img at bounding box center [13, 66] width 14 height 15
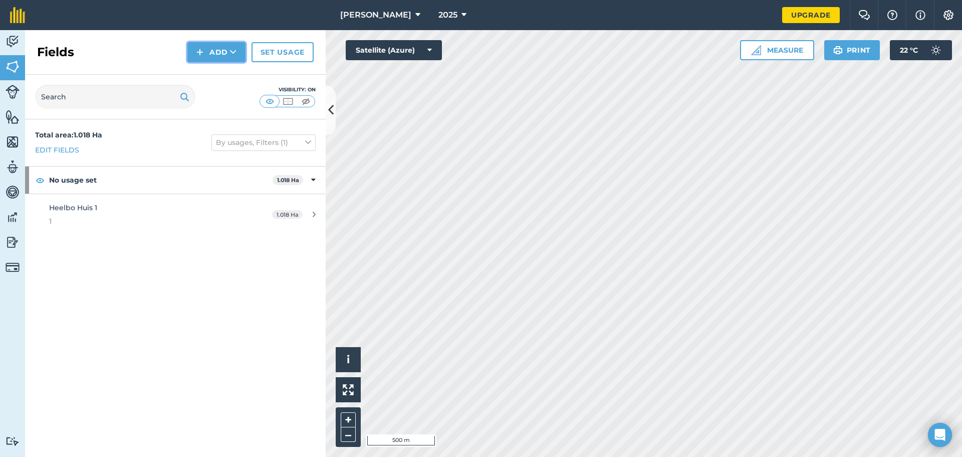
click at [234, 54] on icon at bounding box center [233, 52] width 7 height 10
click at [218, 68] on link "Draw" at bounding box center [216, 75] width 55 height 22
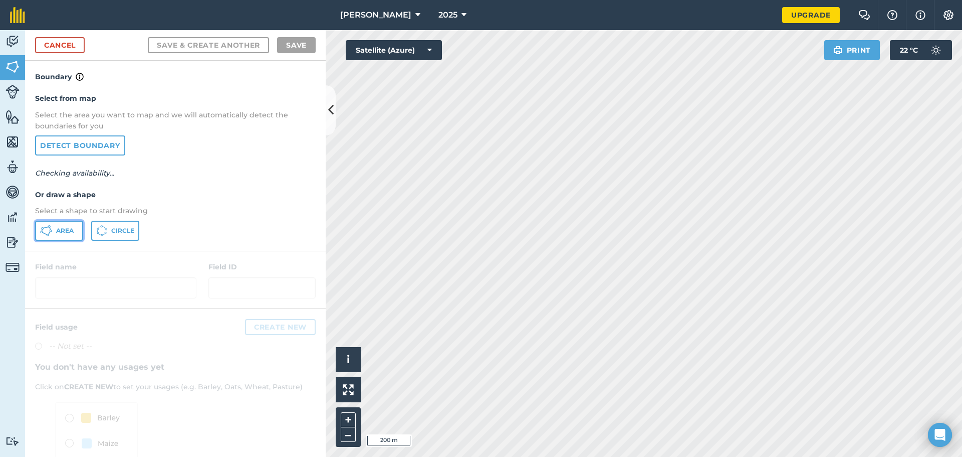
click at [58, 232] on span "Area" at bounding box center [65, 231] width 18 height 8
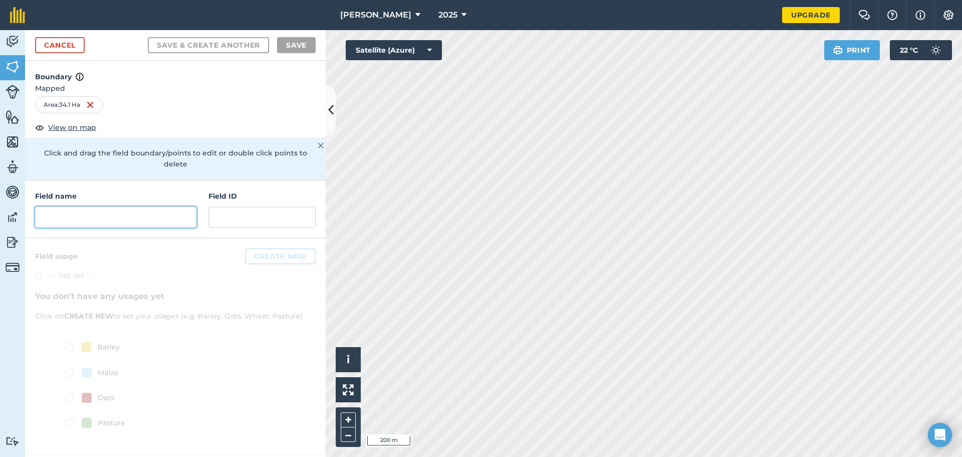
click at [116, 212] on input "text" at bounding box center [115, 216] width 161 height 21
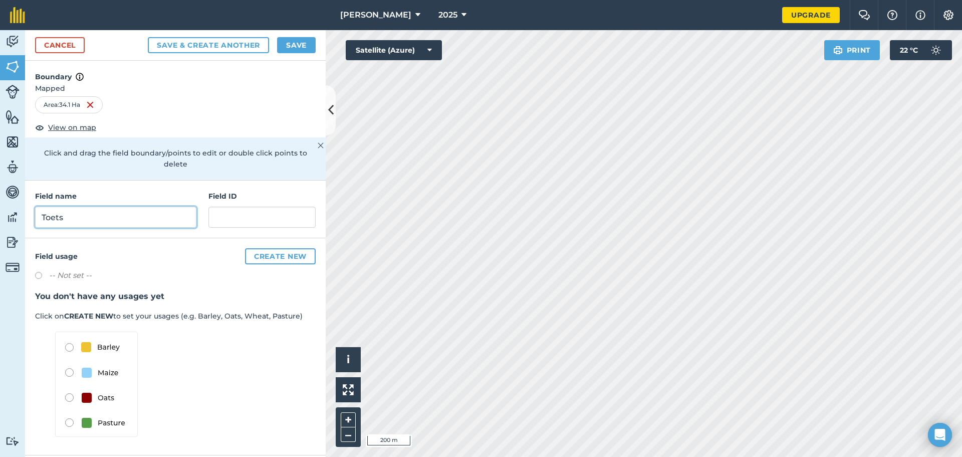
type input "Toets"
click at [235, 209] on input "text" at bounding box center [261, 216] width 107 height 21
type input "d"
type input "325 JR"
click at [178, 238] on div "Field usage Create new -- Not set -- You don't have any usages yet Click on CRE…" at bounding box center [175, 346] width 301 height 217
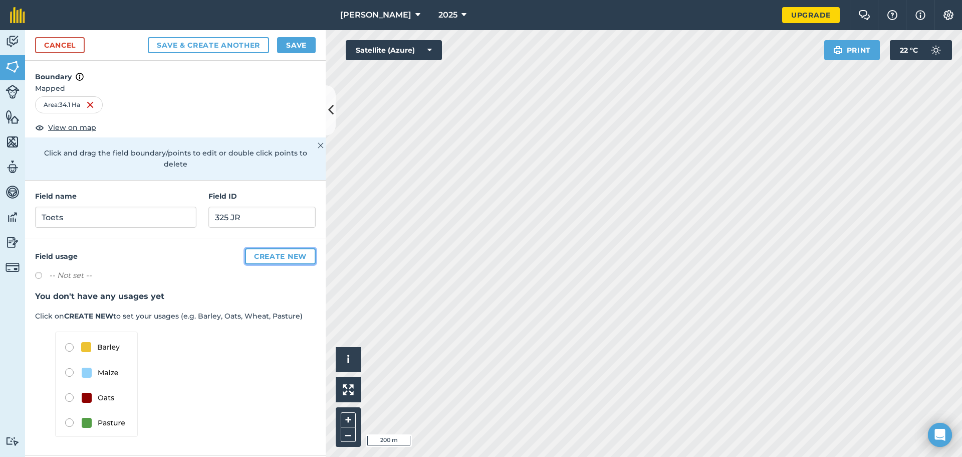
click at [272, 248] on button "Create new" at bounding box center [280, 256] width 71 height 16
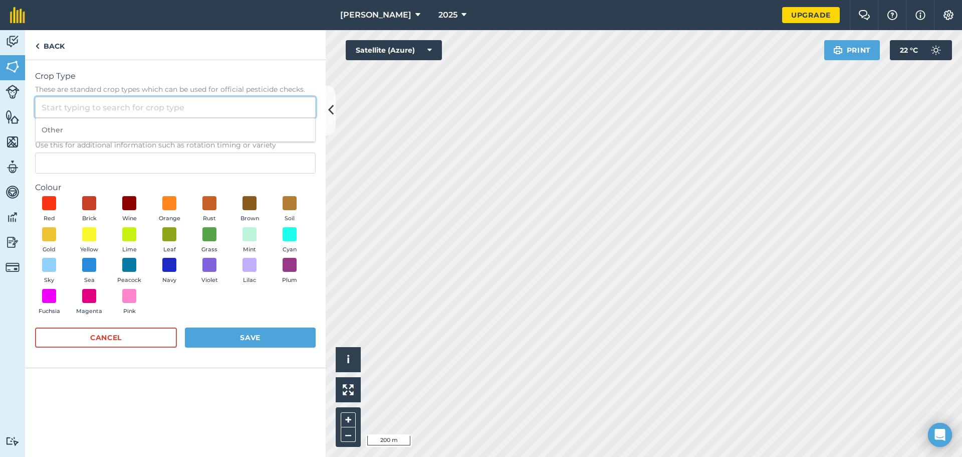
click at [98, 108] on input "Crop Type These are standard crop types which can be used for official pesticid…" at bounding box center [175, 107] width 281 height 21
click at [123, 107] on input "Crop Type These are standard crop types which can be used for official pesticid…" at bounding box center [175, 107] width 281 height 21
click at [159, 78] on span "Crop Type" at bounding box center [175, 76] width 281 height 12
click at [159, 97] on input "Crop Type These are standard crop types which can be used for official pesticid…" at bounding box center [175, 107] width 281 height 21
click at [185, 71] on span "Crop Type" at bounding box center [175, 76] width 281 height 12
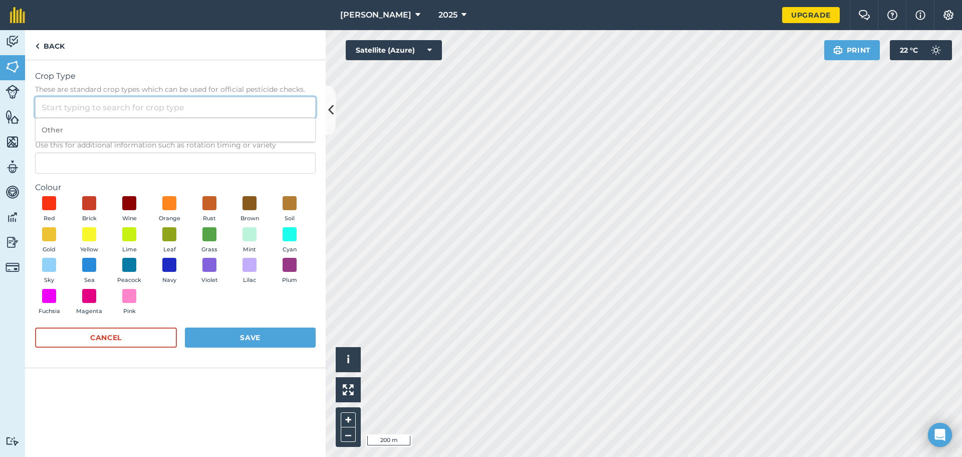
click at [185, 97] on input "Crop Type These are standard crop types which can be used for official pesticid…" at bounding box center [175, 107] width 281 height 21
click at [118, 148] on span "Use this for additional information such as rotation timing or variety" at bounding box center [175, 145] width 281 height 10
click at [118, 152] on input "Description Optional Use this for additional information such as rotation timin…" at bounding box center [175, 162] width 281 height 21
click at [252, 208] on span at bounding box center [250, 203] width 16 height 16
click at [104, 114] on input "Crop Type These are standard crop types which can be used for official pesticid…" at bounding box center [175, 107] width 281 height 21
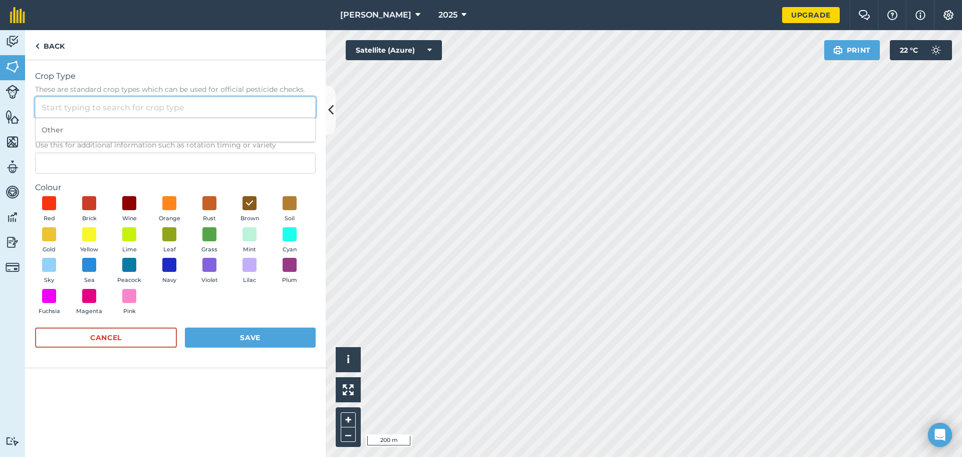
click at [116, 112] on input "Crop Type These are standard crop types which can be used for official pesticid…" at bounding box center [175, 107] width 281 height 21
type input "g"
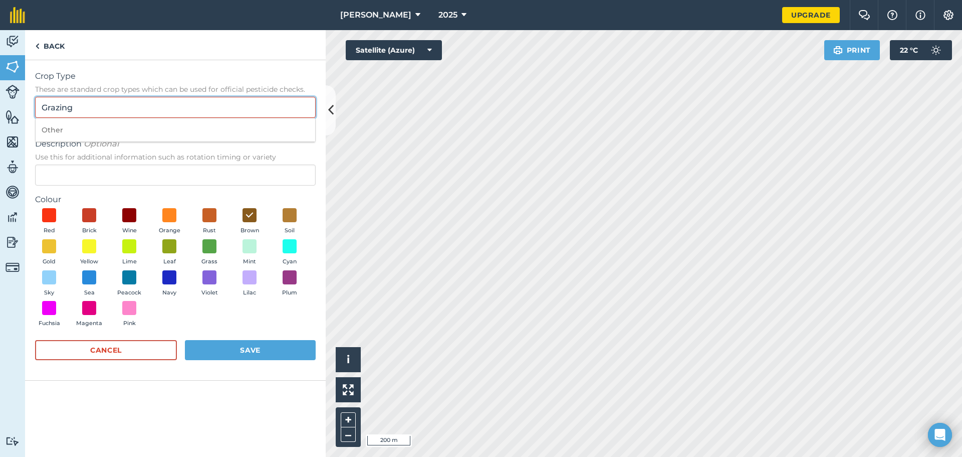
drag, startPoint x: 113, startPoint y: 106, endPoint x: 32, endPoint y: 107, distance: 81.2
click at [32, 107] on div "Crop Type These are standard crop types which can be used for official pesticid…" at bounding box center [175, 220] width 301 height 320
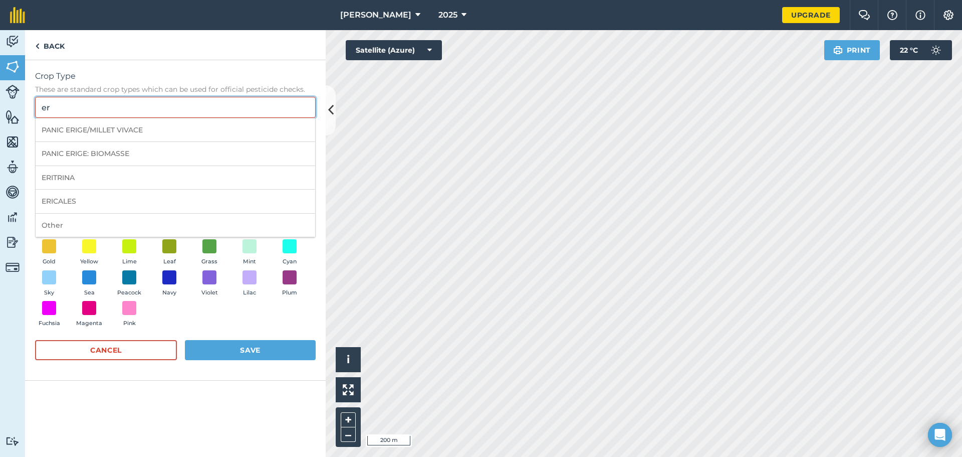
type input "e"
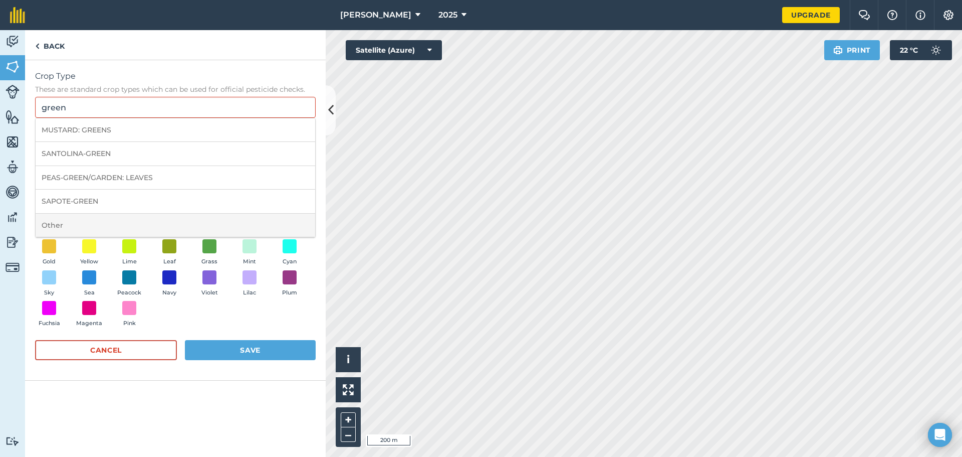
click at [67, 219] on li "Other" at bounding box center [176, 225] width 280 height 24
type input "Other"
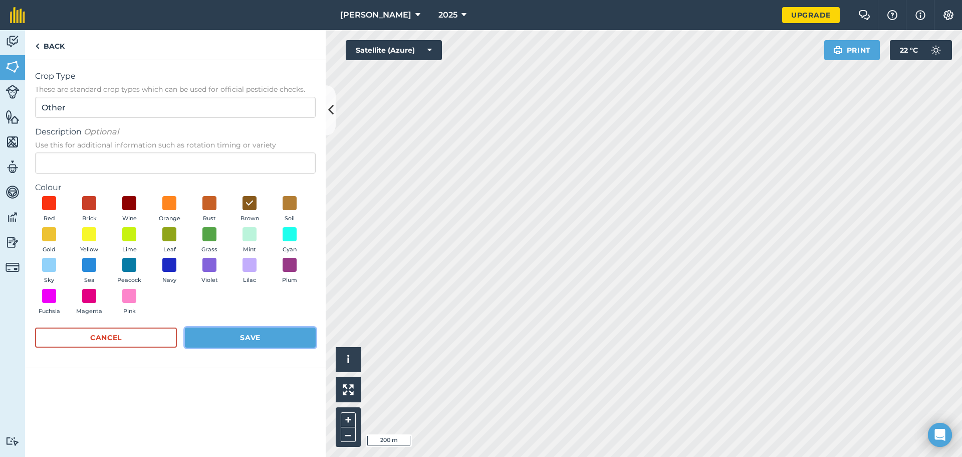
click at [241, 338] on button "Save" at bounding box center [250, 337] width 131 height 20
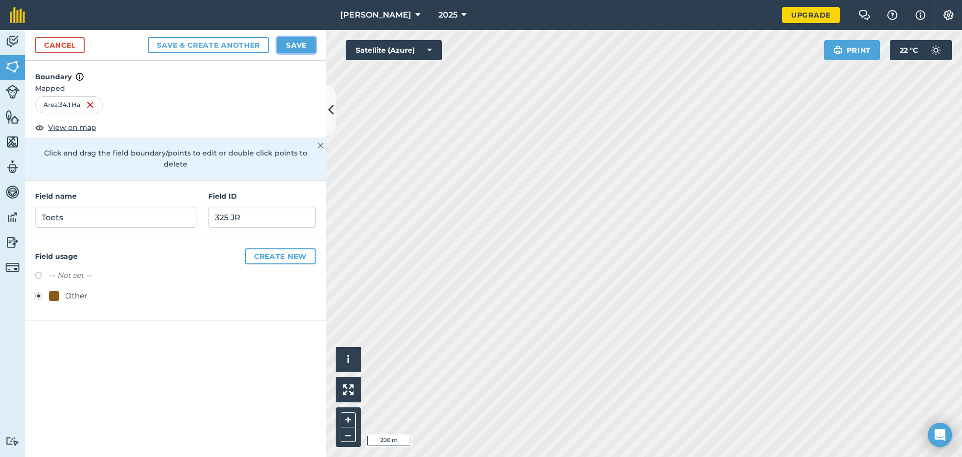
click at [290, 44] on button "Save" at bounding box center [296, 45] width 39 height 16
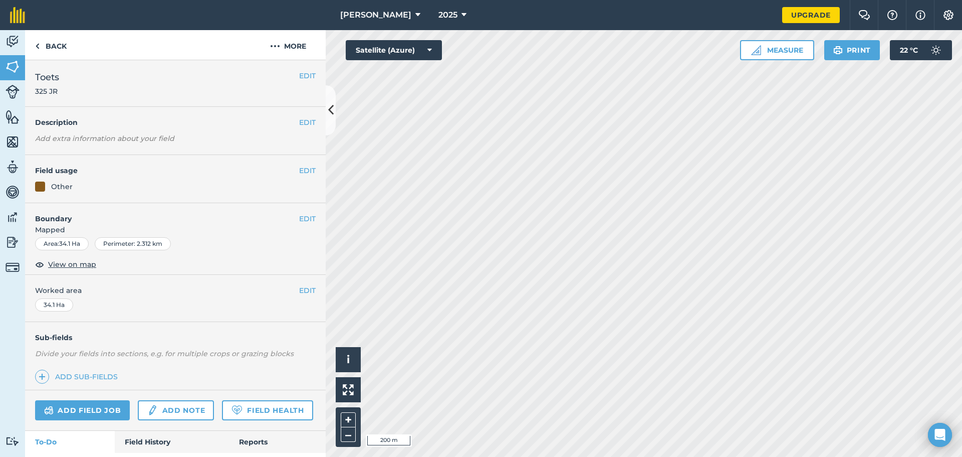
scroll to position [55, 0]
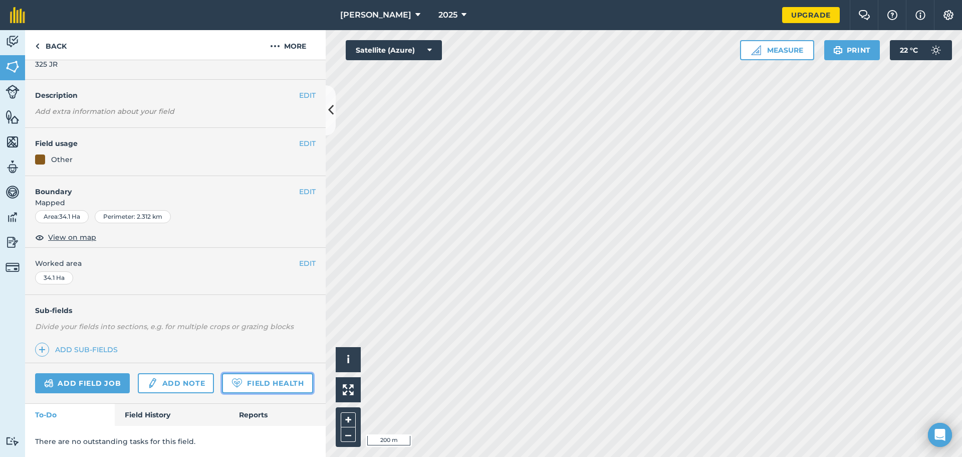
click at [222, 384] on link "Field Health" at bounding box center [267, 383] width 91 height 20
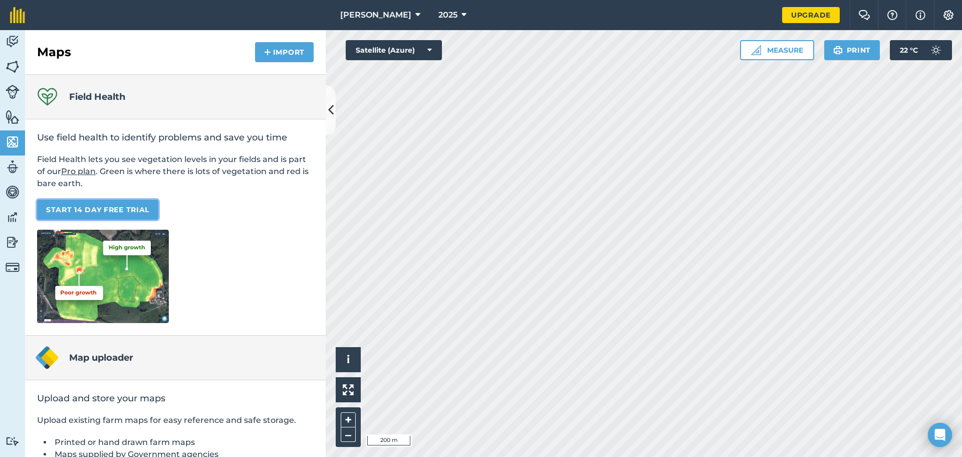
click at [116, 212] on link "START 14 DAY FREE TRIAL" at bounding box center [97, 209] width 121 height 20
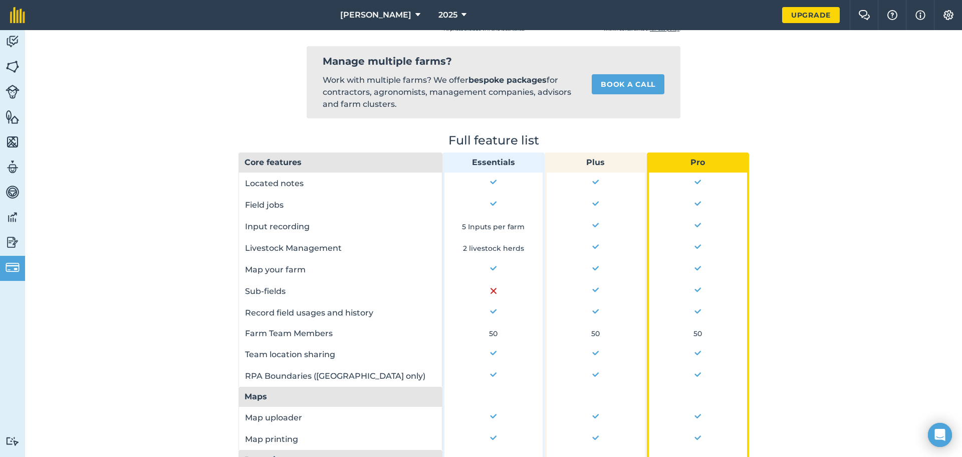
scroll to position [351, 0]
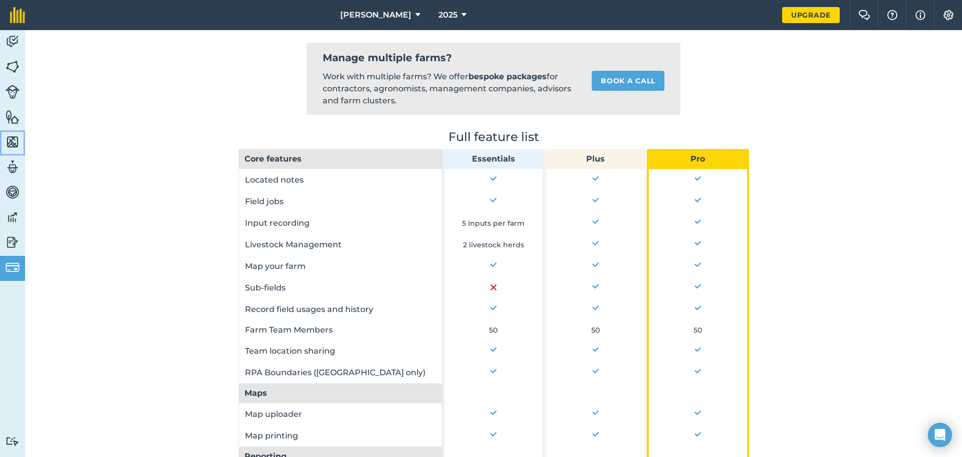
click at [9, 138] on img at bounding box center [13, 141] width 14 height 15
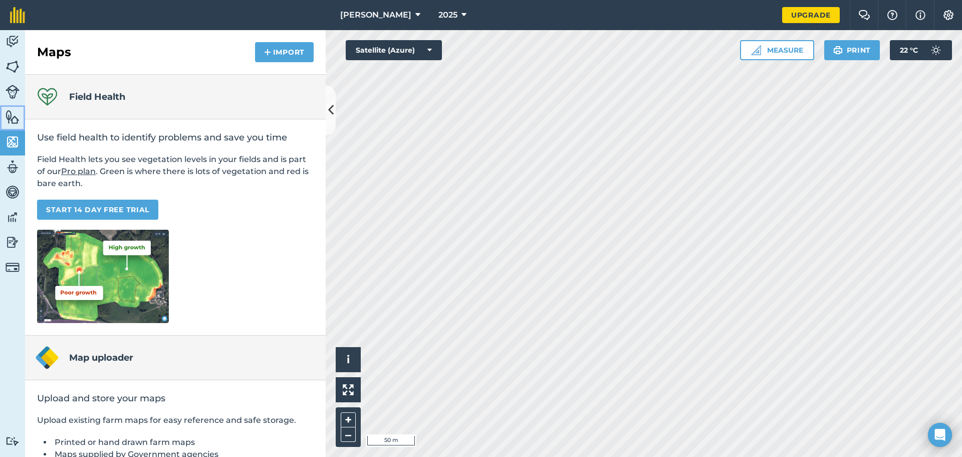
click at [17, 121] on img at bounding box center [13, 116] width 14 height 15
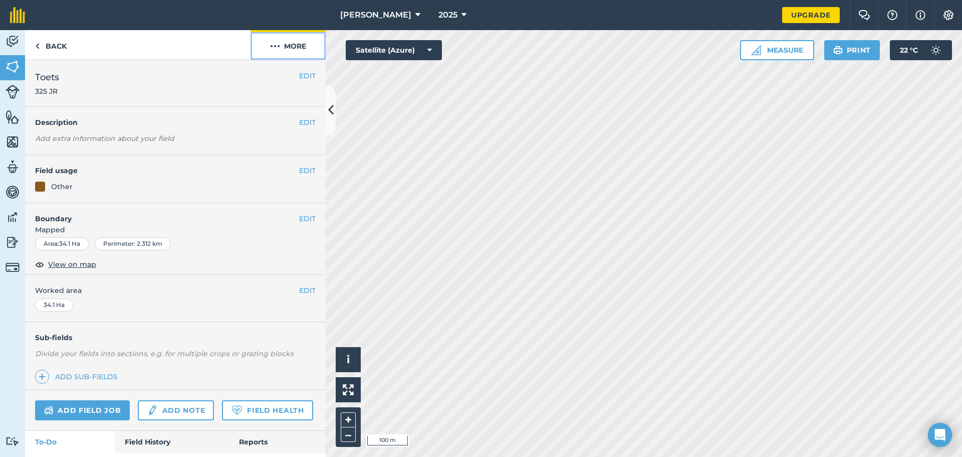
click at [271, 53] on button "More" at bounding box center [288, 45] width 75 height 30
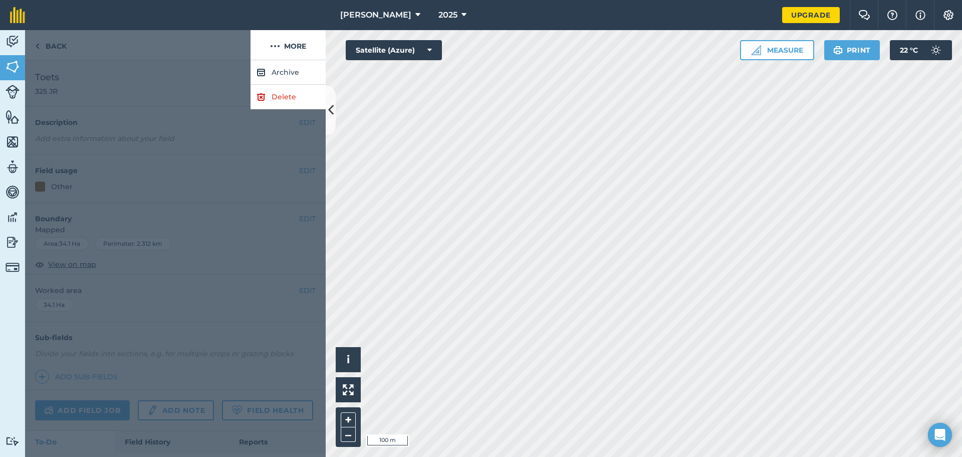
click at [230, 47] on div at bounding box center [138, 45] width 226 height 30
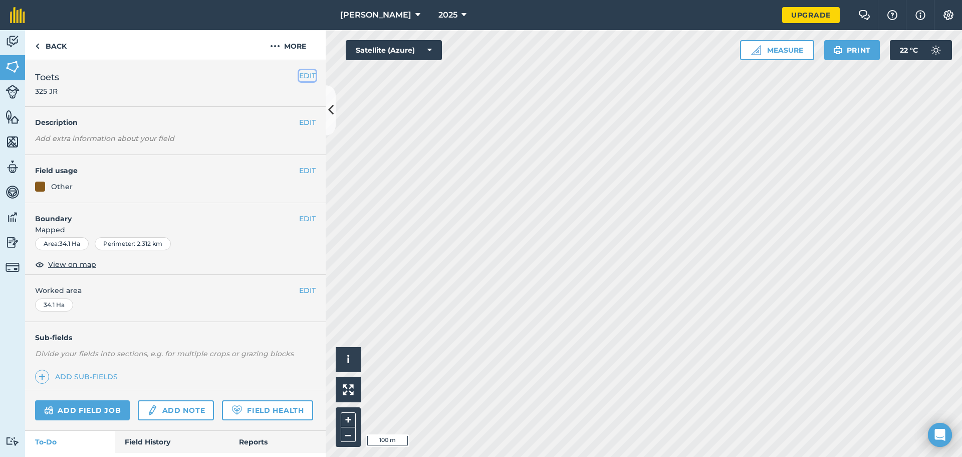
click at [299, 75] on button "EDIT" at bounding box center [307, 75] width 17 height 11
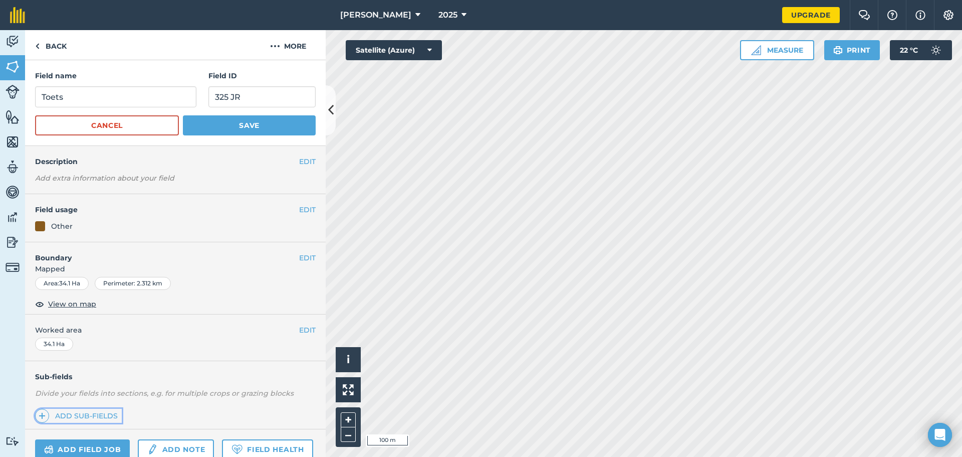
click at [93, 415] on link "Add sub-fields" at bounding box center [78, 415] width 87 height 14
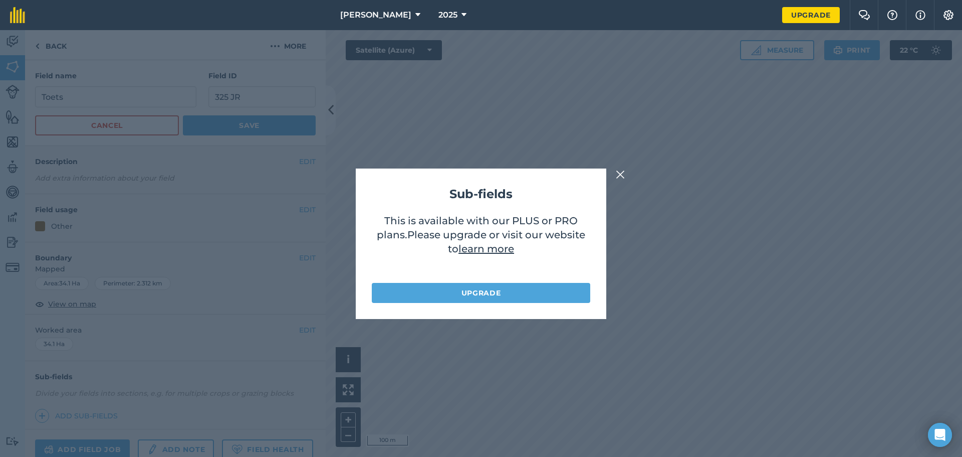
click at [615, 172] on button at bounding box center [620, 174] width 12 height 12
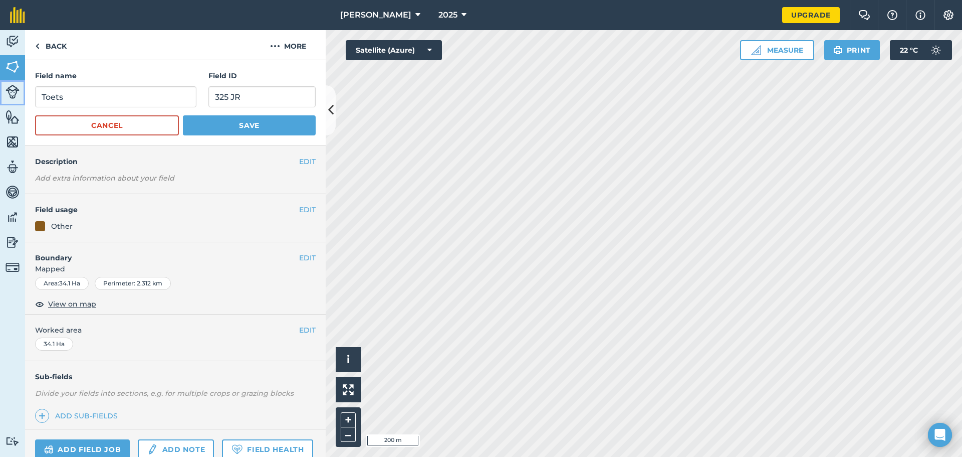
click at [14, 94] on img at bounding box center [13, 92] width 14 height 14
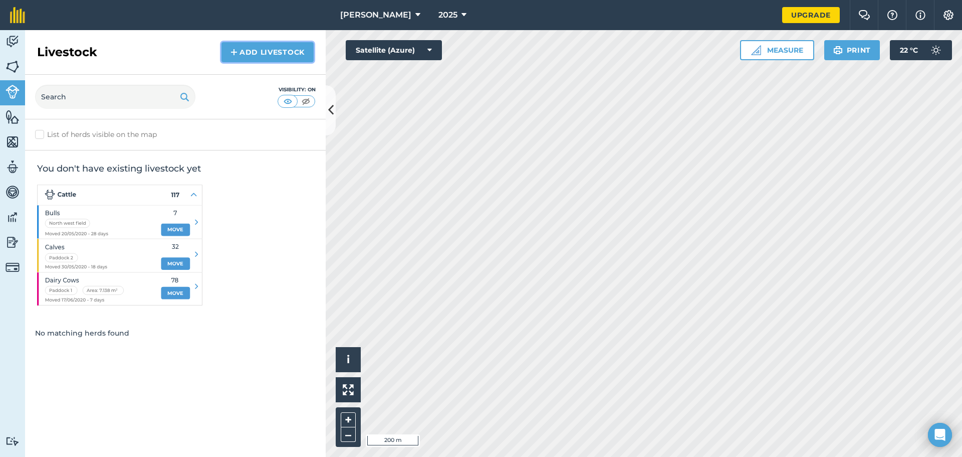
click at [282, 61] on link "Add Livestock" at bounding box center [267, 52] width 92 height 20
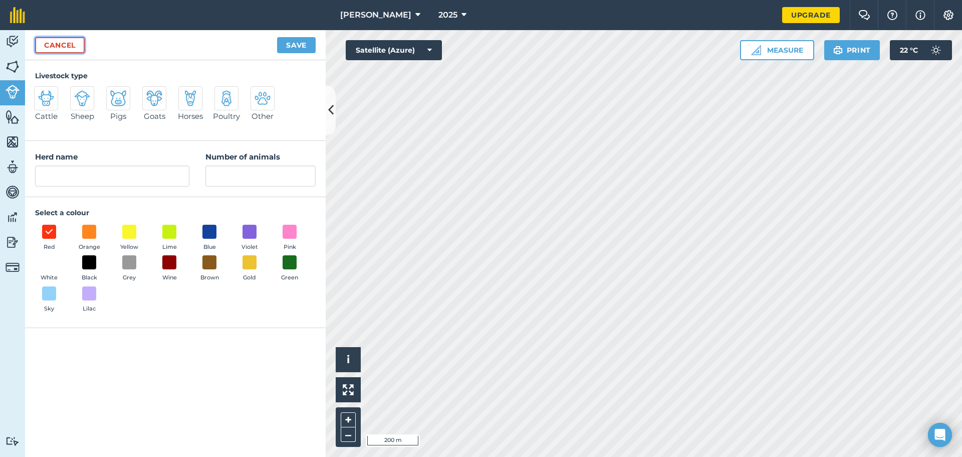
click at [59, 50] on link "Cancel" at bounding box center [60, 45] width 50 height 16
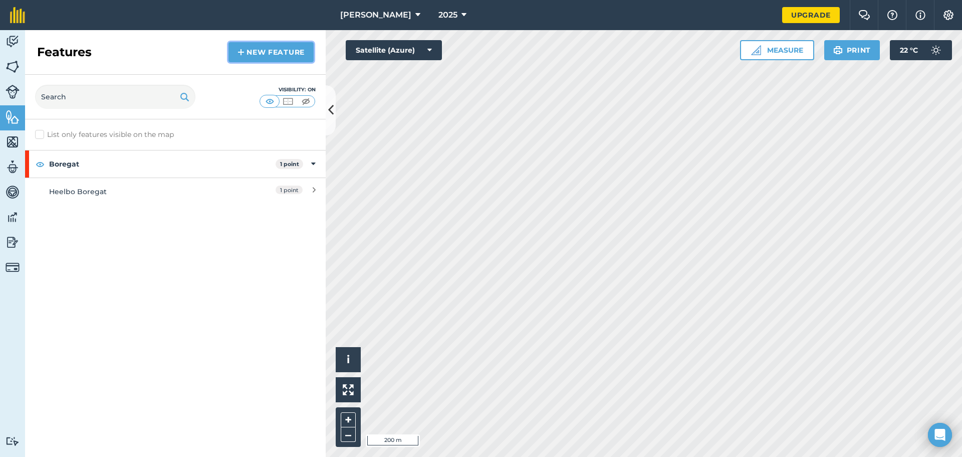
click at [257, 56] on link "New feature" at bounding box center [271, 52] width 85 height 20
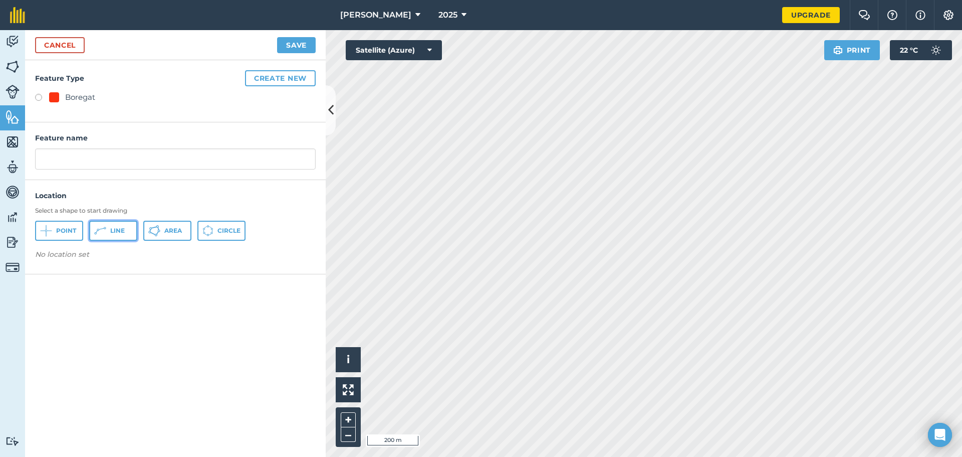
click at [113, 233] on span "Line" at bounding box center [117, 231] width 15 height 8
click at [281, 77] on button "Create new" at bounding box center [280, 78] width 71 height 16
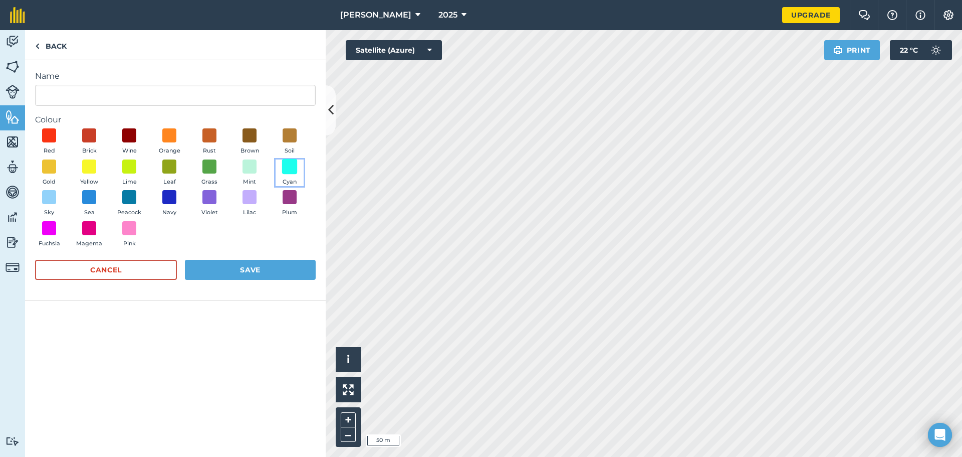
click at [291, 163] on span at bounding box center [290, 166] width 16 height 16
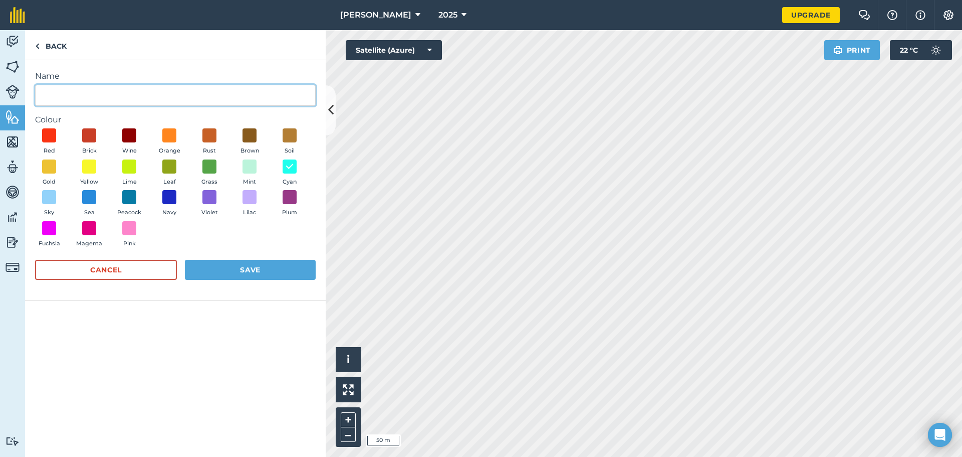
click at [109, 101] on input "Name" at bounding box center [175, 95] width 281 height 21
type input "Pype"
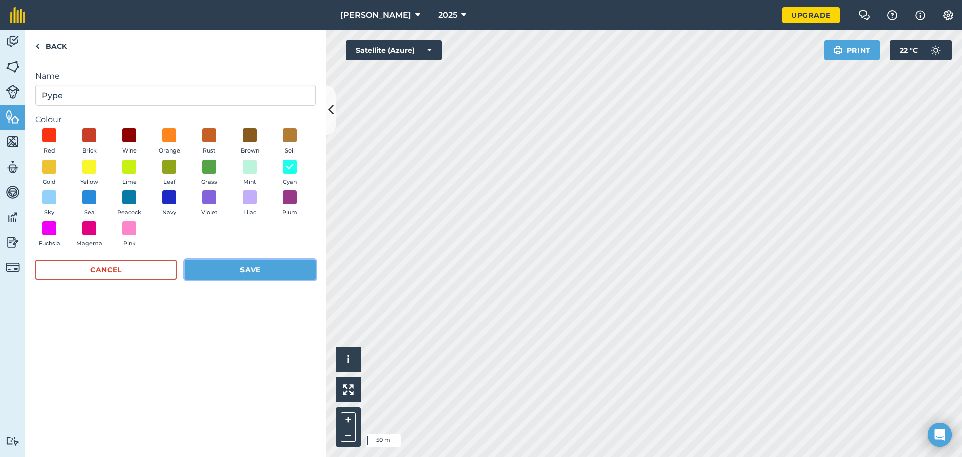
click at [269, 271] on button "Save" at bounding box center [250, 270] width 131 height 20
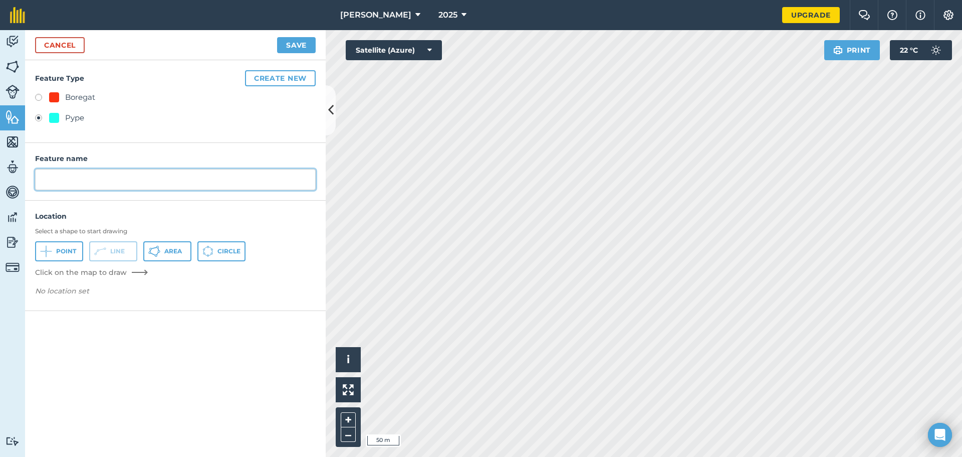
click at [105, 175] on input "text" at bounding box center [175, 179] width 281 height 21
type input "Heelbo Voer Pyp"
click at [289, 47] on button "Save" at bounding box center [296, 45] width 39 height 16
click at [124, 292] on p "No location set" at bounding box center [175, 292] width 281 height 15
click at [87, 291] on em "No location set" at bounding box center [62, 290] width 54 height 9
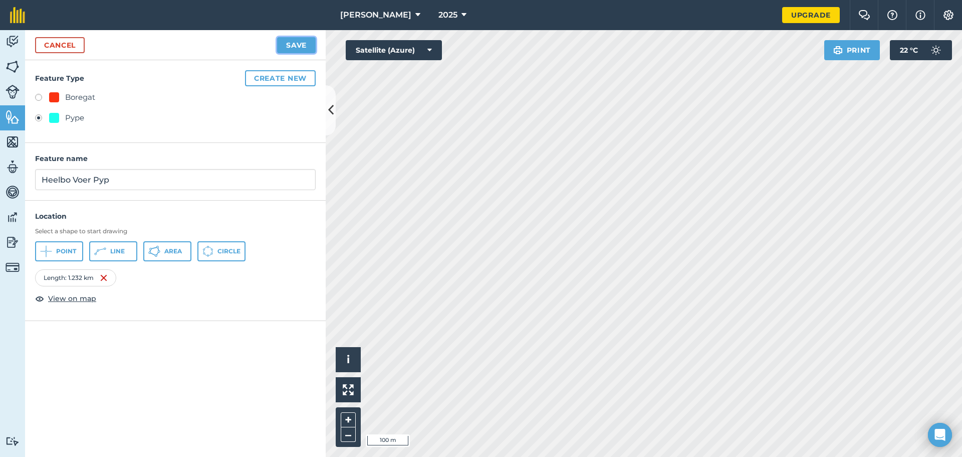
click at [292, 48] on button "Save" at bounding box center [296, 45] width 39 height 16
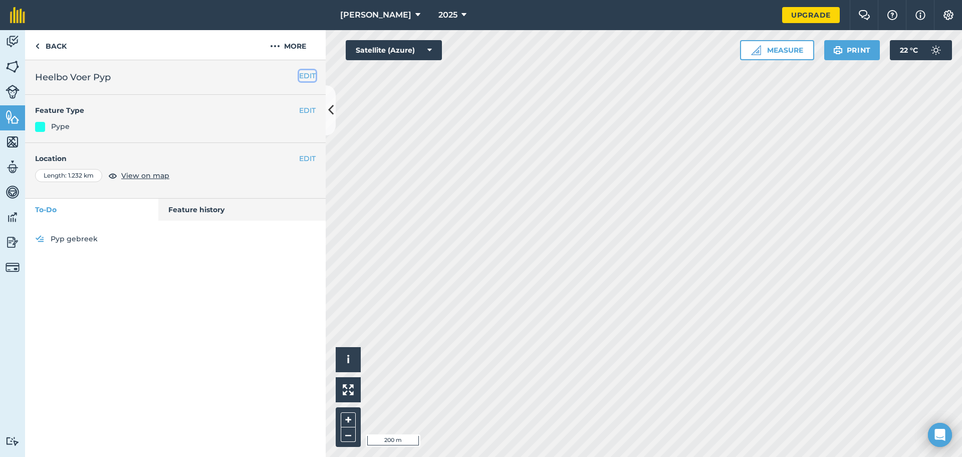
click at [303, 77] on button "EDIT" at bounding box center [307, 75] width 17 height 11
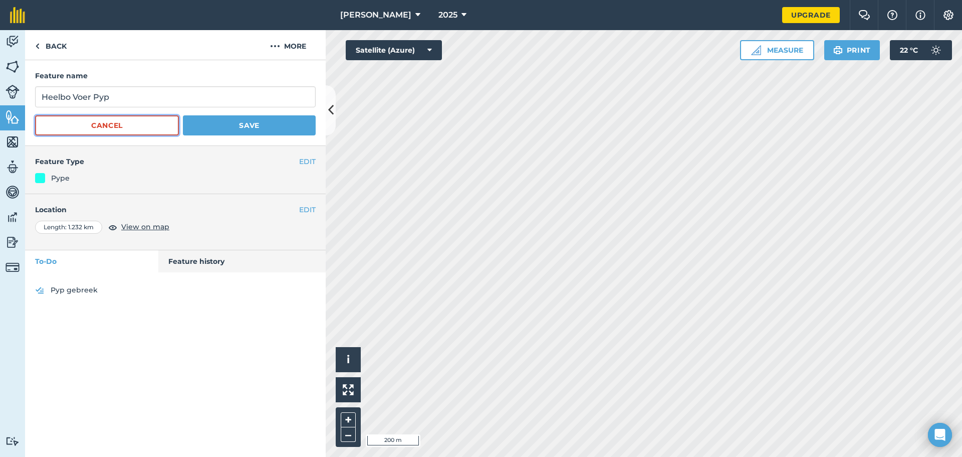
click at [136, 130] on button "Cancel" at bounding box center [107, 125] width 144 height 20
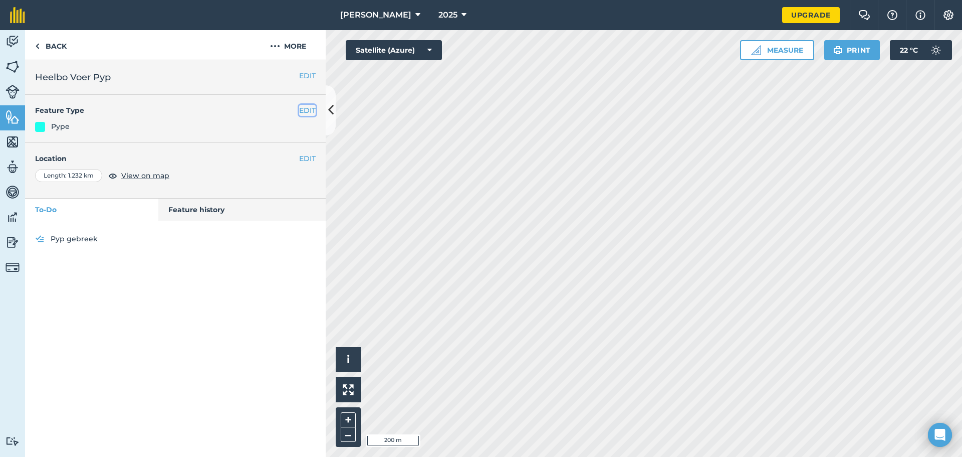
click at [310, 109] on button "EDIT" at bounding box center [307, 110] width 17 height 11
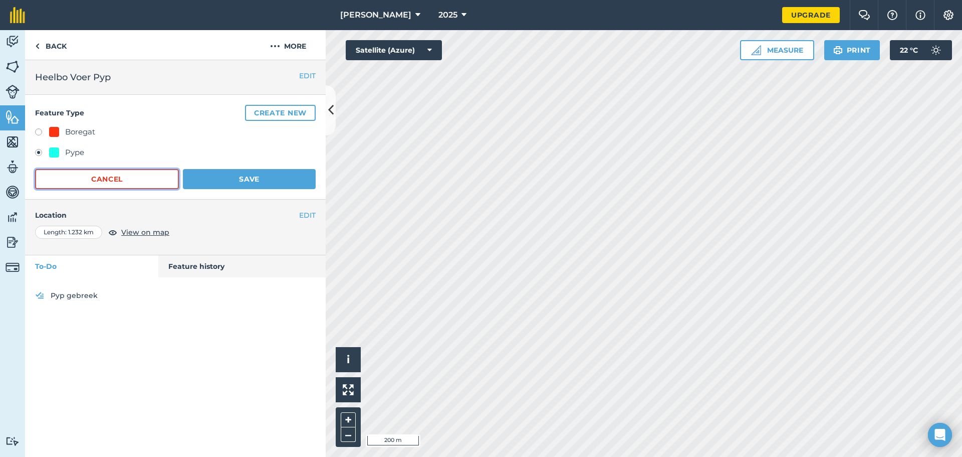
click at [150, 170] on button "Cancel" at bounding box center [107, 179] width 144 height 20
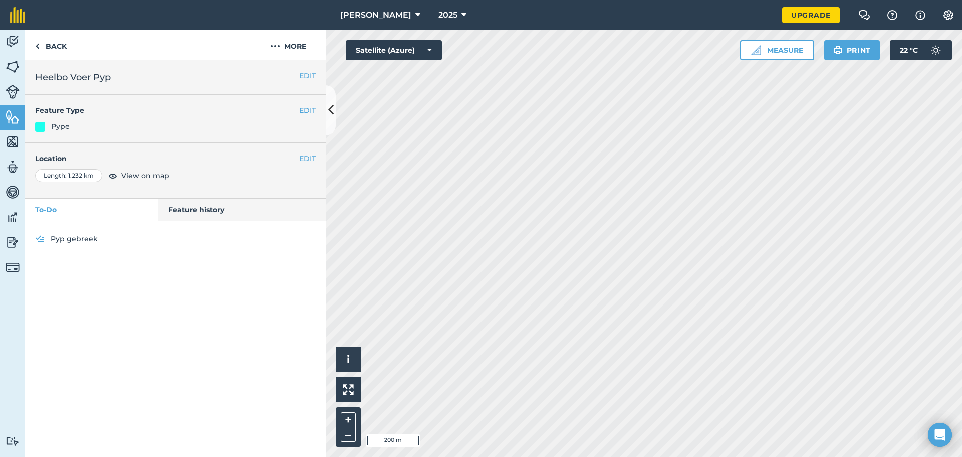
click at [297, 76] on h2 "Heelbo Voer Pyp" at bounding box center [175, 77] width 281 height 14
click at [300, 77] on button "EDIT" at bounding box center [307, 75] width 17 height 11
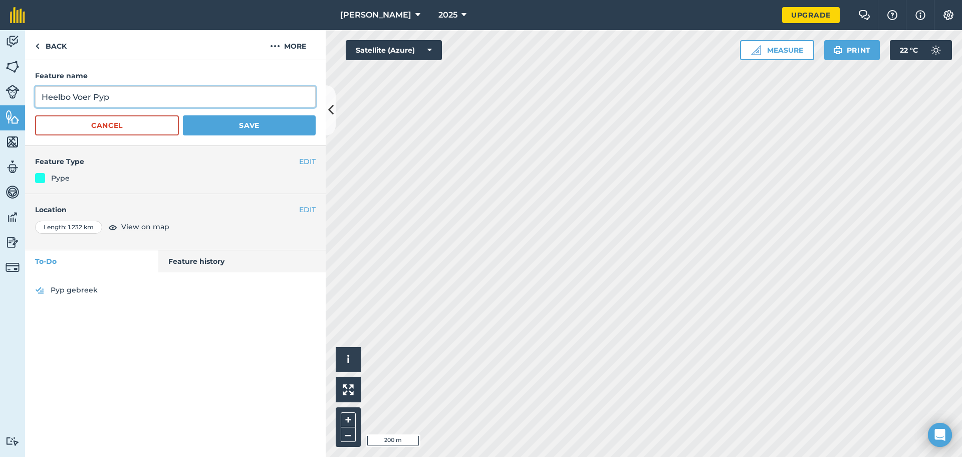
click at [172, 100] on input "Heelbo Voer Pyp" at bounding box center [175, 96] width 281 height 21
type input "Heelbo Voer Pyp 1"
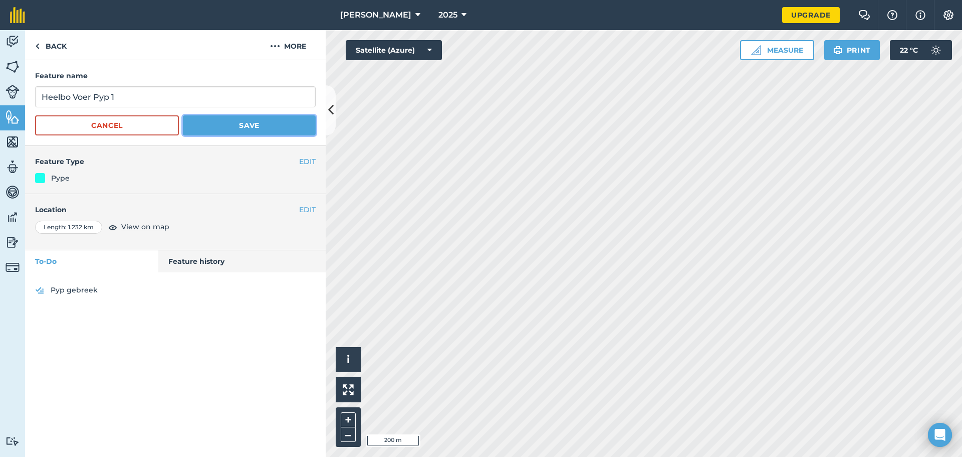
click at [221, 124] on button "Save" at bounding box center [249, 125] width 133 height 20
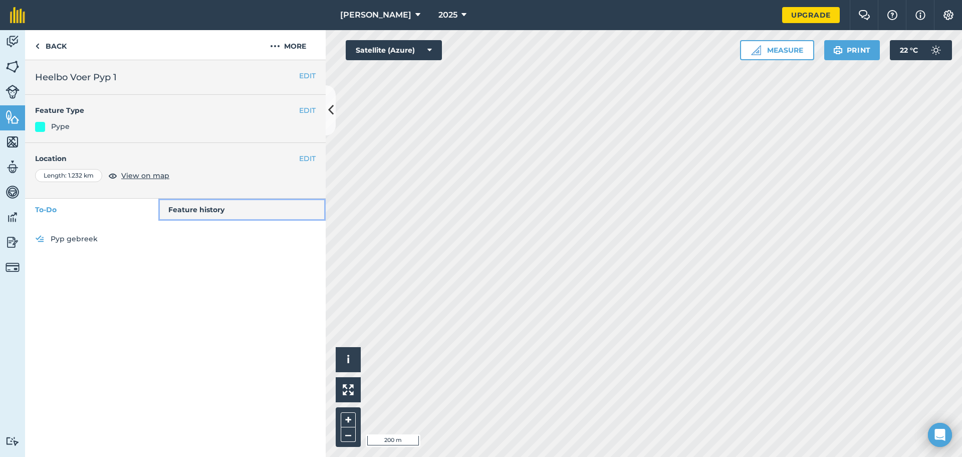
click at [220, 213] on link "Feature history" at bounding box center [242, 209] width 168 height 22
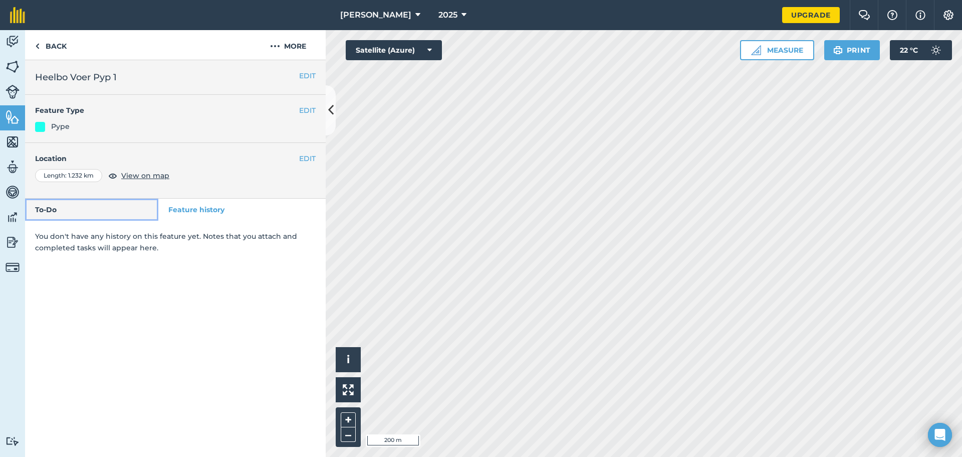
click at [118, 217] on link "To-Do" at bounding box center [91, 209] width 133 height 22
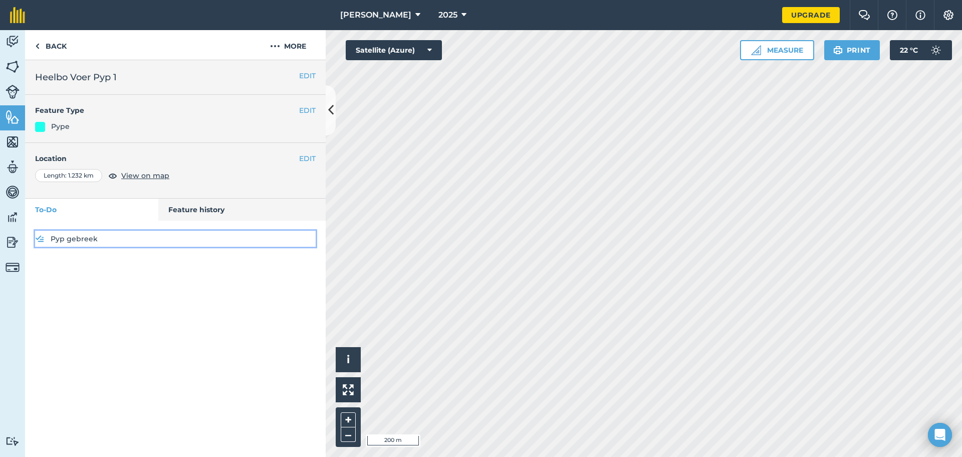
click at [92, 240] on link "Pyp gebreek" at bounding box center [175, 239] width 281 height 16
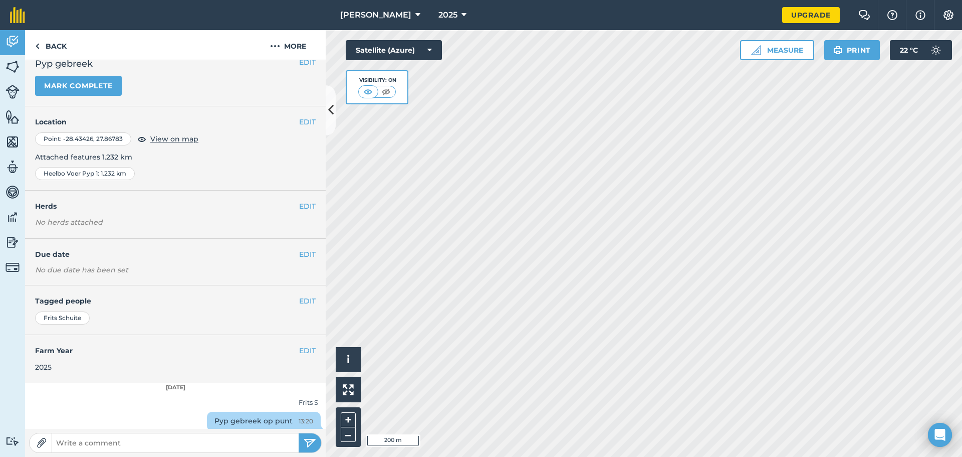
scroll to position [20, 0]
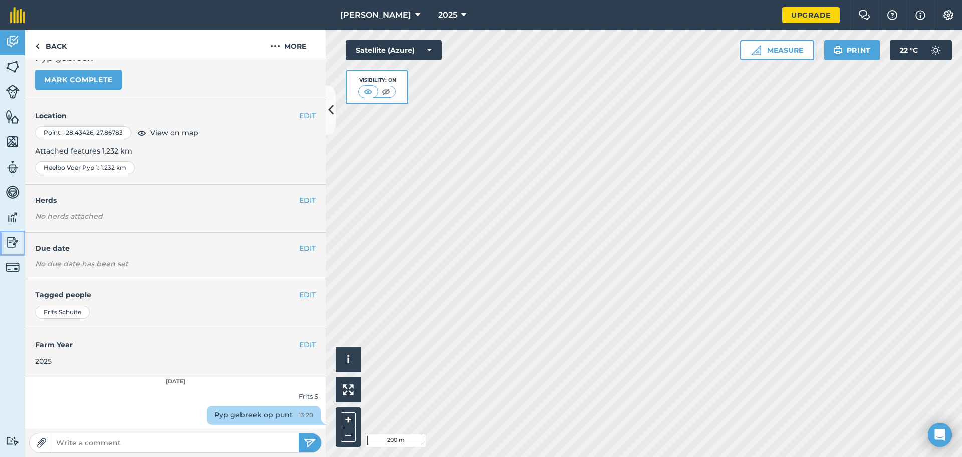
click at [13, 240] on img at bounding box center [13, 242] width 14 height 15
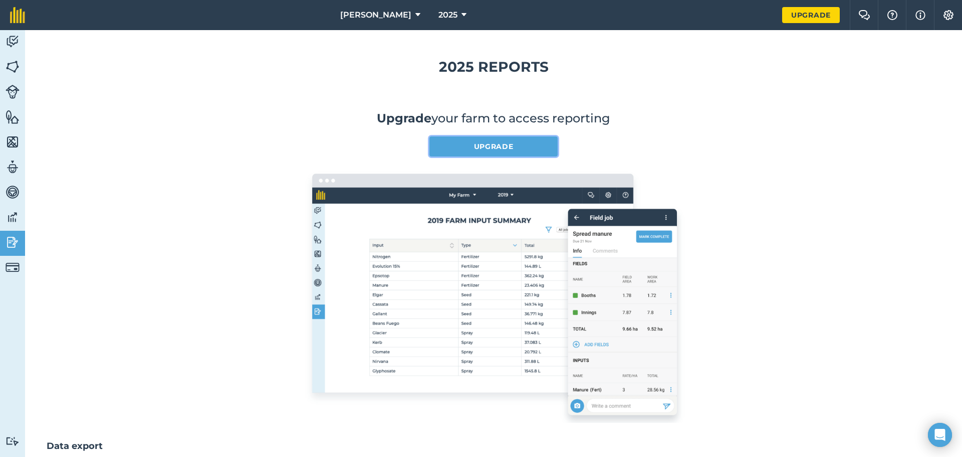
click at [488, 147] on link "Upgrade" at bounding box center [493, 146] width 128 height 20
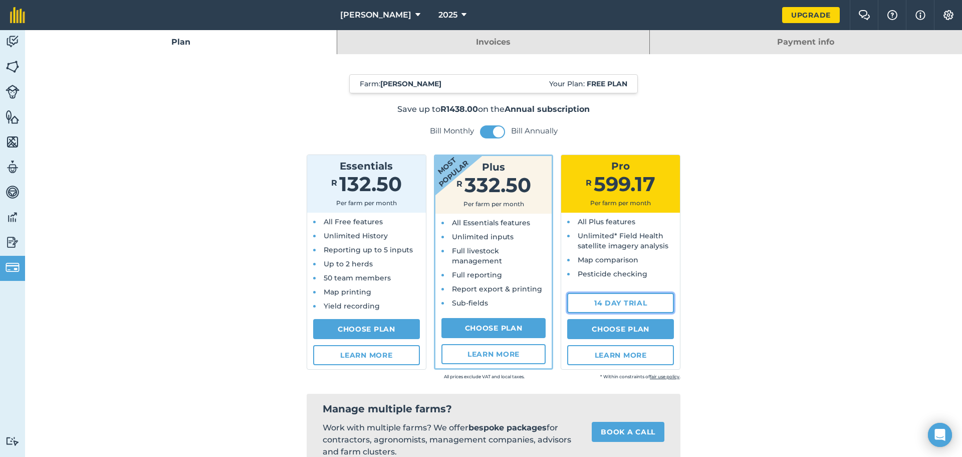
click at [614, 301] on link "14 day trial" at bounding box center [620, 303] width 107 height 20
select select "ZA"
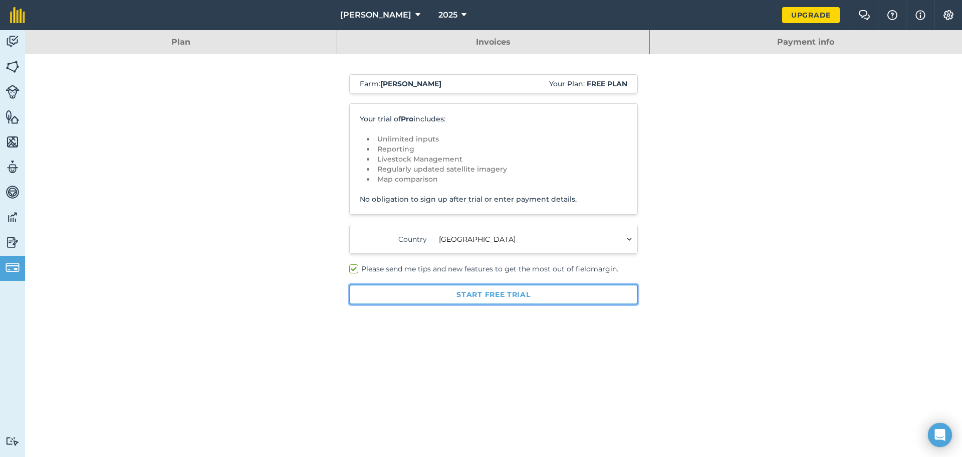
click at [417, 295] on button "Start free trial" at bounding box center [493, 294] width 289 height 20
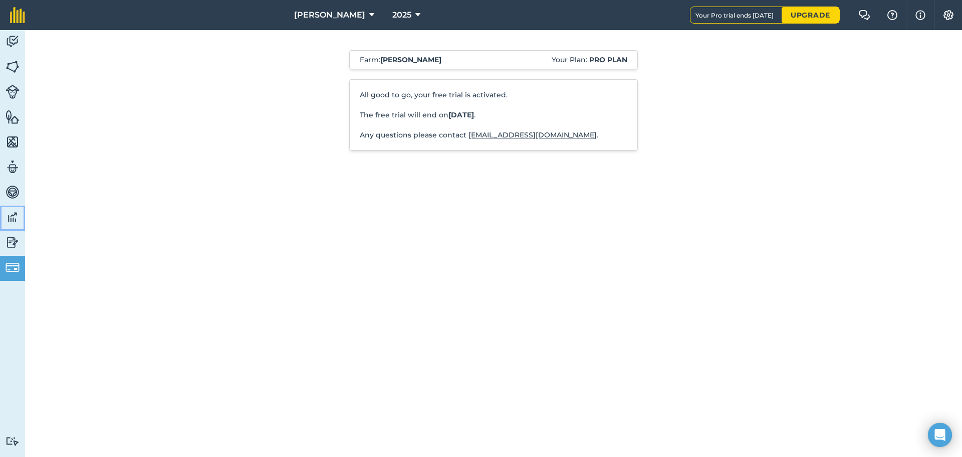
click at [11, 215] on img at bounding box center [13, 216] width 14 height 15
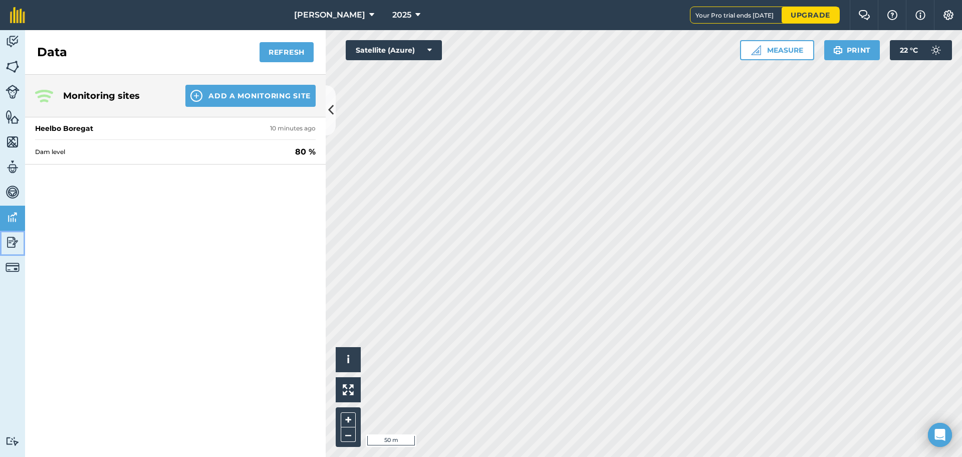
click at [9, 237] on img at bounding box center [13, 242] width 14 height 15
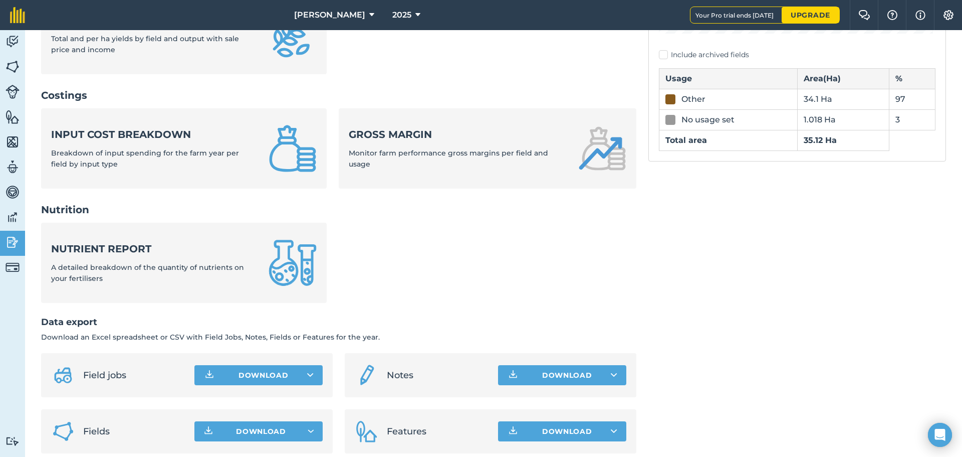
scroll to position [333, 0]
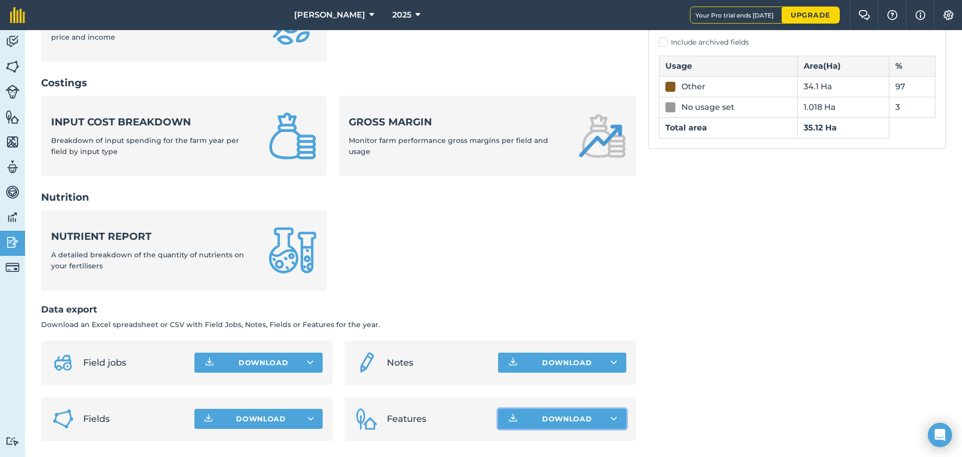
click at [615, 419] on button "Download" at bounding box center [562, 418] width 128 height 20
click at [527, 422] on button "Download Feature list CSV file Feature list XLS file" at bounding box center [562, 418] width 128 height 20
click at [541, 418] on button "Download" at bounding box center [562, 418] width 128 height 20
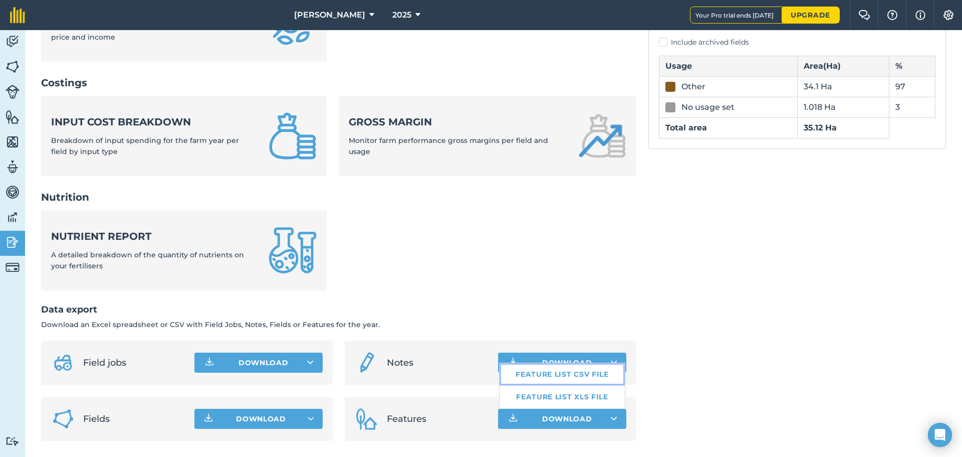
click at [547, 372] on link "Feature list CSV file" at bounding box center [562, 374] width 125 height 22
click at [611, 361] on icon at bounding box center [614, 362] width 7 height 10
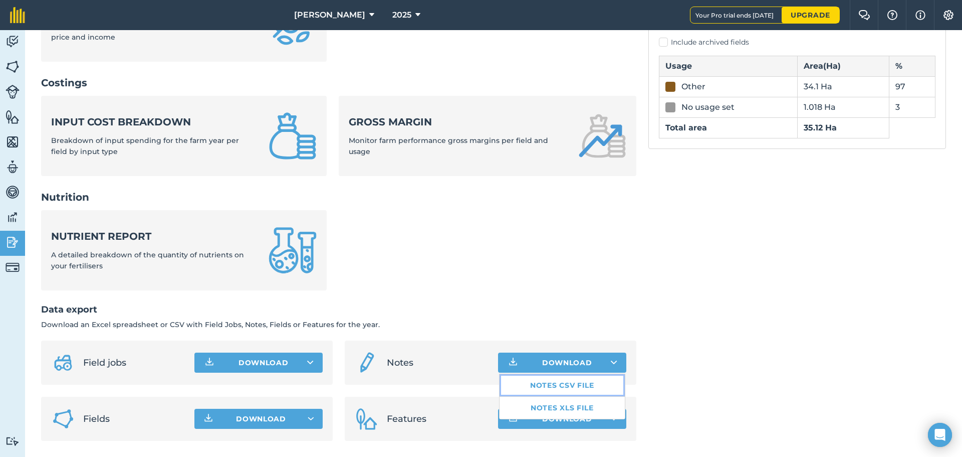
click at [557, 384] on link "Notes CSV file" at bounding box center [562, 385] width 125 height 22
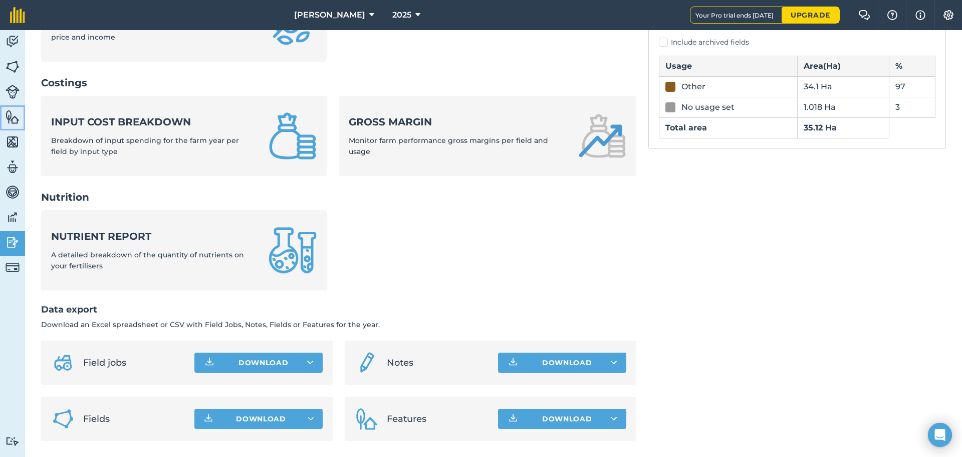
click at [13, 120] on img at bounding box center [13, 116] width 14 height 15
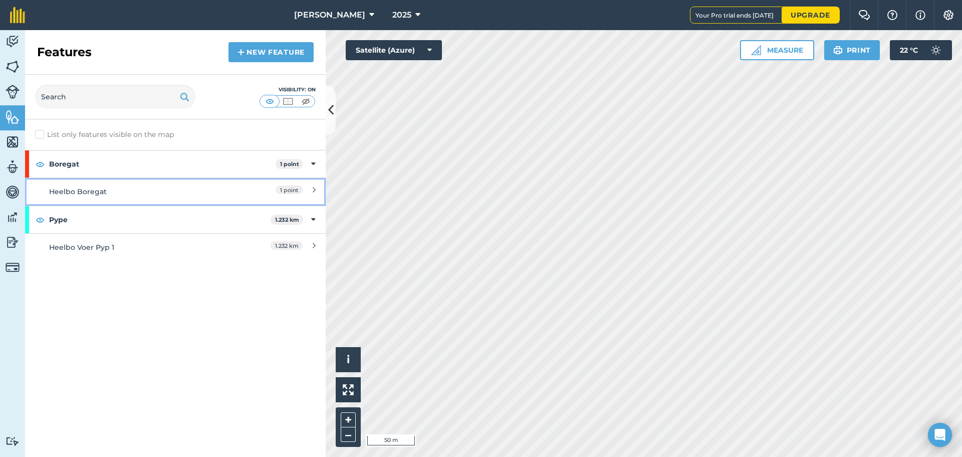
click at [196, 189] on div "Heelbo Boregat" at bounding box center [138, 191] width 178 height 11
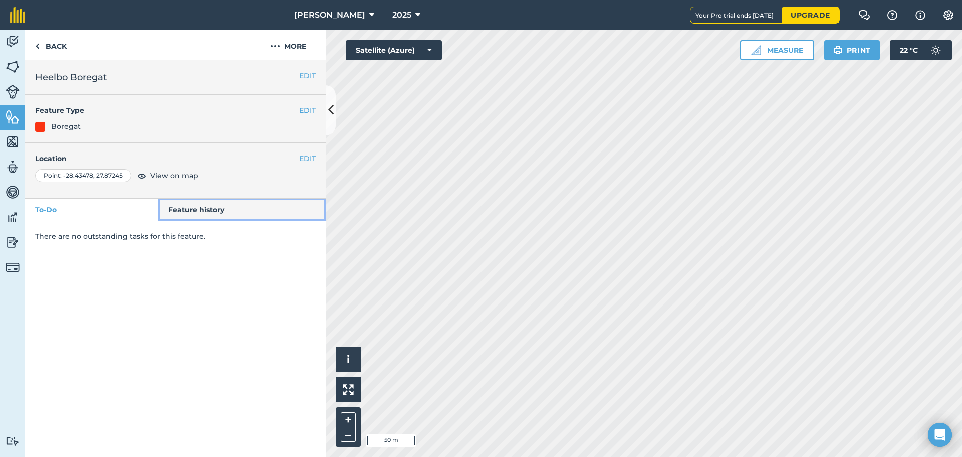
click at [203, 214] on link "Feature history" at bounding box center [242, 209] width 168 height 22
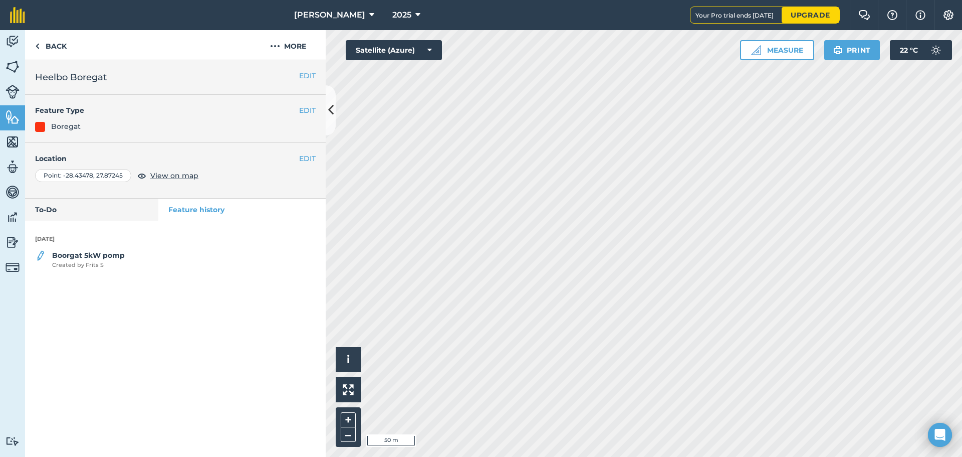
click at [125, 264] on div "Boorgat 5kW pomp Created by [PERSON_NAME] S" at bounding box center [175, 260] width 301 height 20
click at [88, 261] on span "Created by [PERSON_NAME] S" at bounding box center [88, 265] width 73 height 9
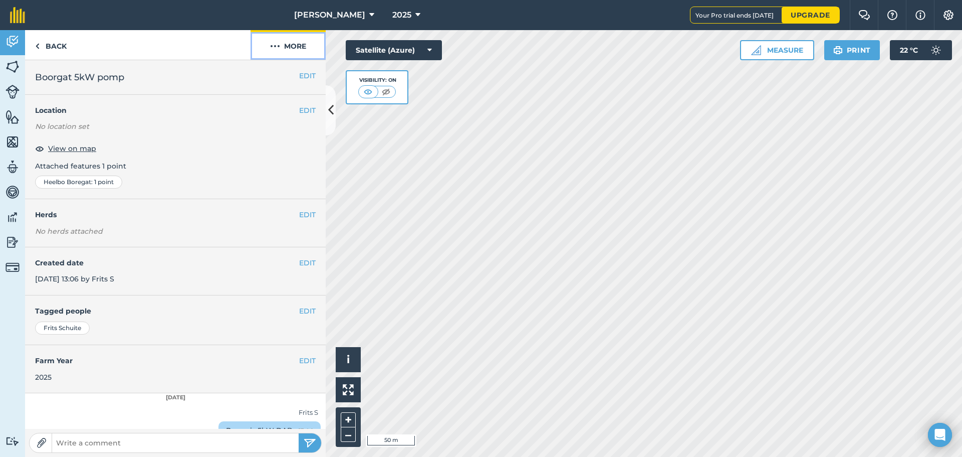
click at [279, 46] on img at bounding box center [275, 46] width 10 height 12
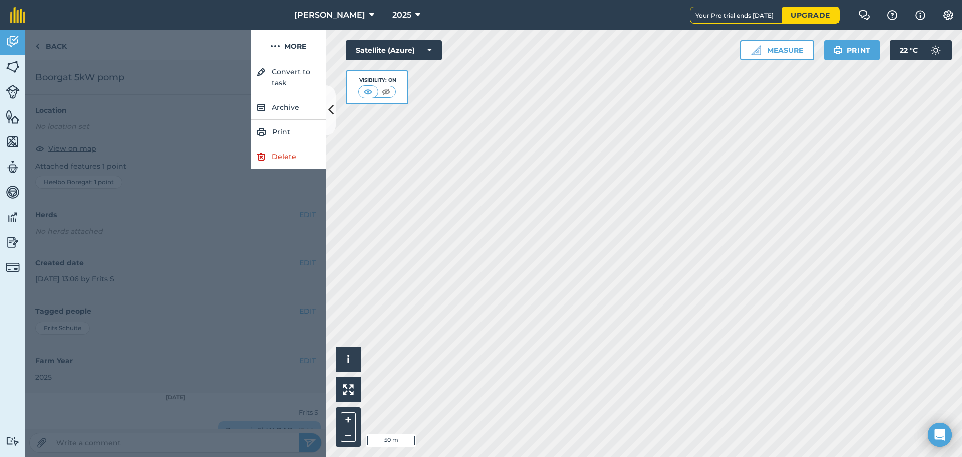
drag, startPoint x: 151, startPoint y: 142, endPoint x: 145, endPoint y: 140, distance: 6.3
click at [151, 142] on div at bounding box center [175, 258] width 301 height 396
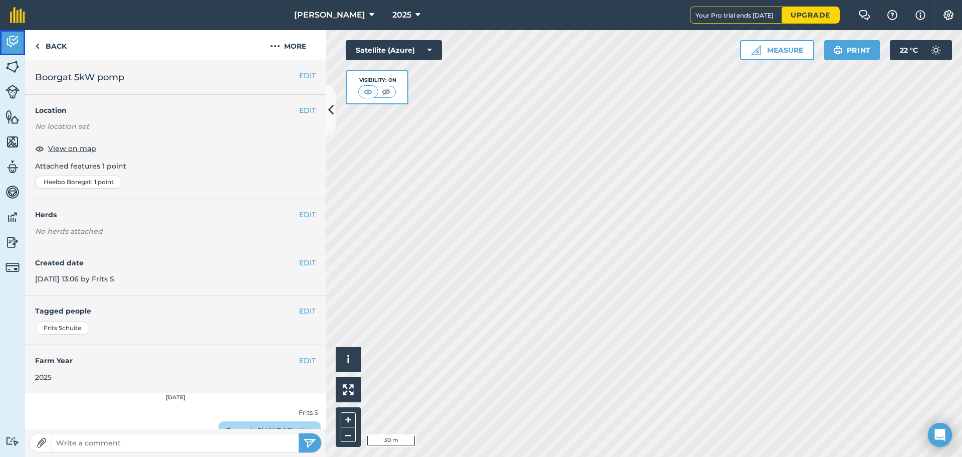
click at [12, 40] on img at bounding box center [13, 41] width 14 height 15
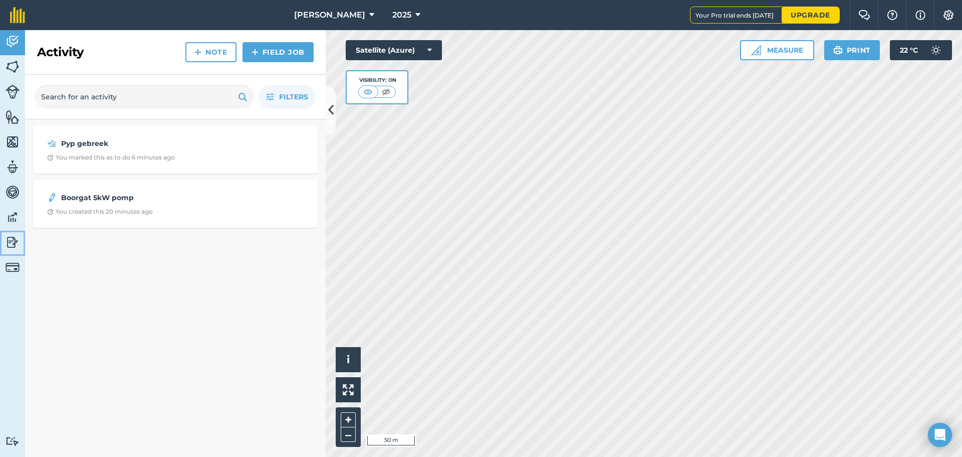
click at [10, 240] on img at bounding box center [13, 242] width 14 height 15
